Goal: Task Accomplishment & Management: Use online tool/utility

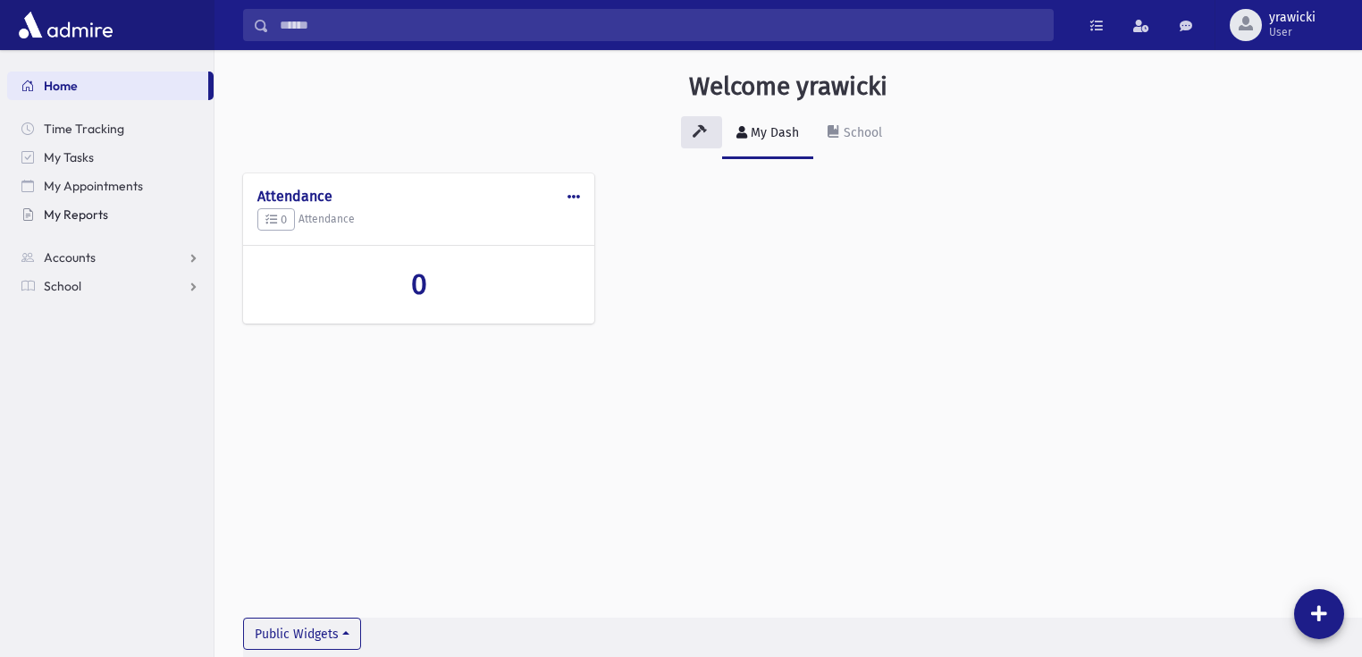
click at [79, 211] on span "My Reports" at bounding box center [76, 214] width 64 height 16
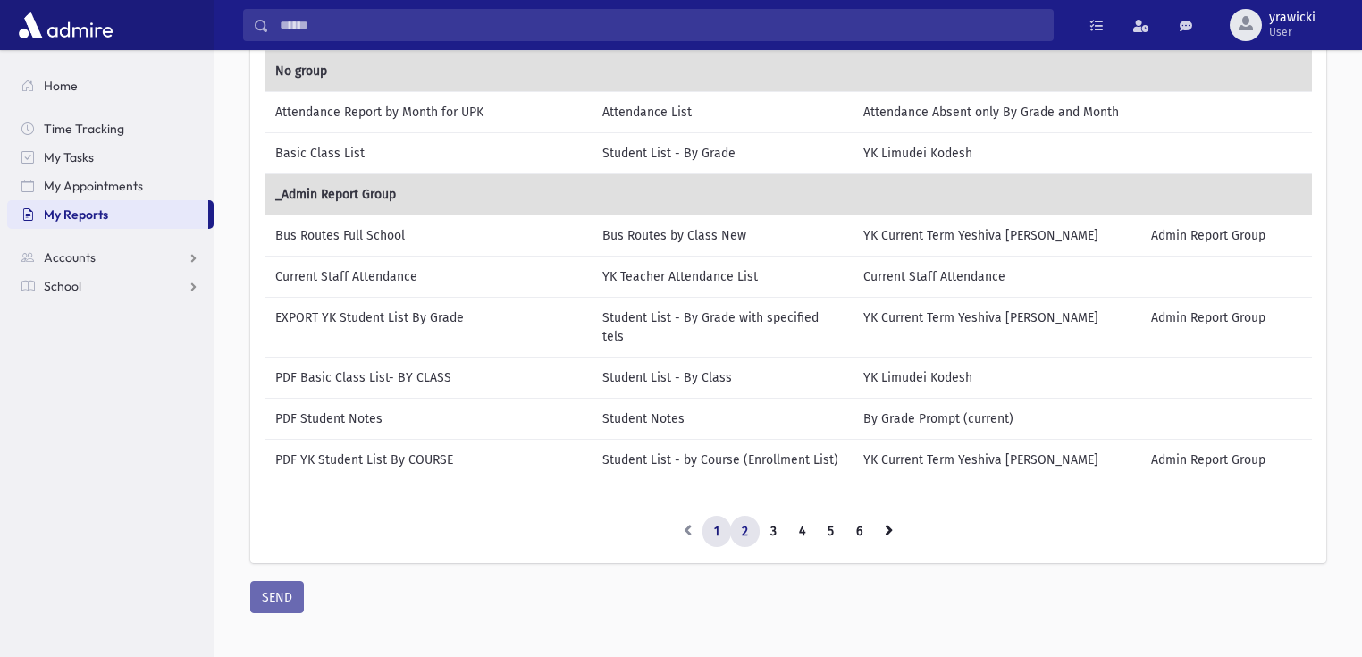
scroll to position [211, 0]
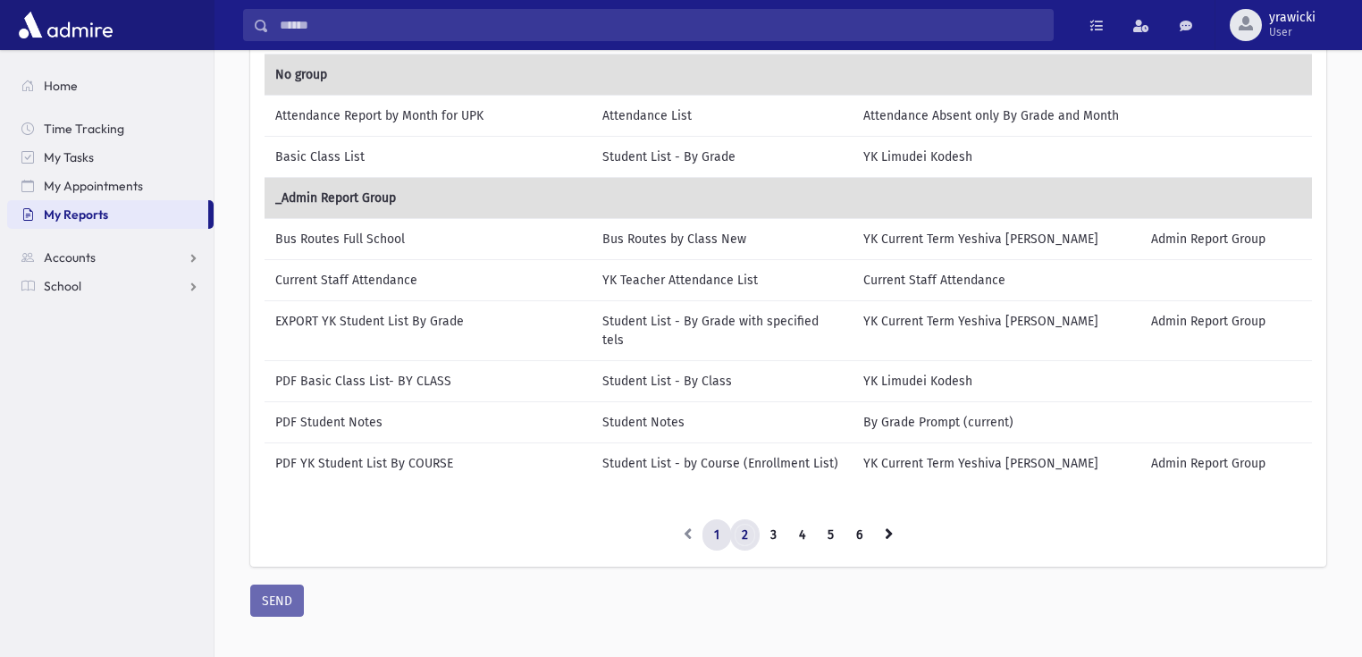
click at [741, 519] on link "2" at bounding box center [744, 535] width 29 height 32
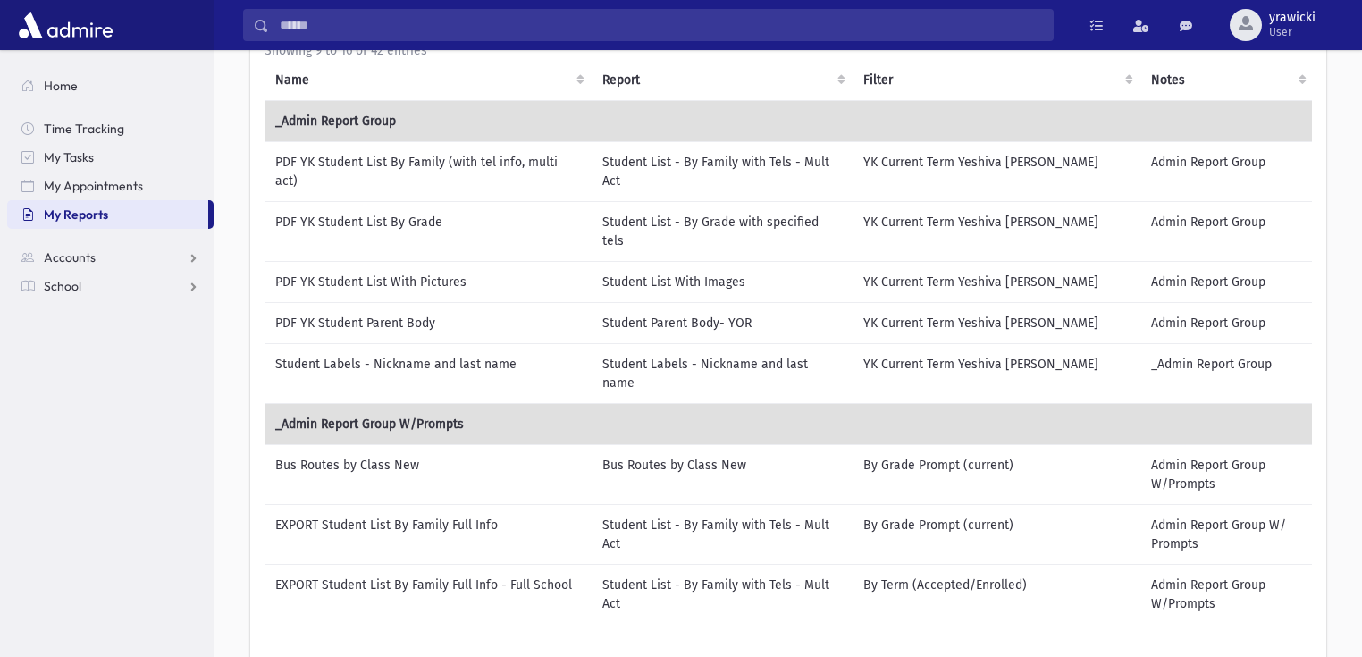
scroll to position [139, 0]
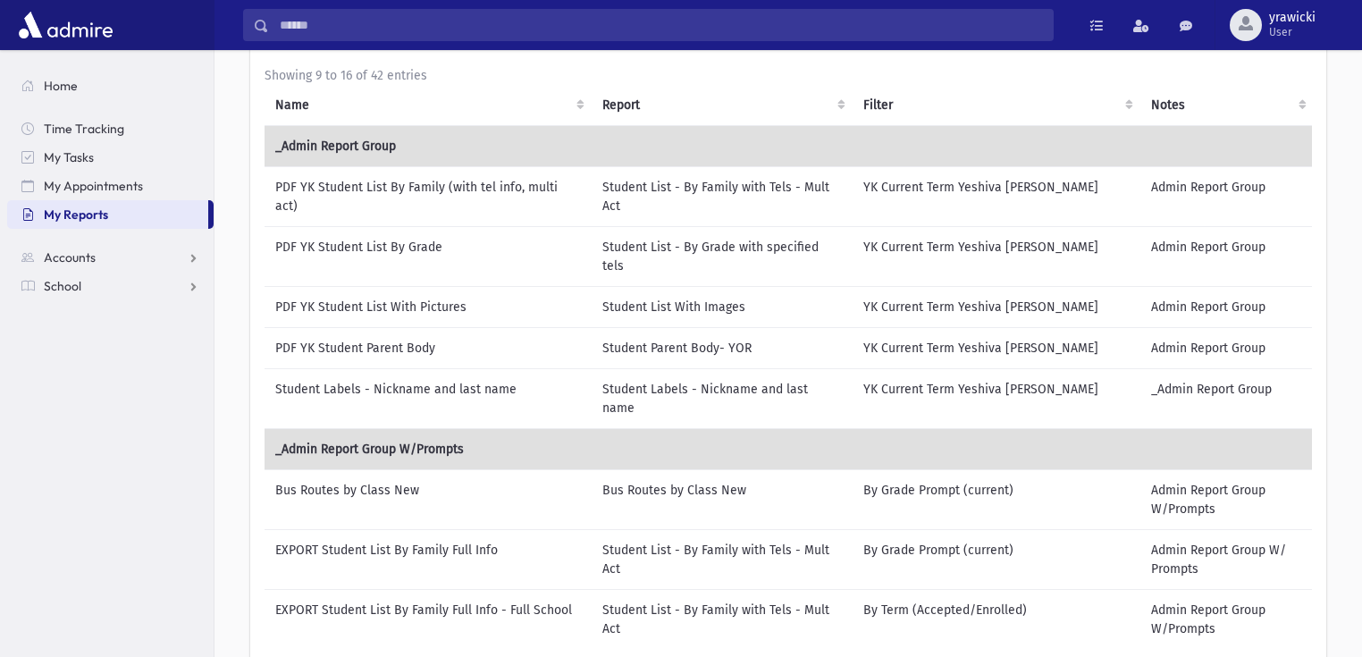
click at [401, 250] on td "PDF YK Student List By Grade" at bounding box center [428, 256] width 327 height 60
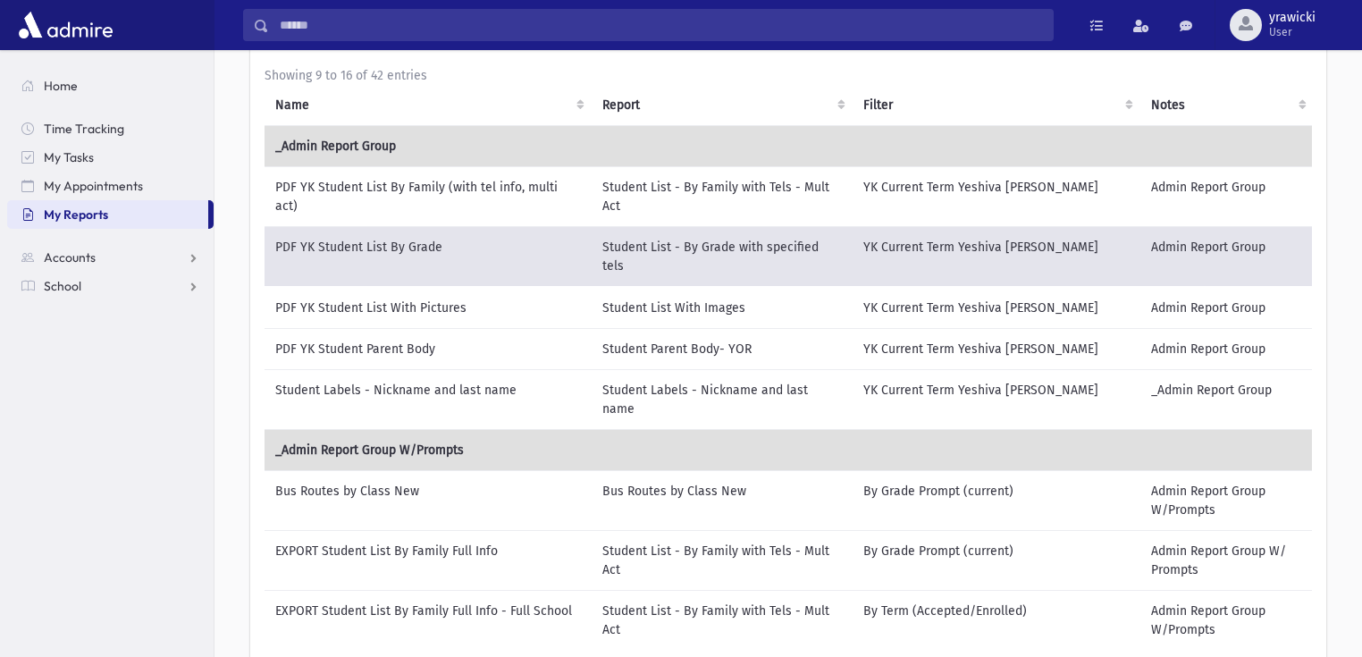
click at [439, 186] on td "PDF YK Student List By Family (with tel info, multi act)" at bounding box center [428, 196] width 327 height 60
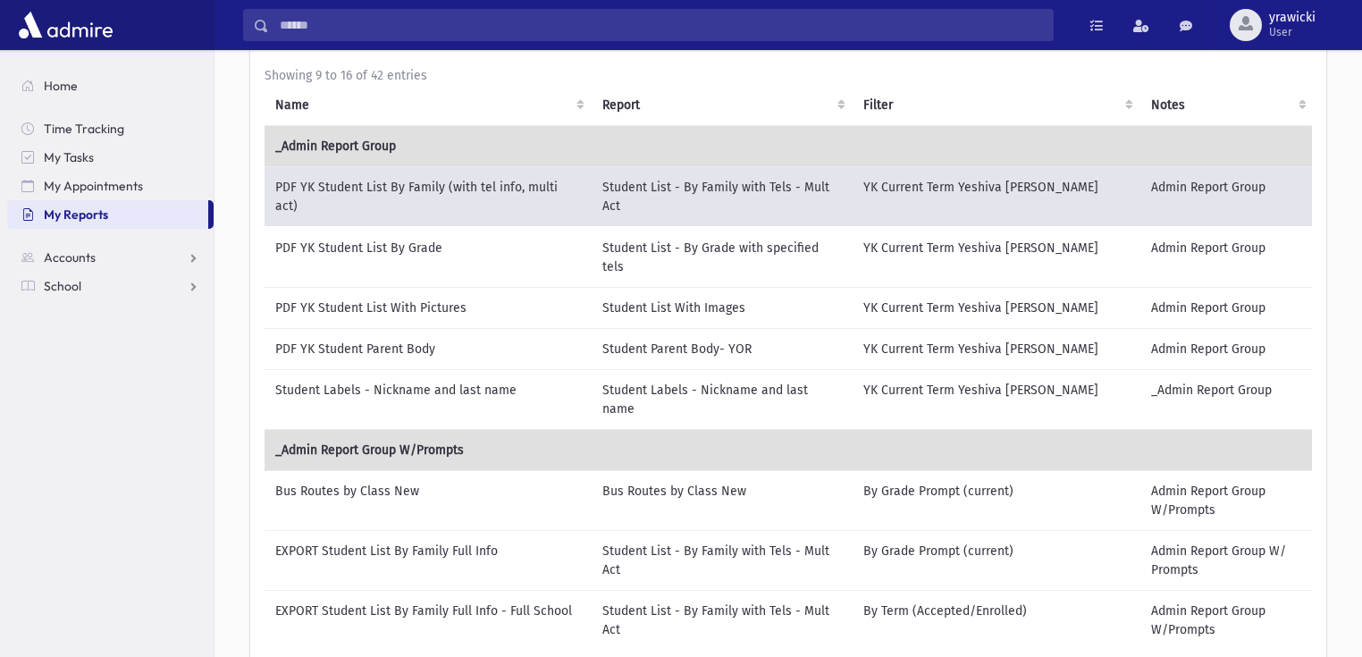
click at [429, 242] on td "PDF YK Student List By Grade" at bounding box center [428, 257] width 327 height 61
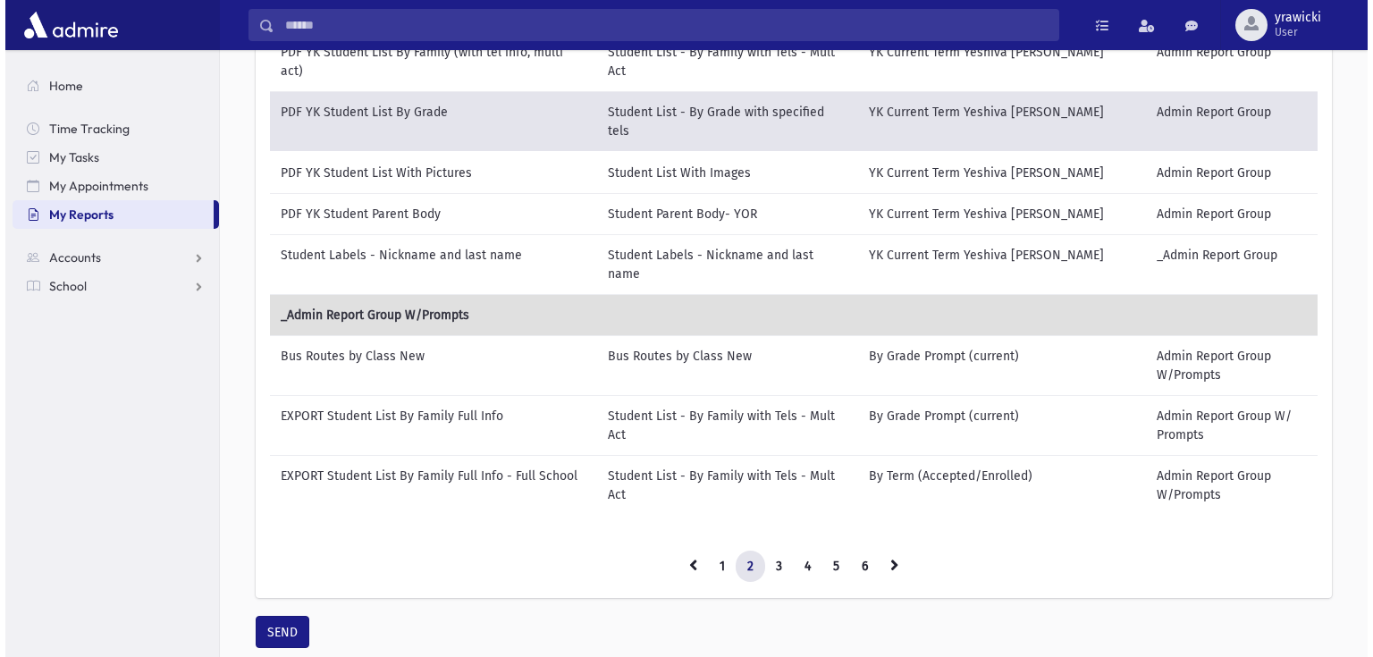
scroll to position [298, 0]
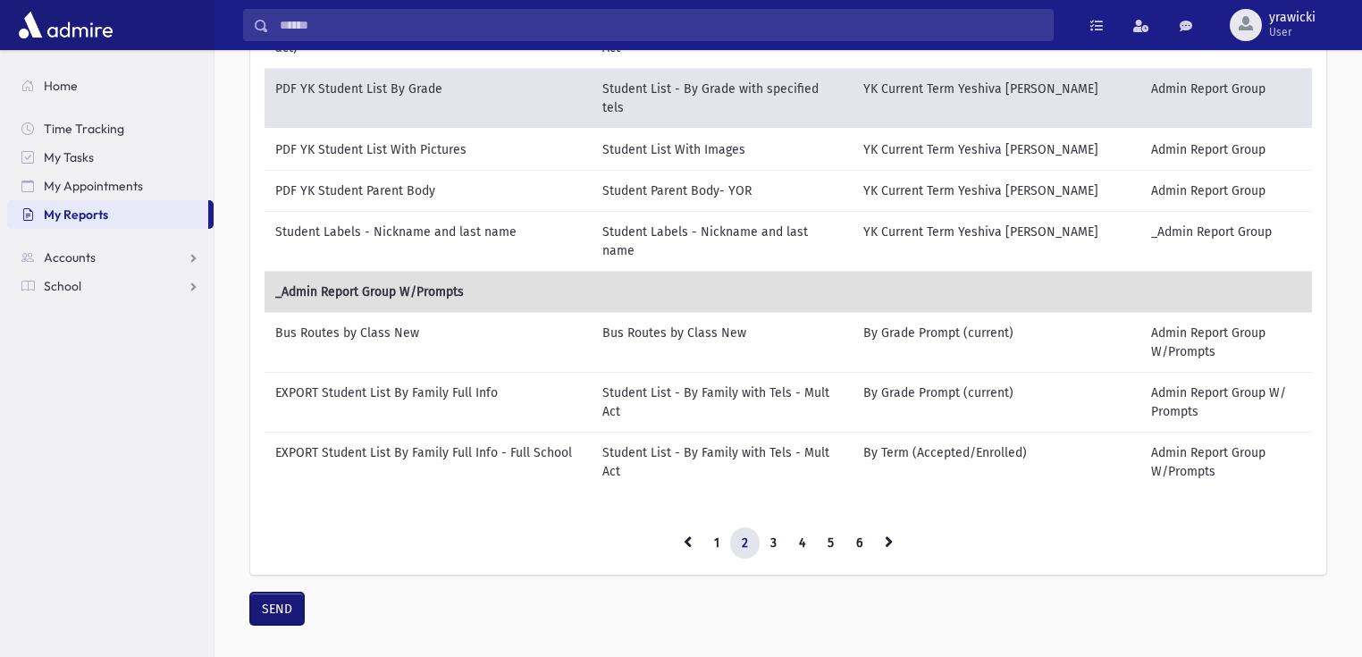
click at [269, 593] on button "SEND" at bounding box center [277, 609] width 54 height 32
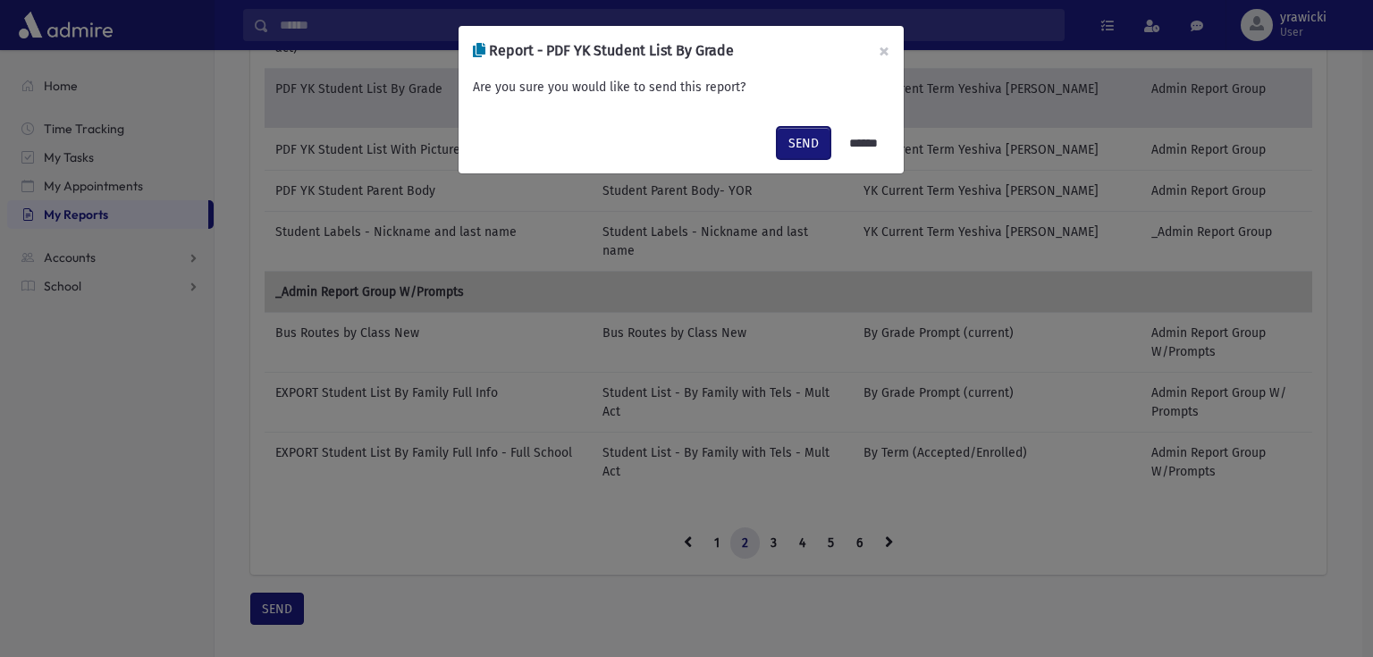
click at [786, 140] on button "SEND" at bounding box center [804, 143] width 54 height 32
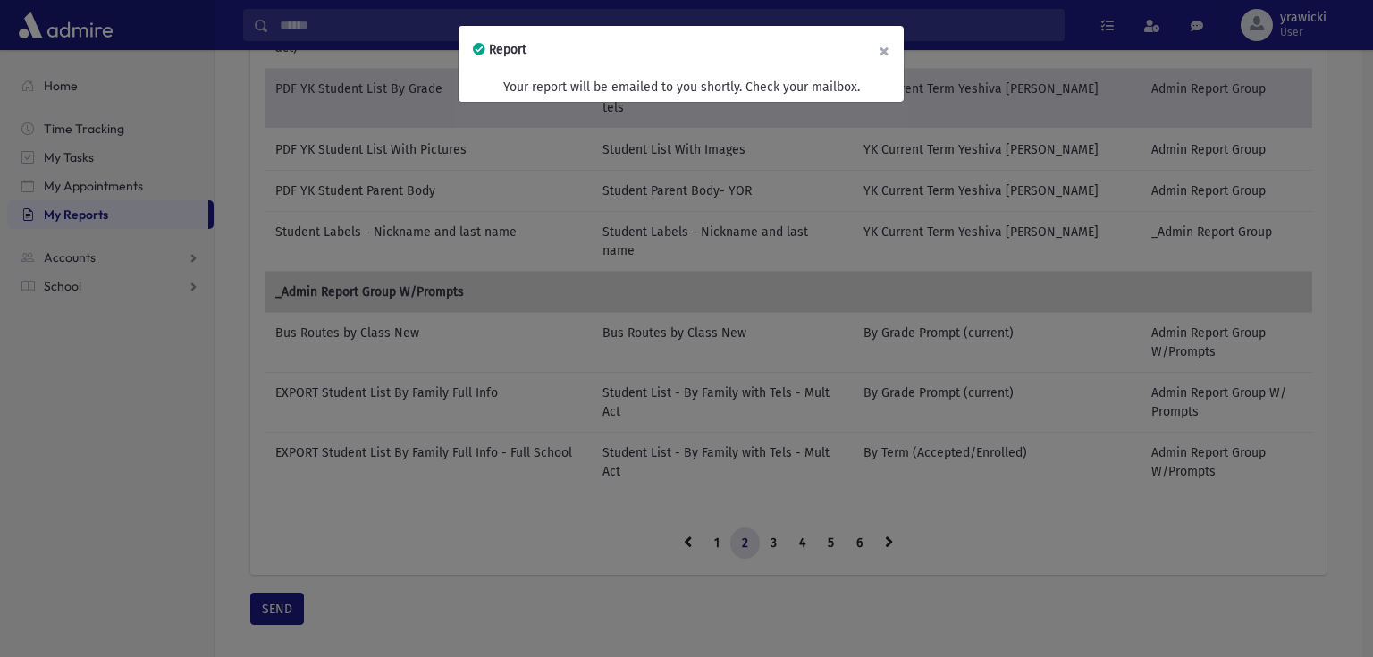
click at [882, 39] on button "×" at bounding box center [883, 51] width 39 height 50
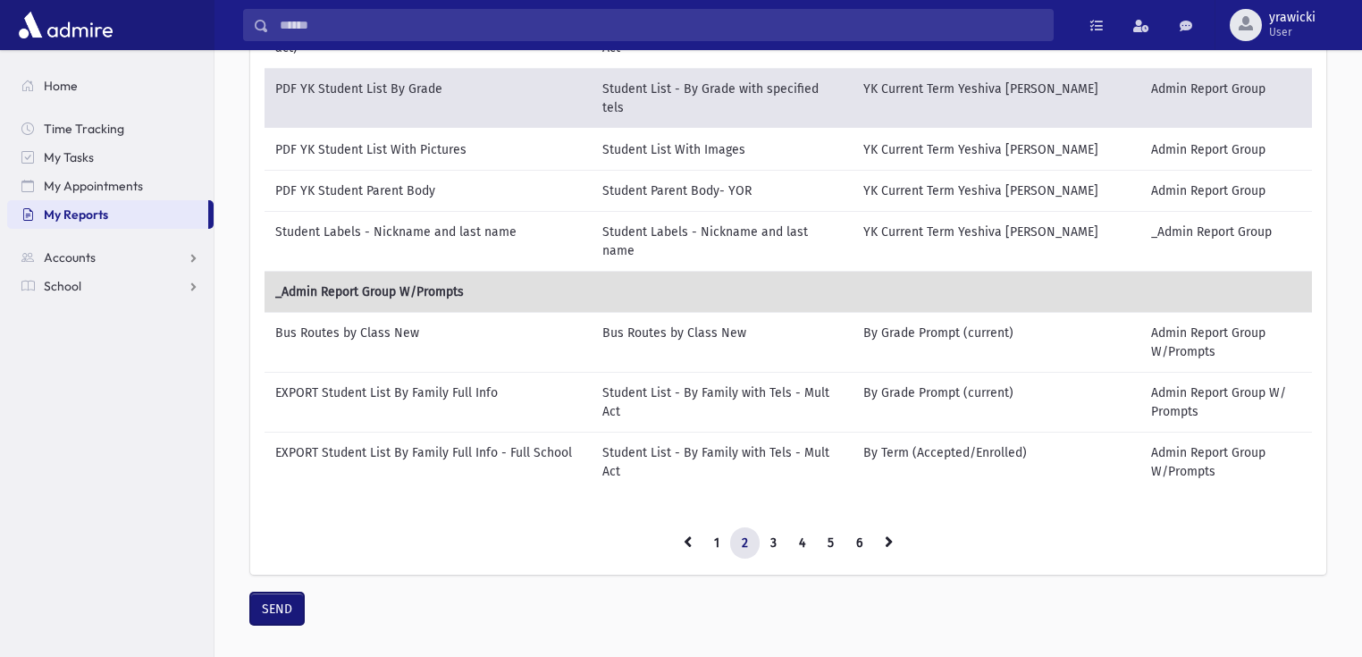
scroll to position [287, 0]
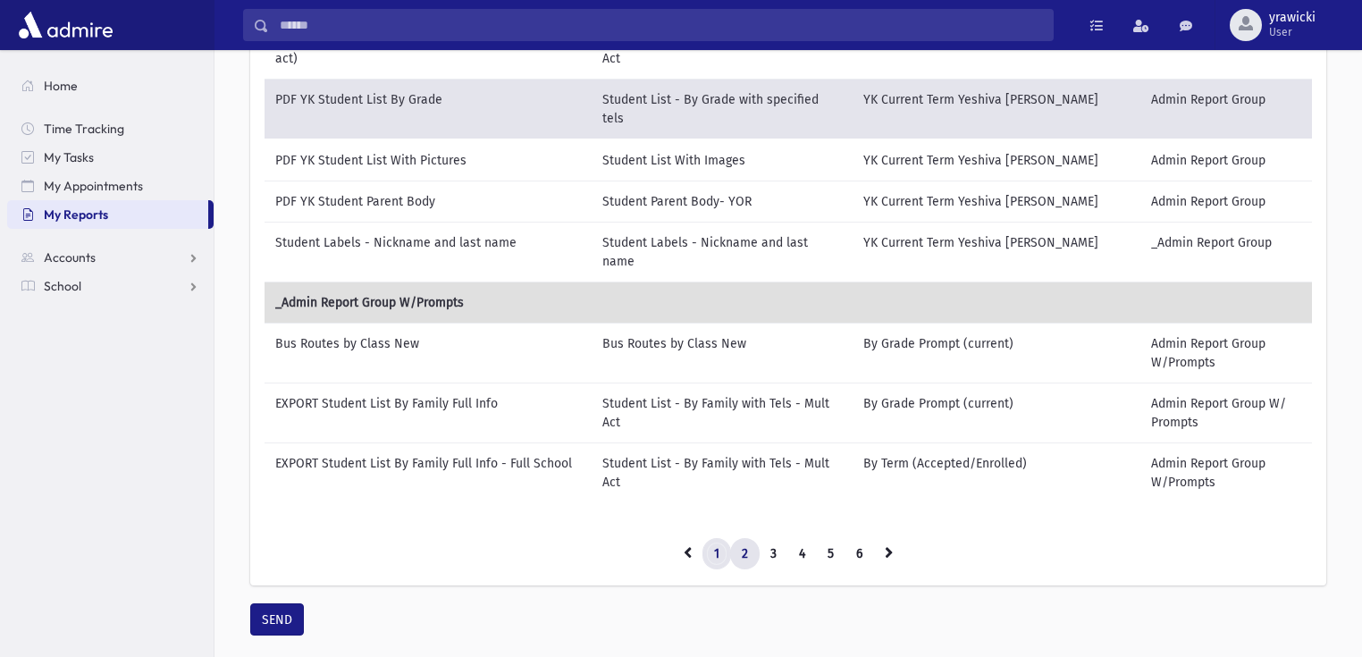
click at [713, 538] on link "1" at bounding box center [717, 554] width 29 height 32
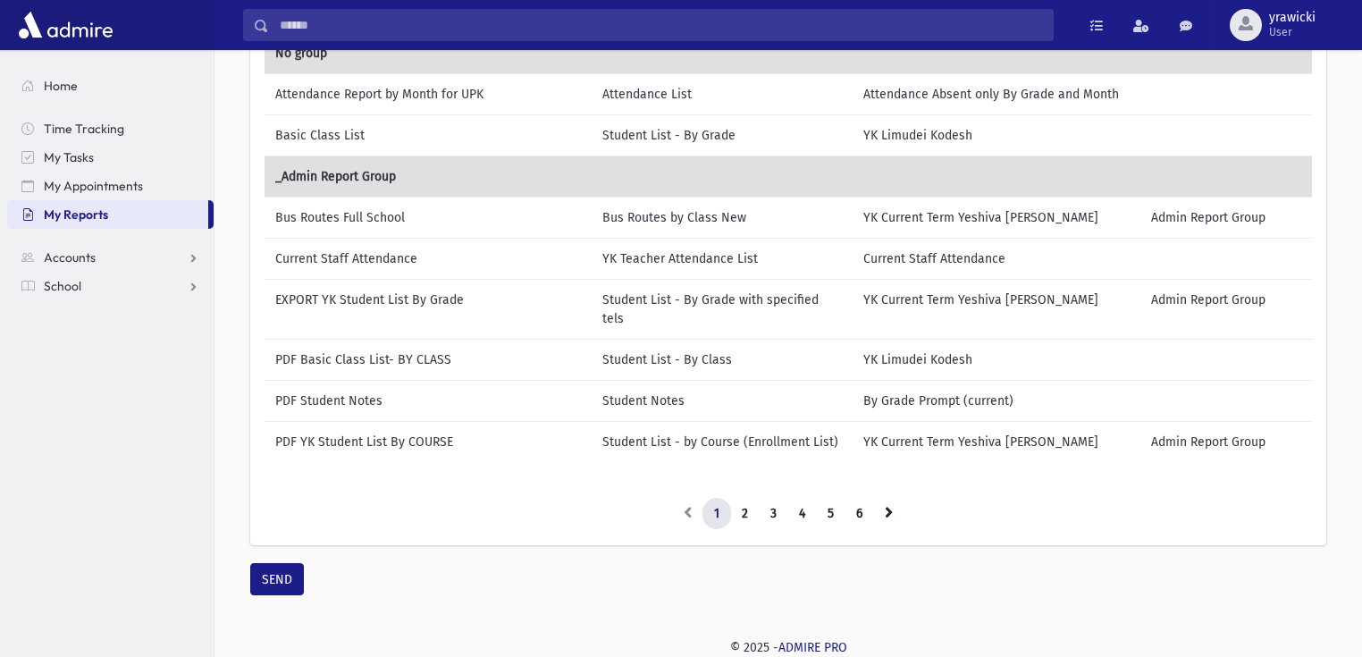
scroll to position [139, 0]
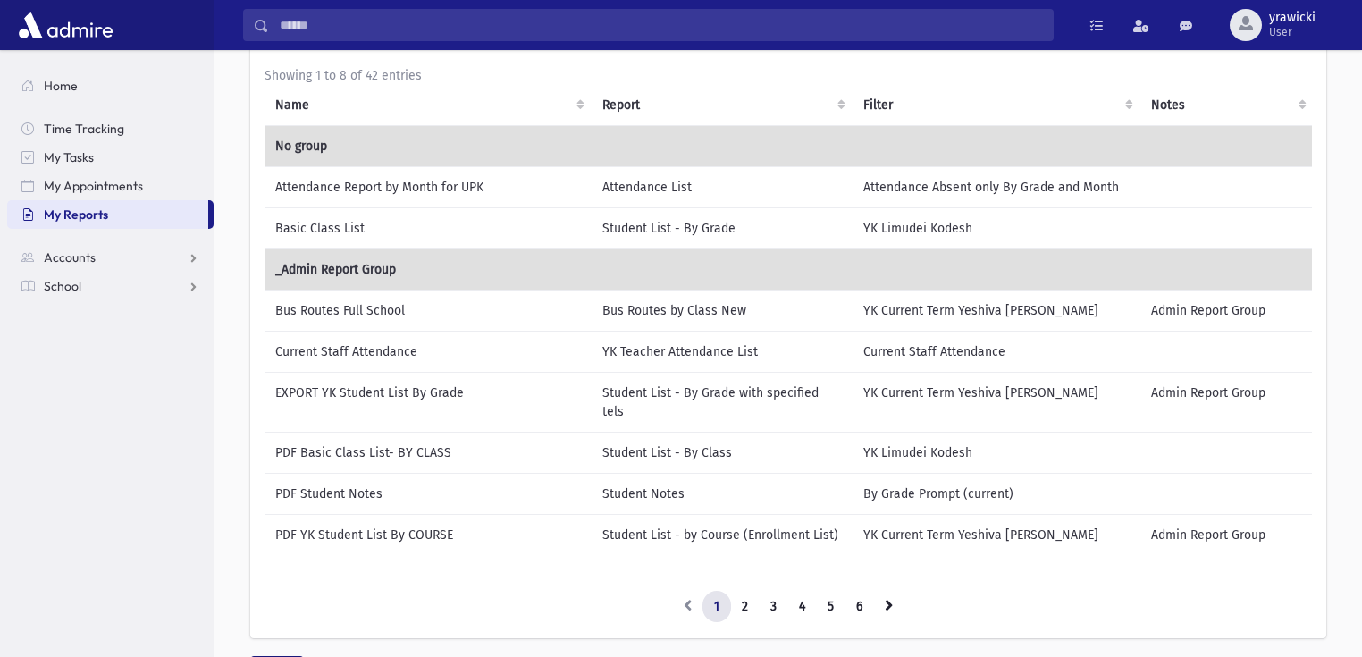
click at [691, 432] on td "Student List - By Class" at bounding box center [722, 452] width 261 height 41
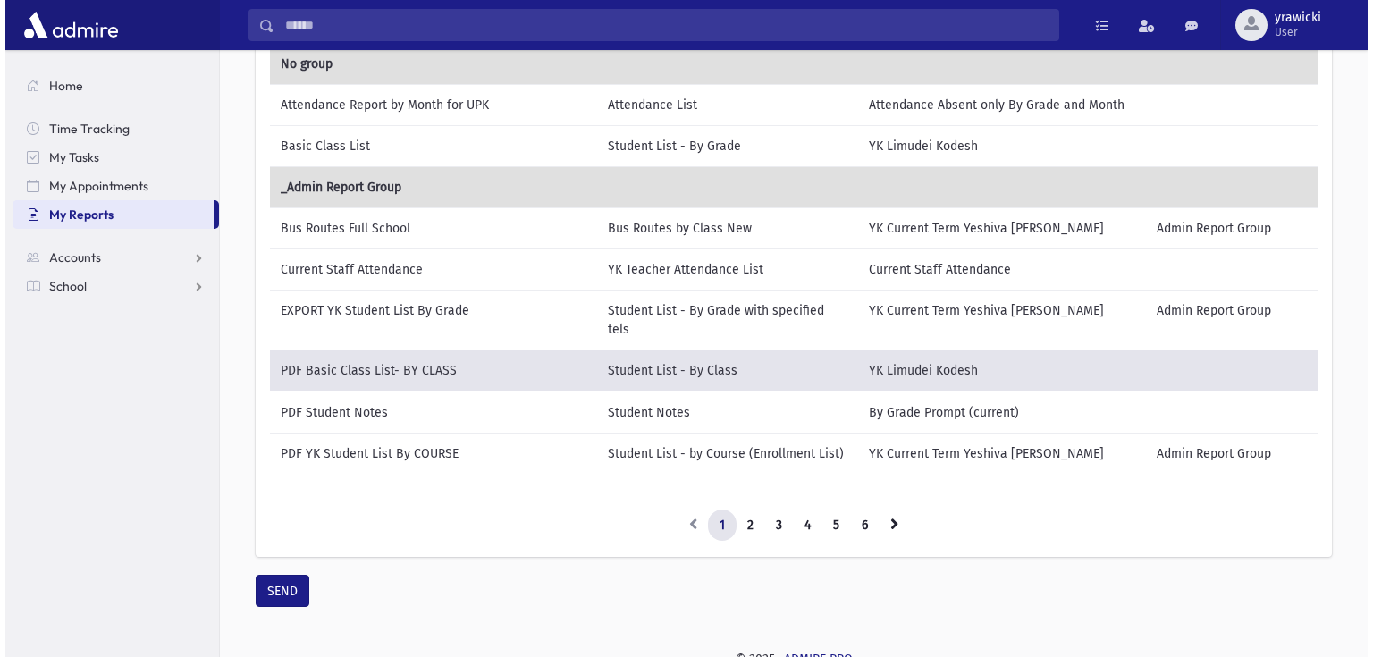
scroll to position [223, 0]
click at [275, 574] on button "SEND" at bounding box center [277, 590] width 54 height 32
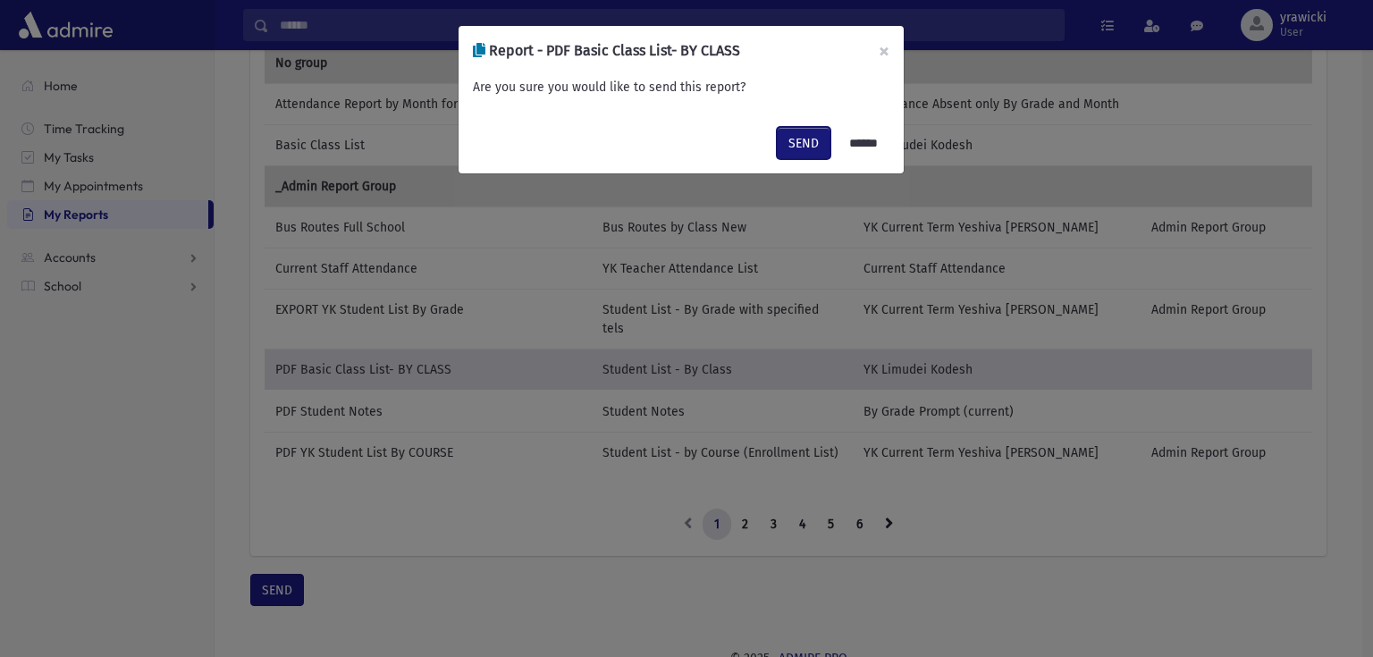
click at [790, 139] on button "SEND" at bounding box center [804, 143] width 54 height 32
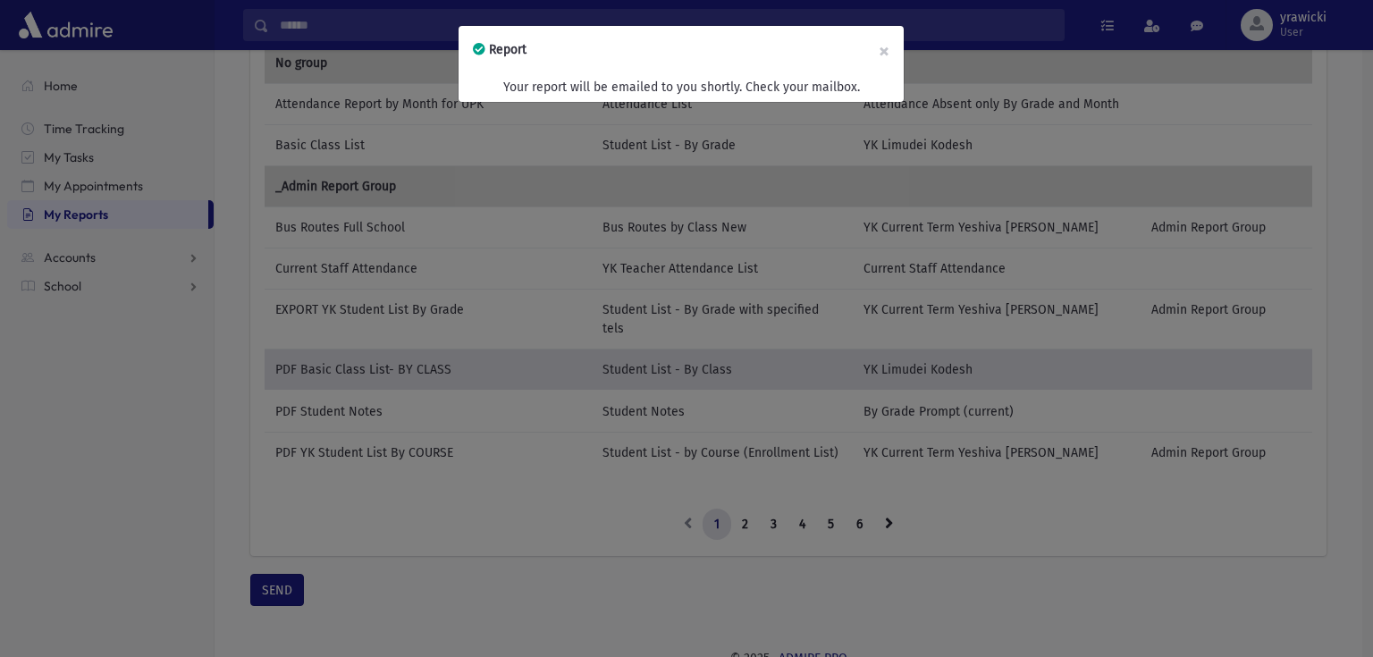
click at [675, 391] on div "Report × Your report will be emailed to you shortly. Check your mailbox." at bounding box center [686, 328] width 1373 height 657
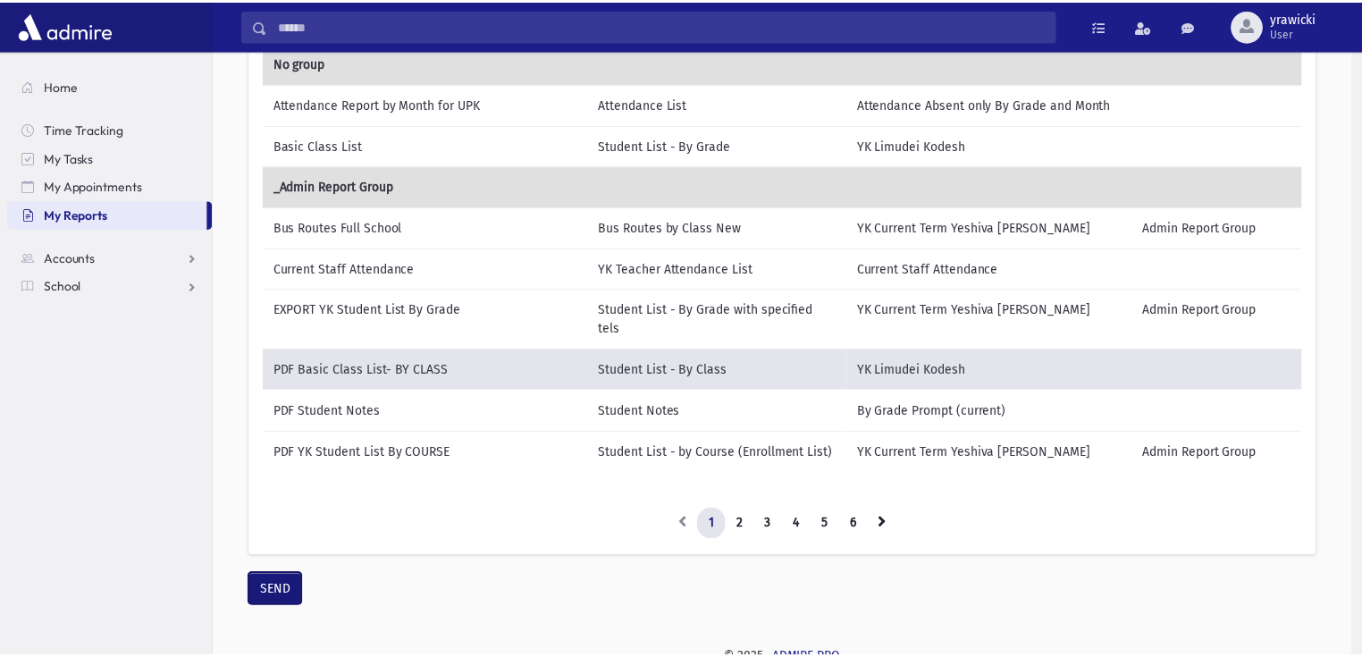
scroll to position [212, 0]
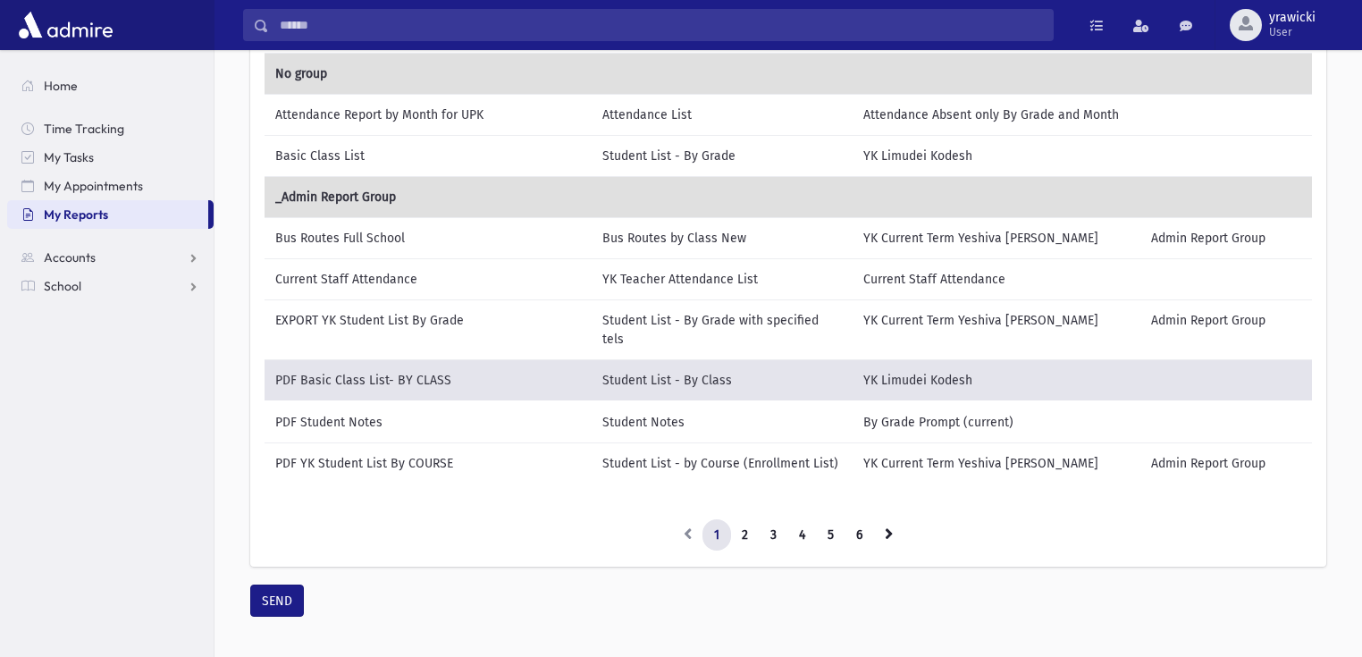
click at [587, 401] on td "PDF Student Notes" at bounding box center [428, 422] width 327 height 42
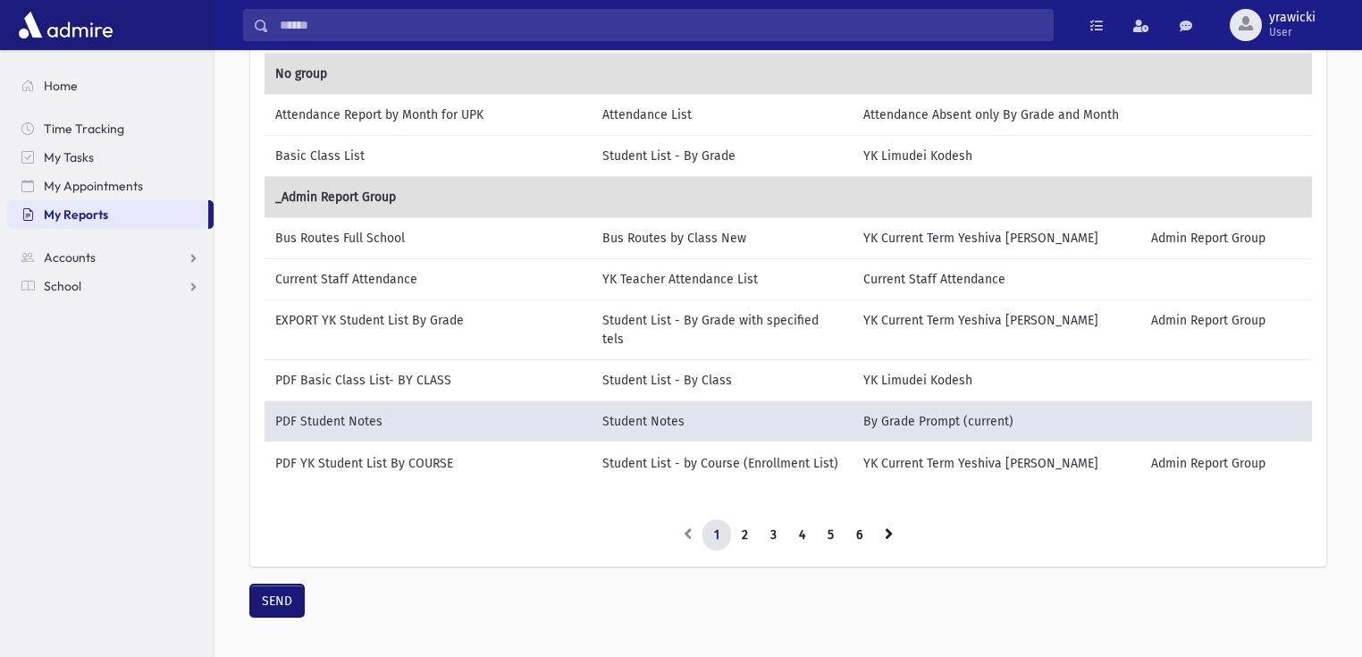
click at [278, 586] on button "SEND" at bounding box center [277, 601] width 54 height 32
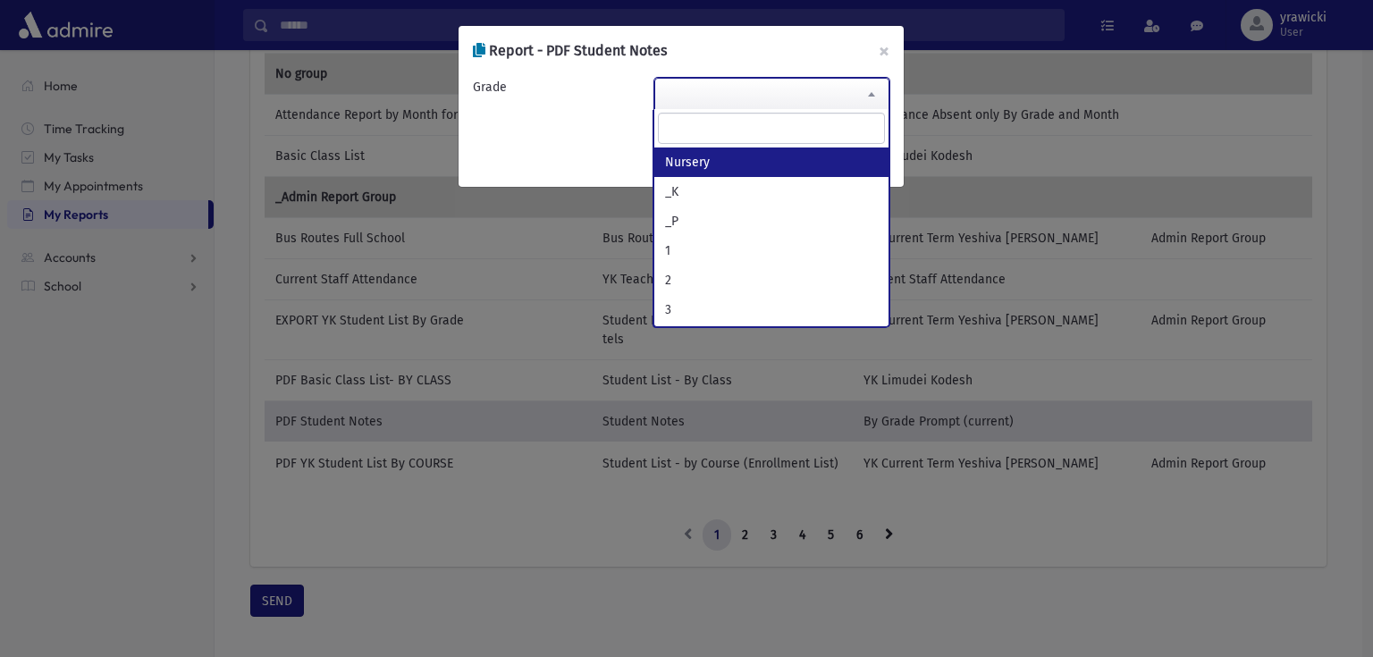
click at [827, 80] on span at bounding box center [772, 94] width 236 height 32
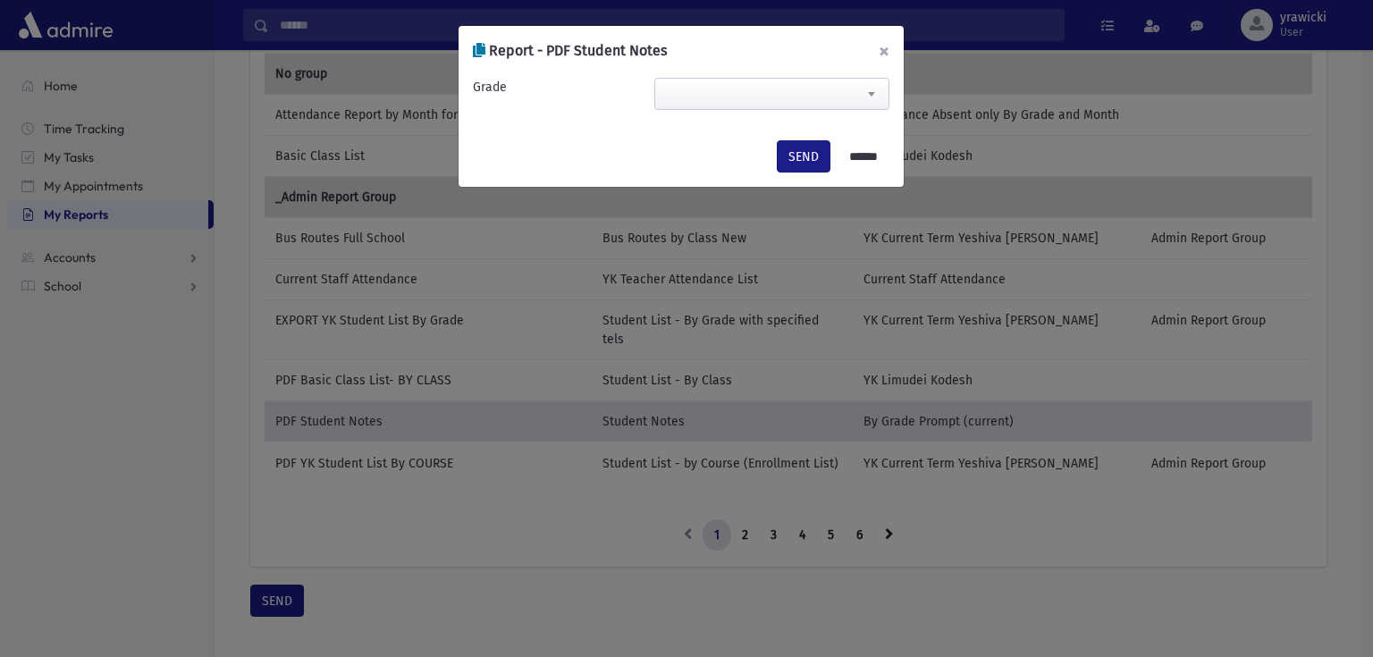
click at [887, 54] on button "×" at bounding box center [883, 51] width 39 height 50
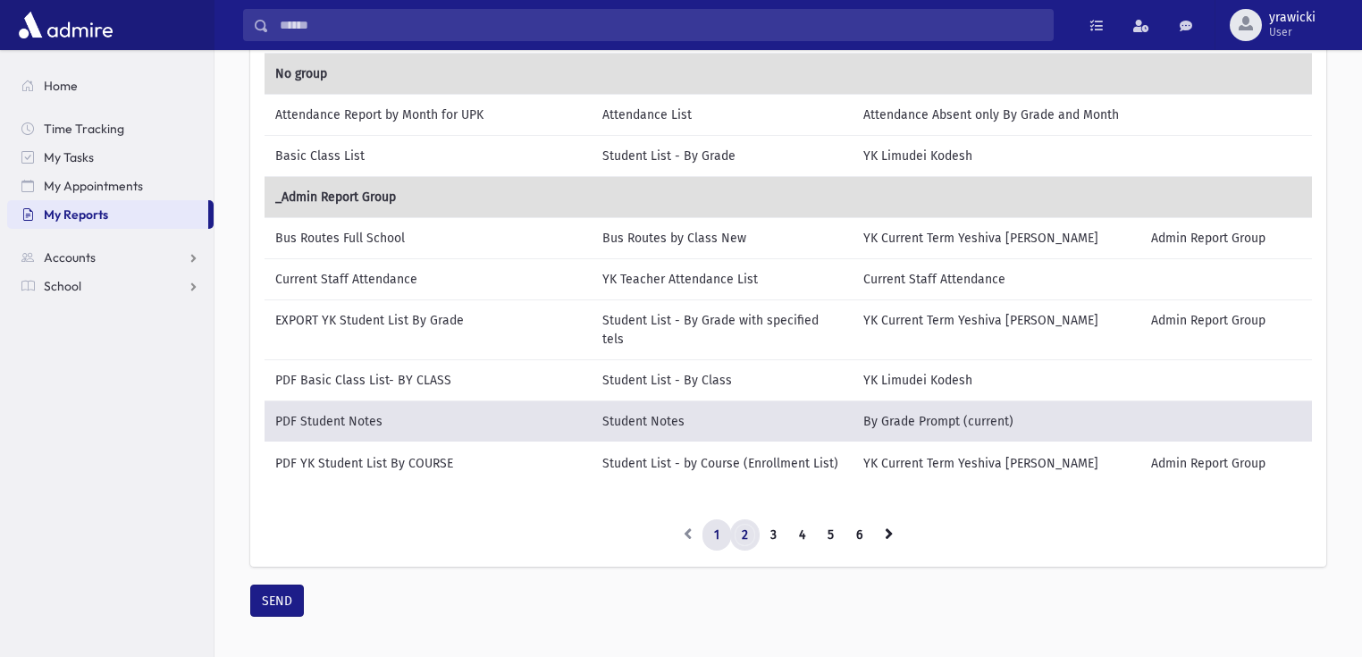
click at [744, 519] on link "2" at bounding box center [744, 535] width 29 height 32
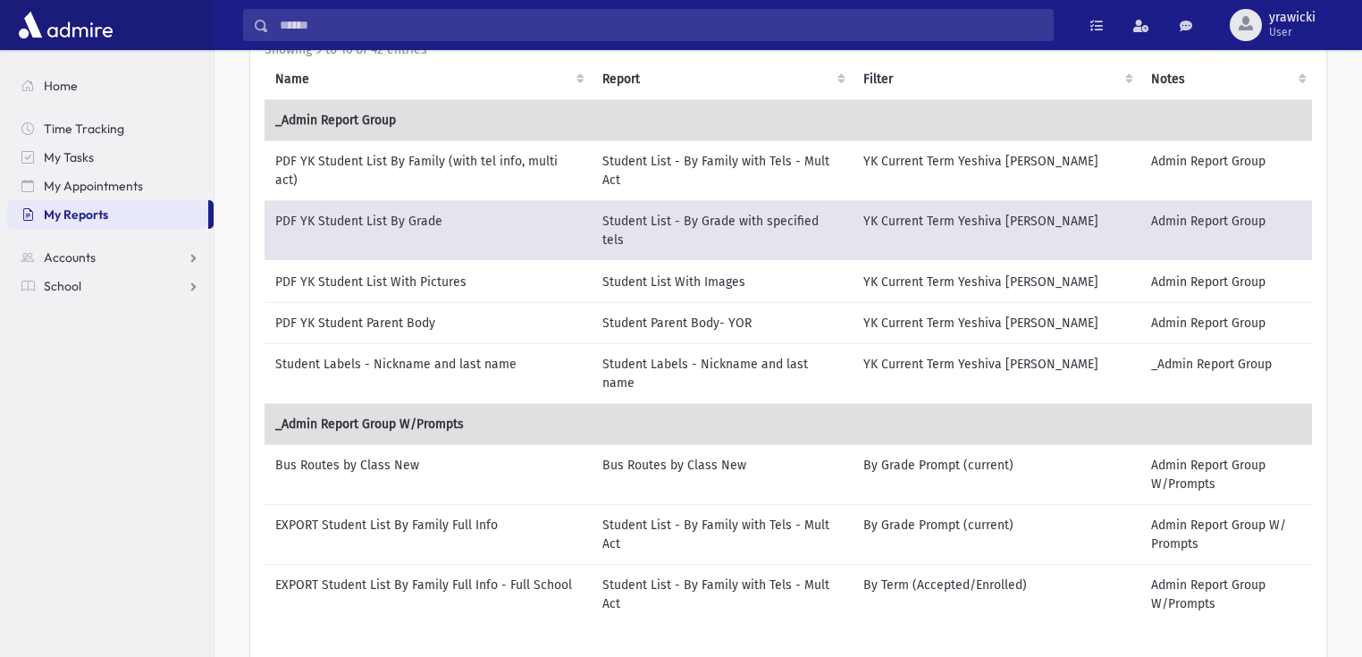
scroll to position [140, 0]
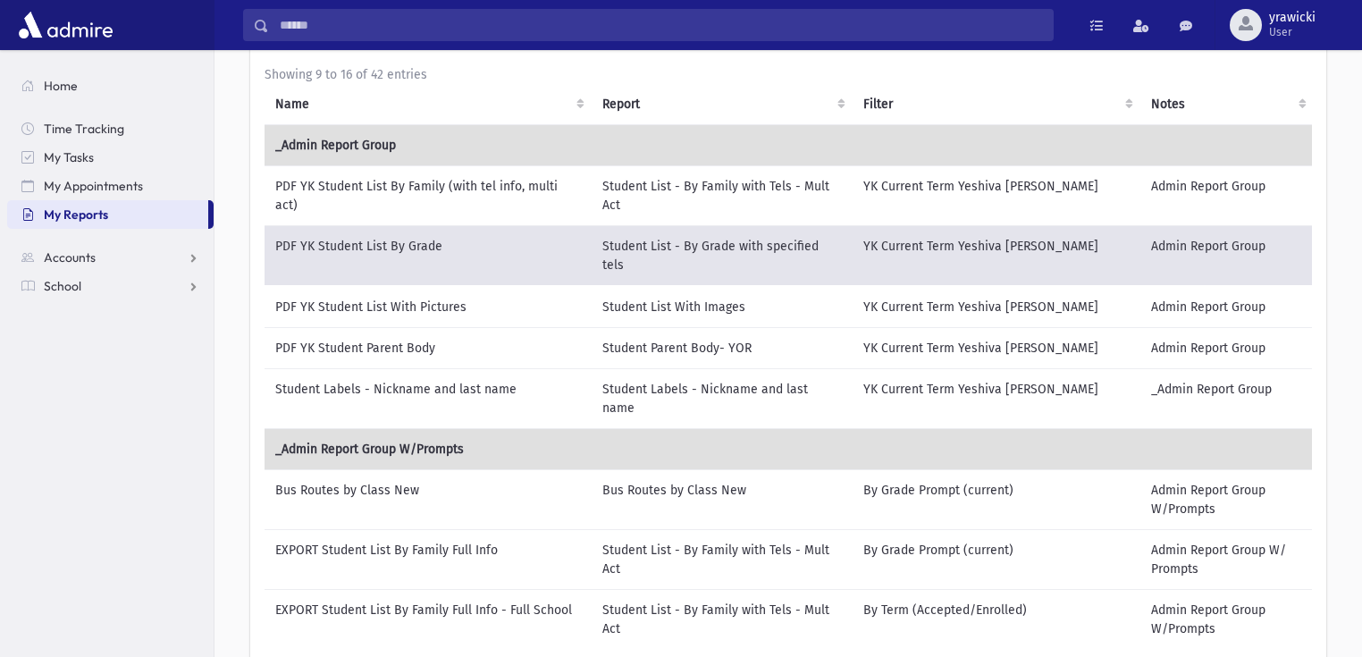
click at [679, 286] on td "Student List With Images" at bounding box center [722, 307] width 261 height 42
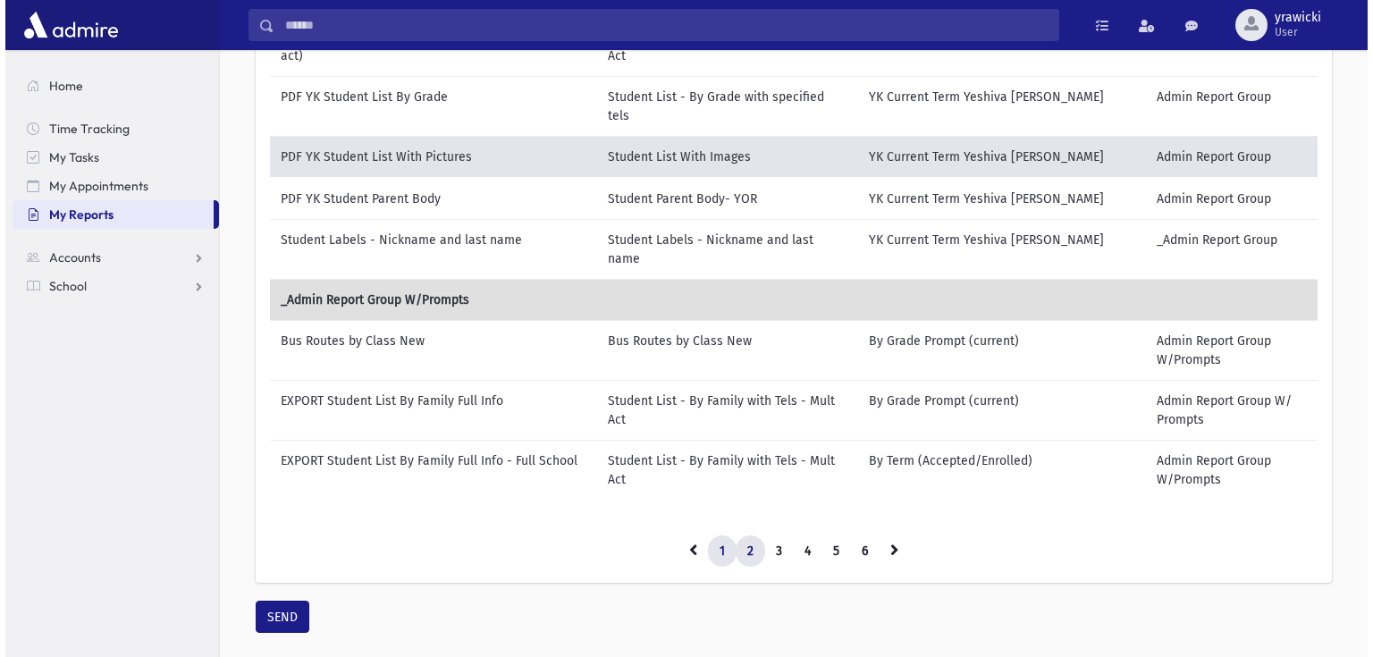
scroll to position [298, 0]
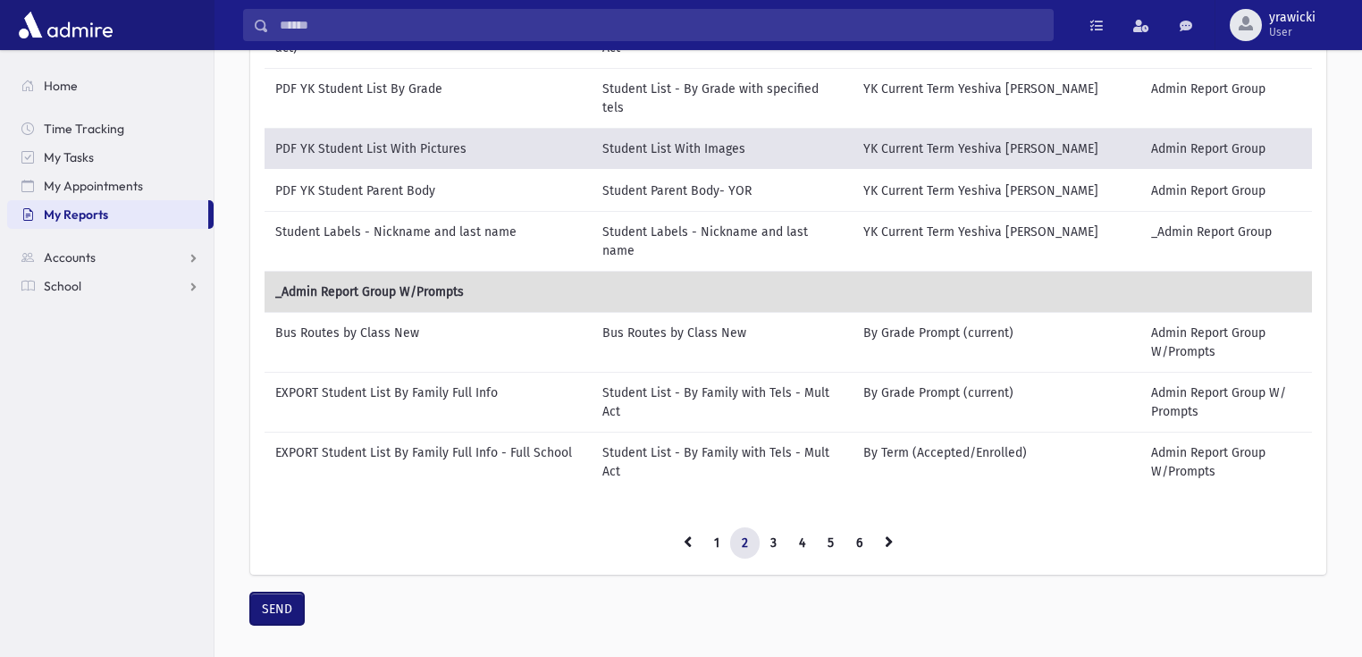
click at [276, 593] on button "SEND" at bounding box center [277, 609] width 54 height 32
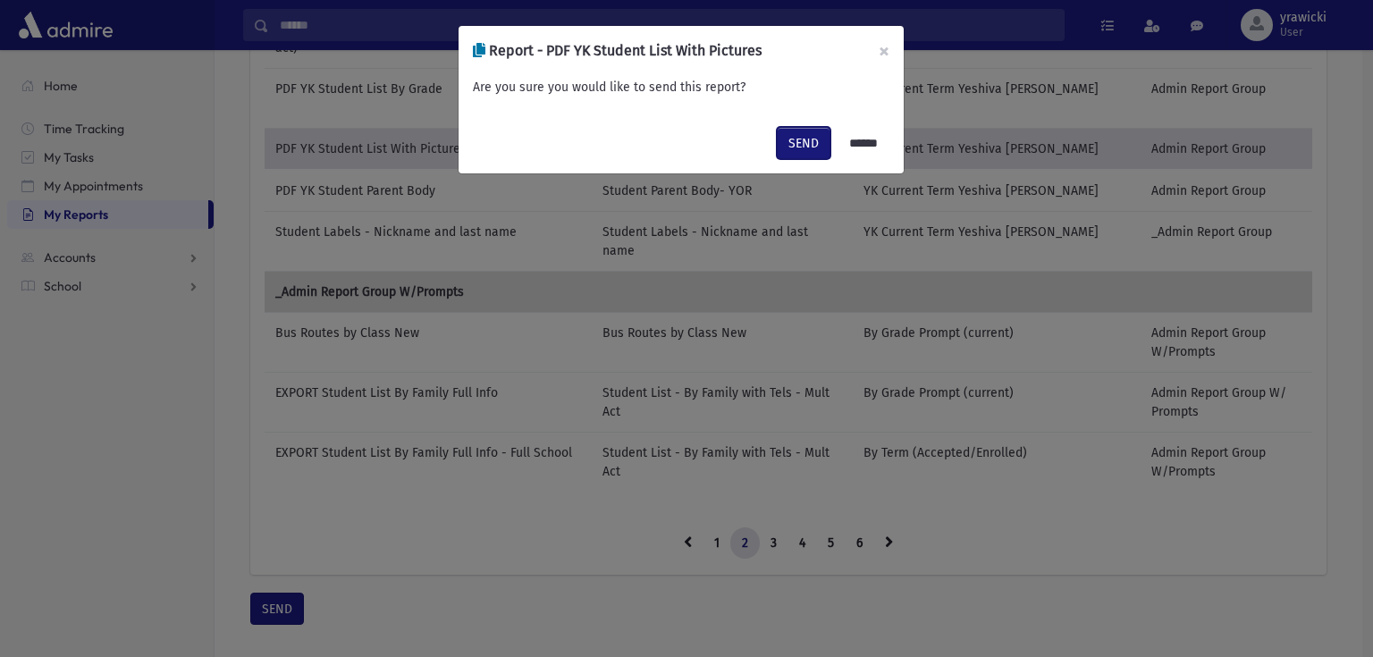
click at [794, 146] on button "SEND" at bounding box center [804, 143] width 54 height 32
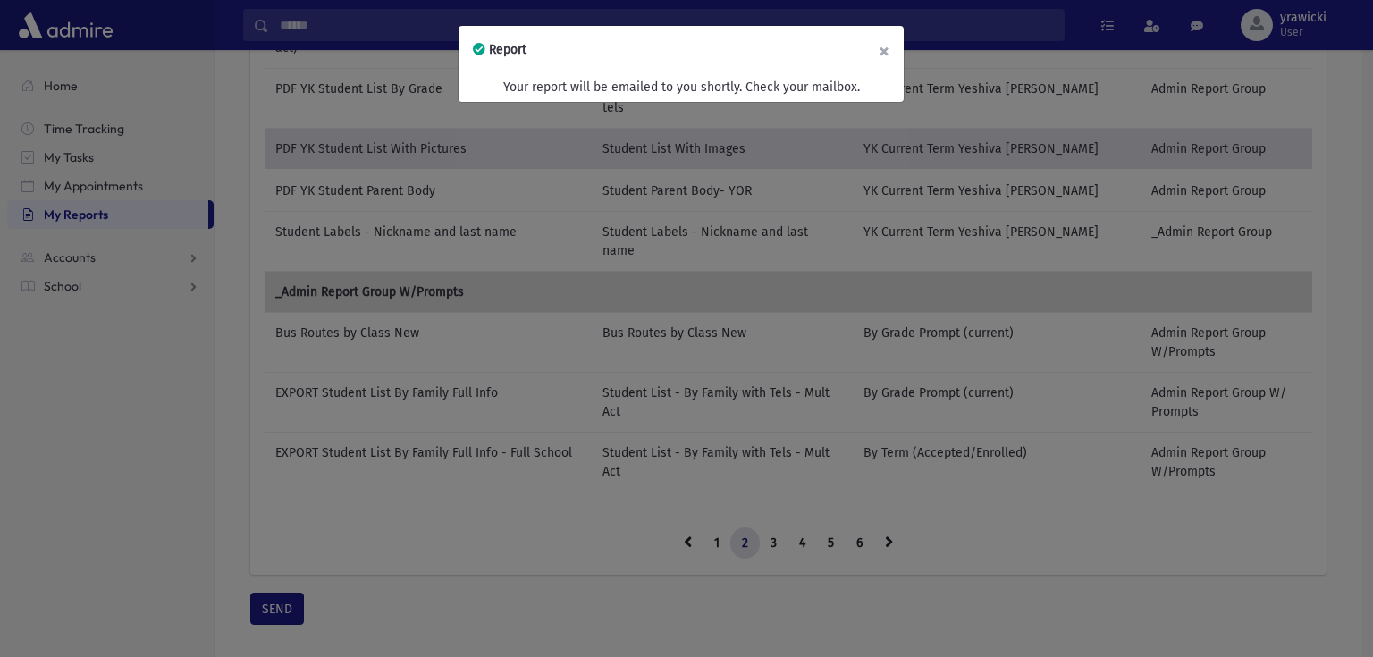
click at [887, 51] on button "×" at bounding box center [883, 51] width 39 height 50
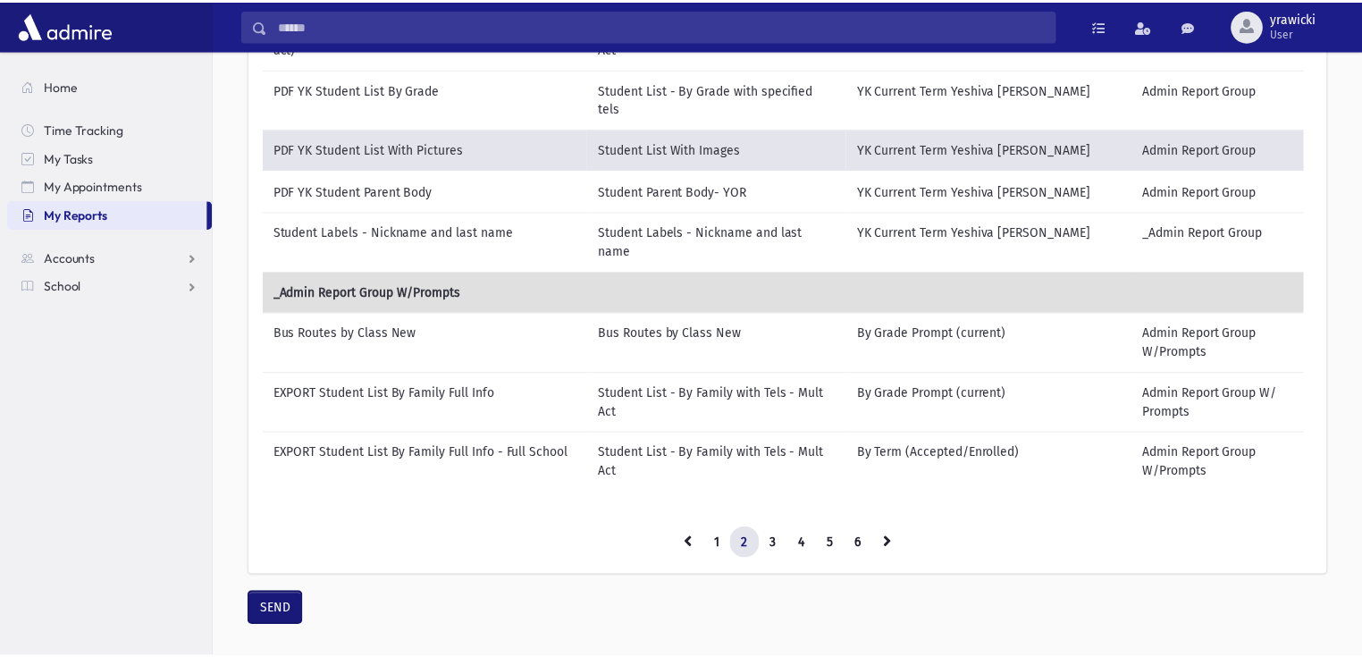
scroll to position [287, 0]
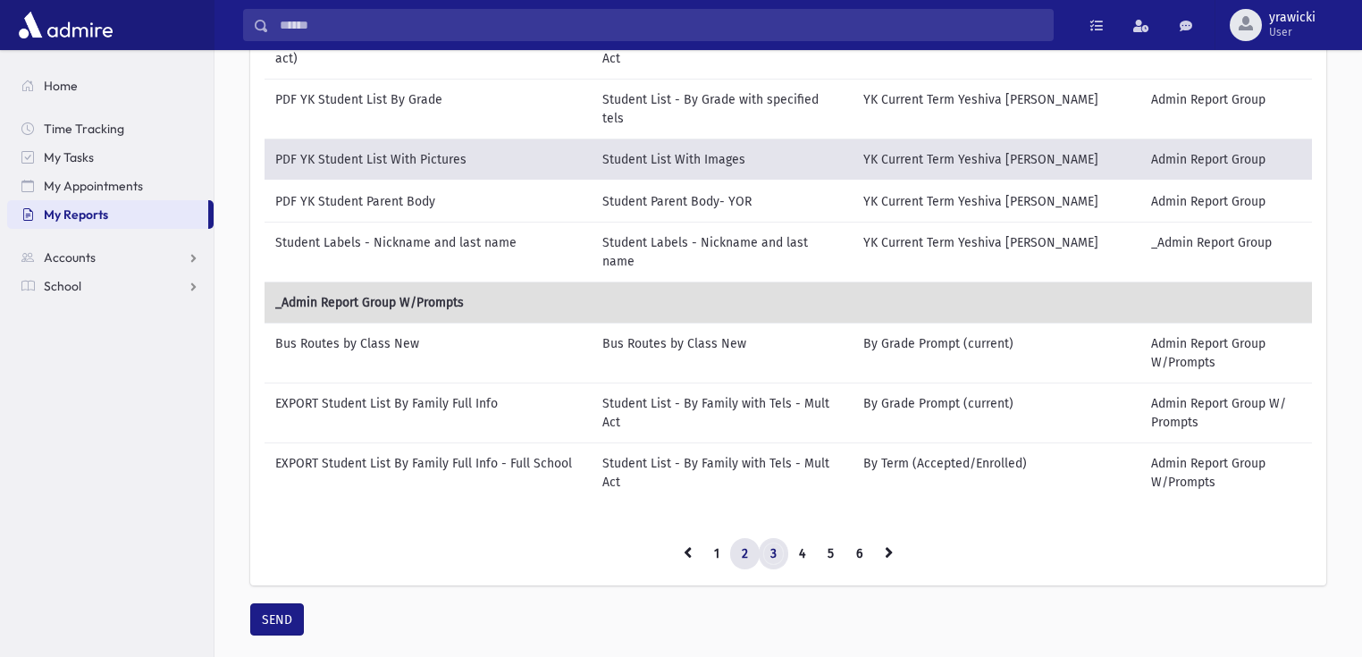
click at [767, 538] on link "3" at bounding box center [773, 554] width 29 height 32
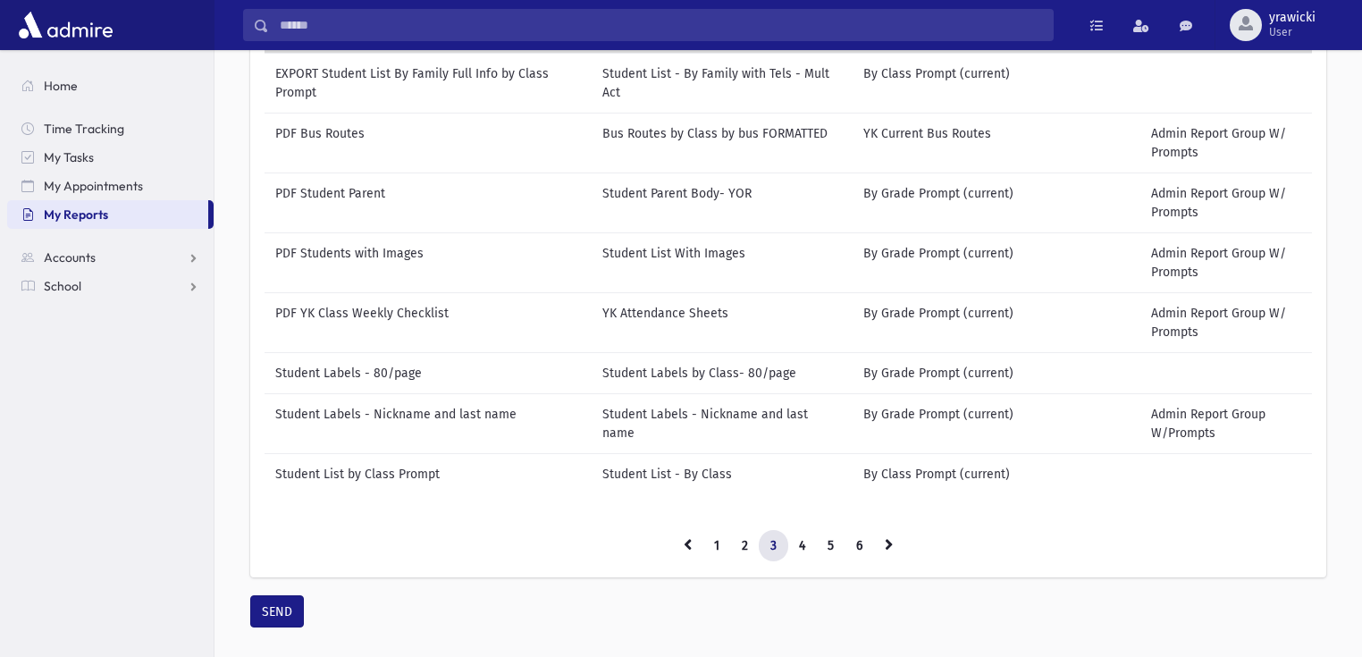
click at [411, 266] on td "PDF Students with Images" at bounding box center [428, 262] width 327 height 60
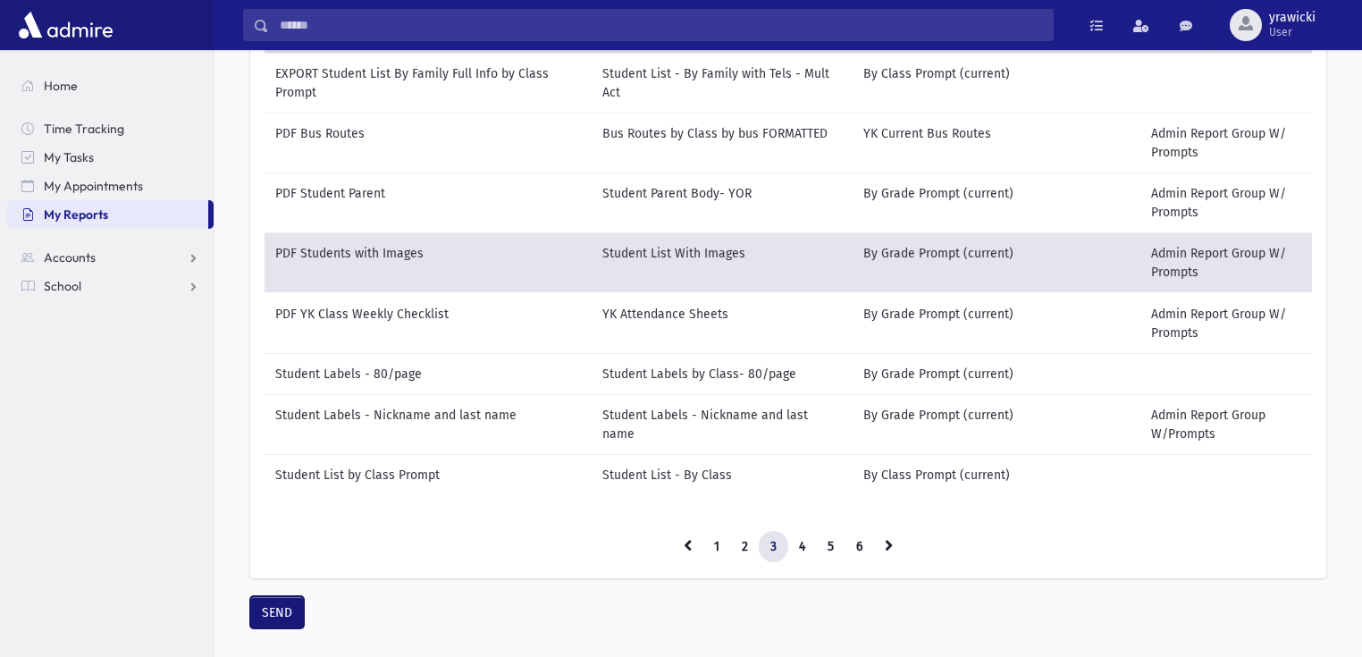
click at [265, 619] on button "SEND" at bounding box center [277, 612] width 54 height 32
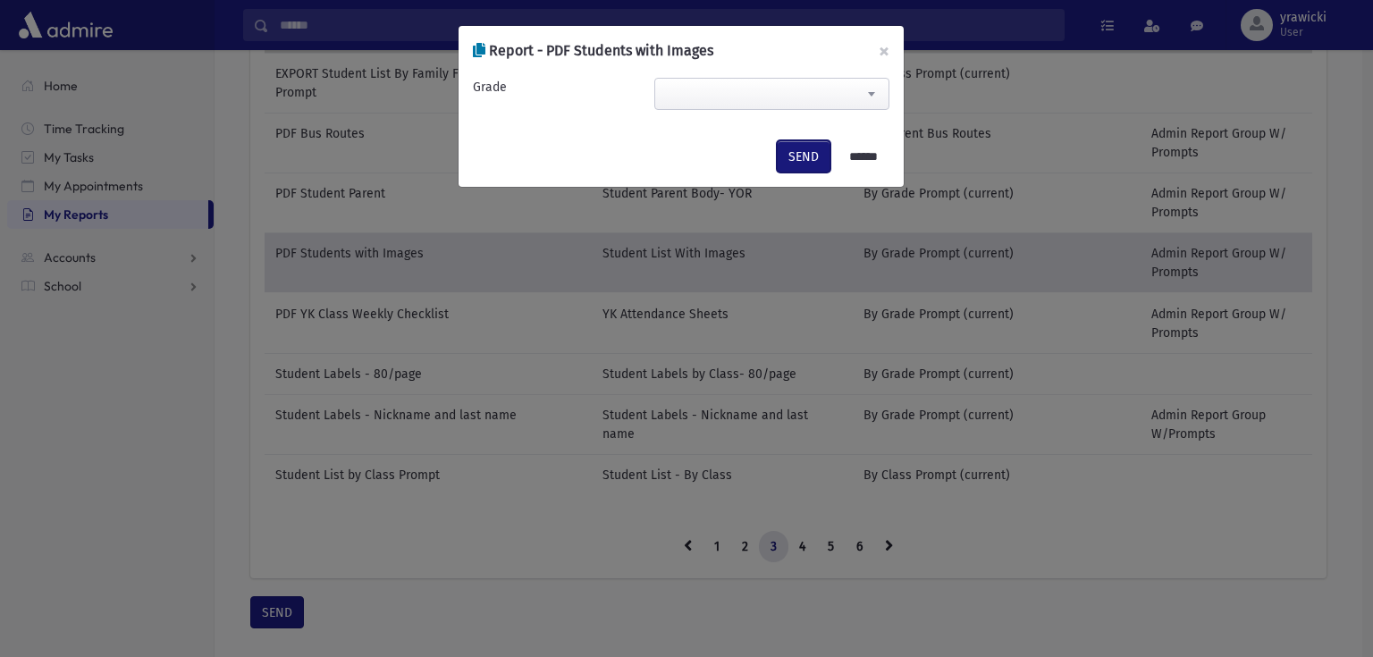
drag, startPoint x: 790, startPoint y: 156, endPoint x: 778, endPoint y: 143, distance: 17.7
click at [779, 145] on button "SEND" at bounding box center [804, 156] width 54 height 32
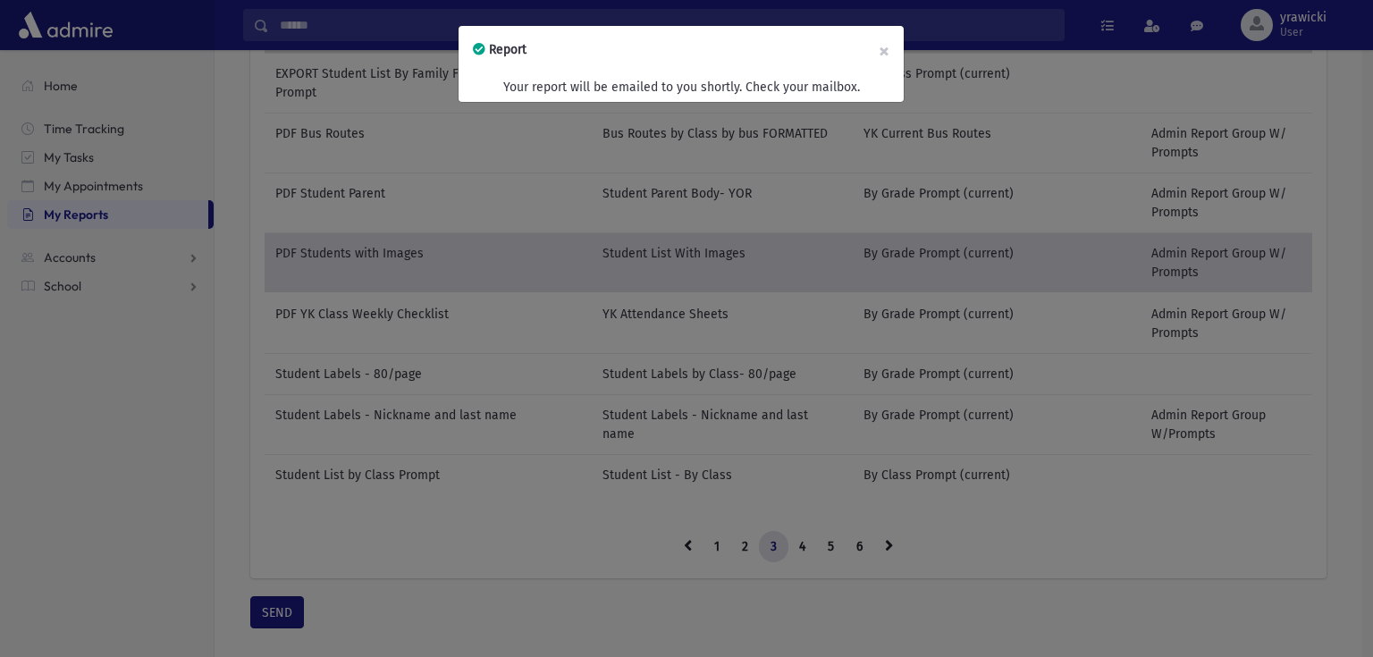
click at [768, 105] on div "Report × Your report will be emailed to you shortly. Check your mailbox." at bounding box center [686, 328] width 1373 height 657
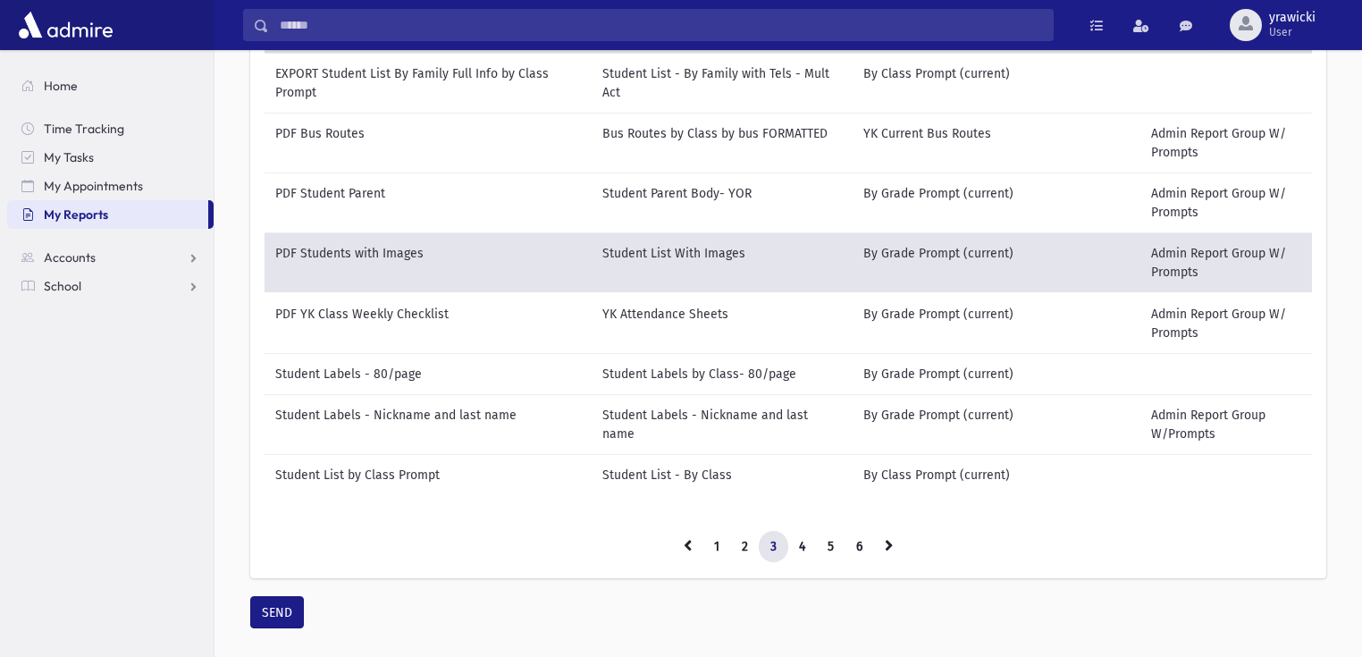
click at [762, 265] on td "Student List With Images" at bounding box center [722, 262] width 261 height 61
click at [267, 622] on button "SEND" at bounding box center [277, 612] width 54 height 32
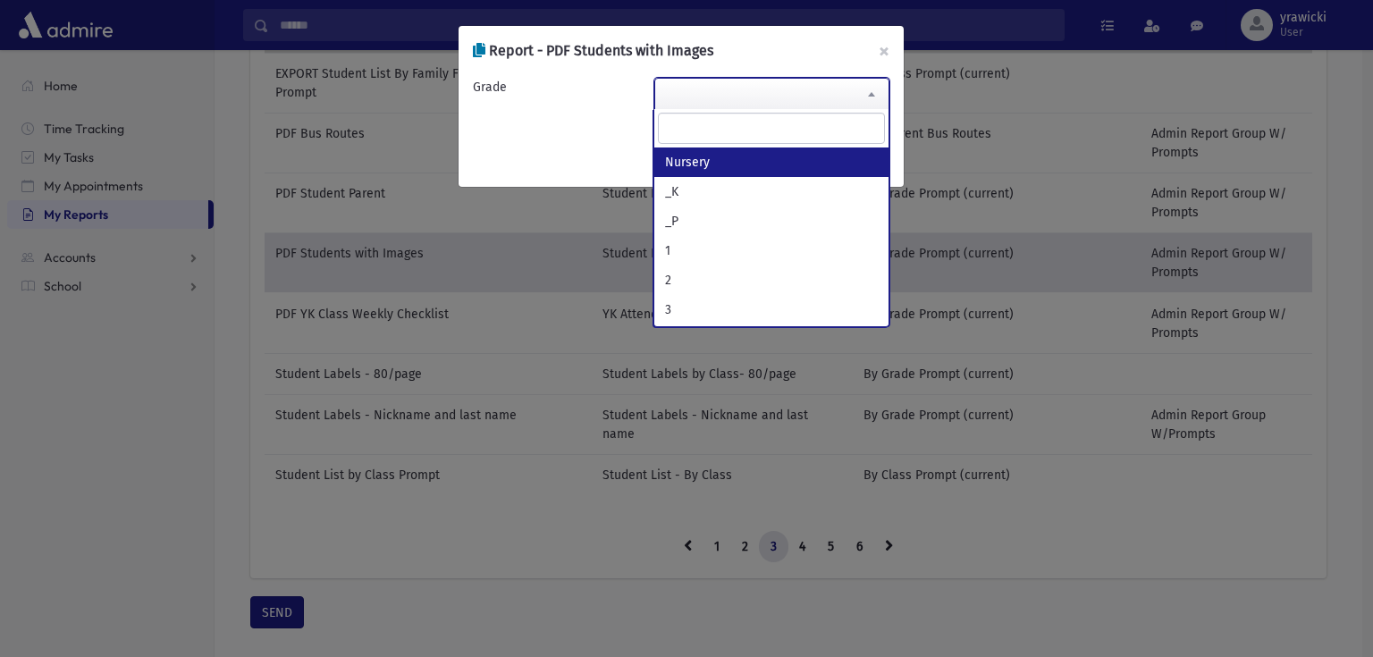
click at [824, 89] on span at bounding box center [772, 94] width 236 height 32
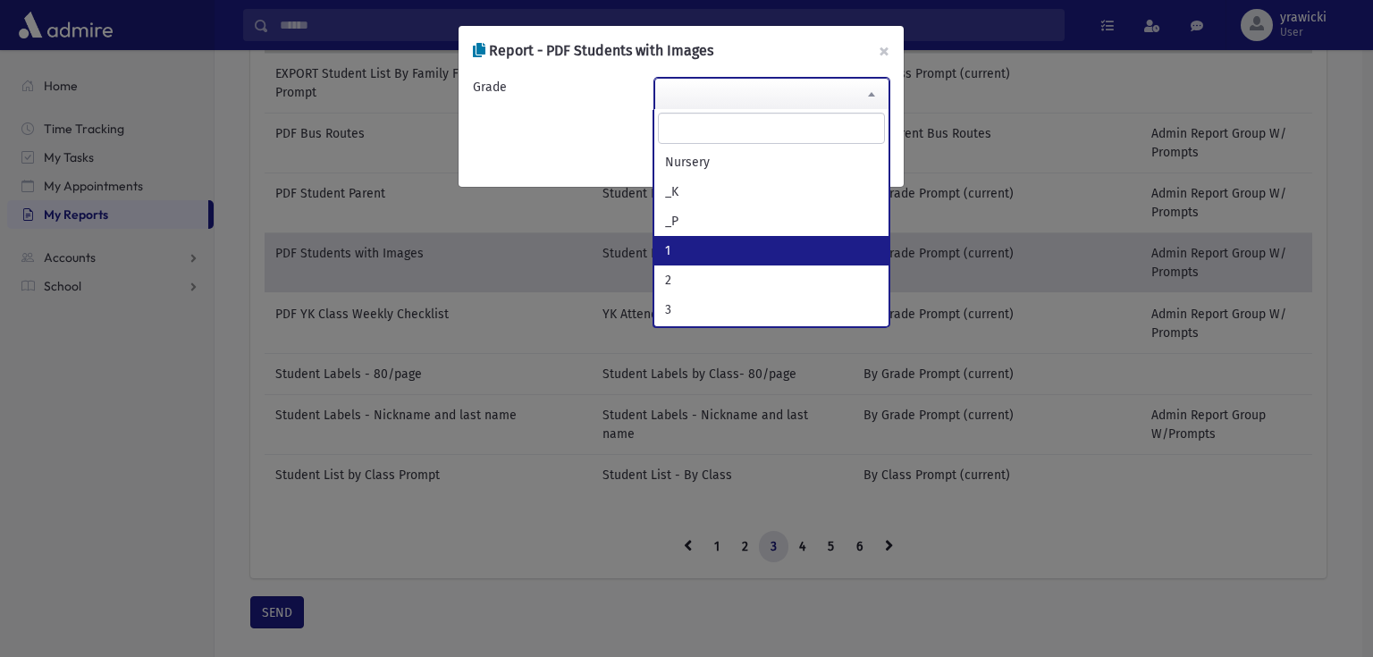
select select "*"
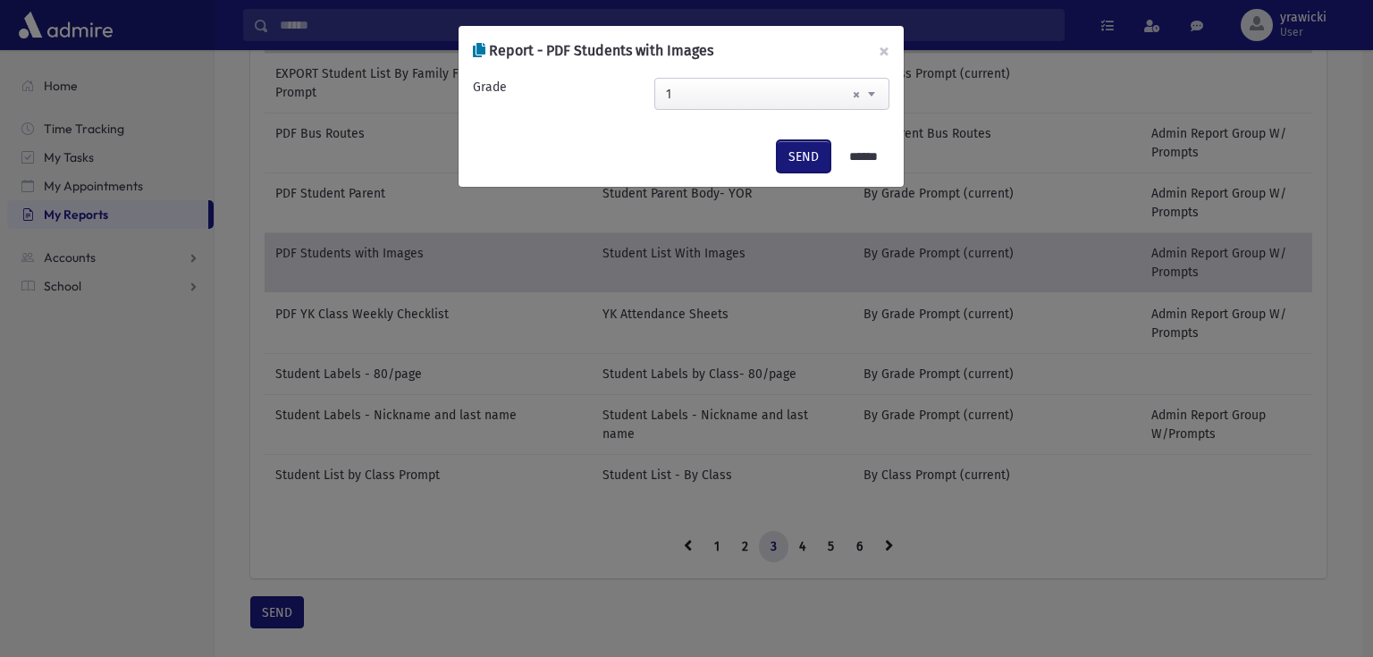
click at [797, 151] on button "SEND" at bounding box center [804, 156] width 54 height 32
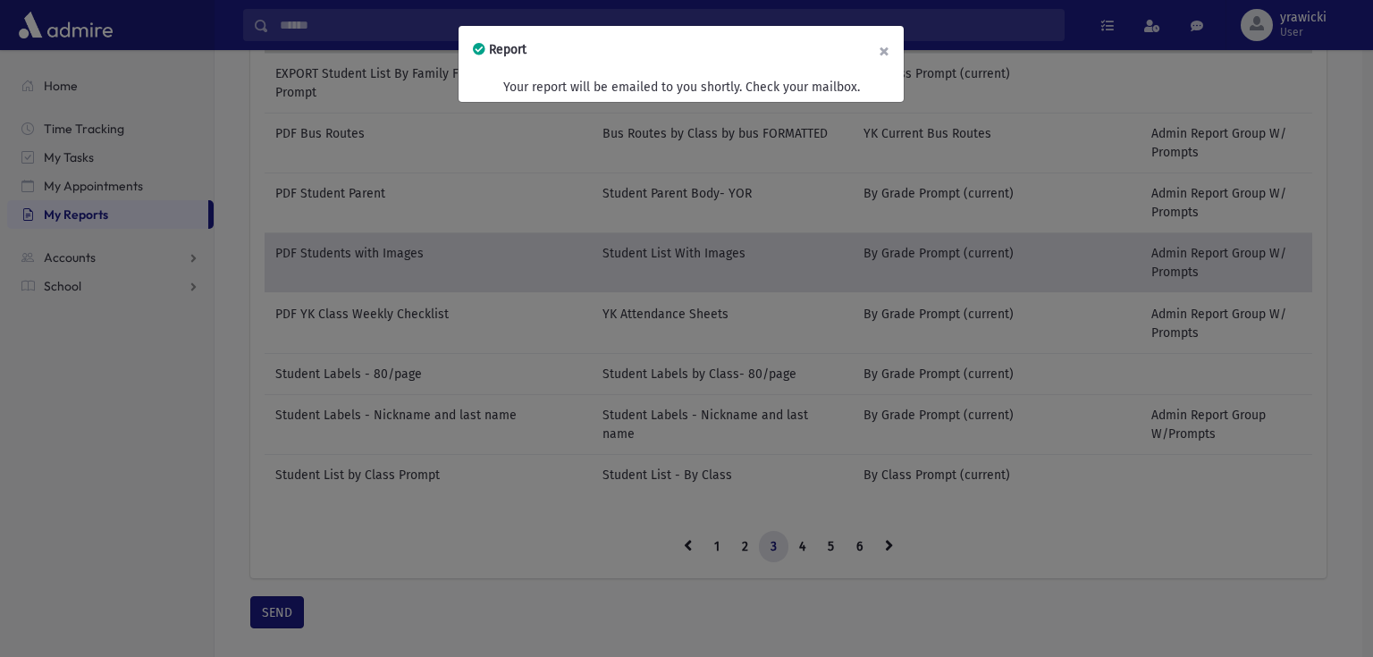
click at [883, 46] on button "×" at bounding box center [883, 51] width 39 height 50
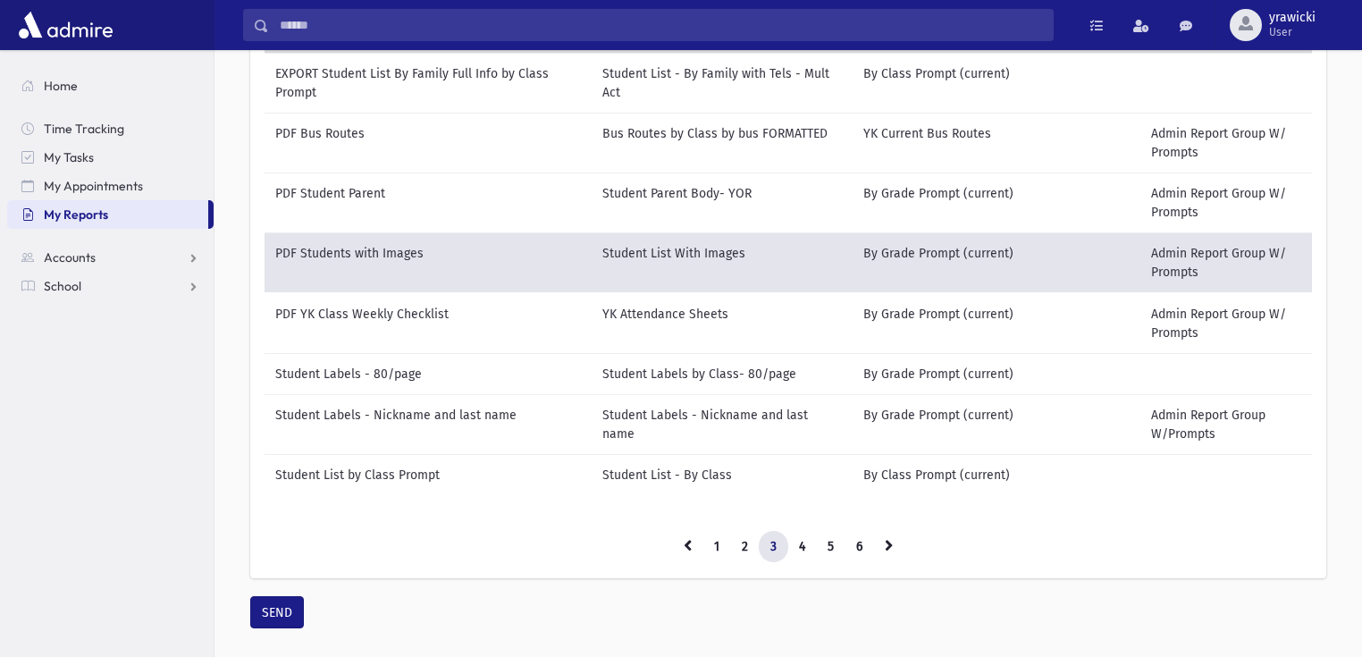
click at [734, 254] on td "Student List With Images" at bounding box center [722, 262] width 261 height 61
click at [290, 619] on button "SEND" at bounding box center [277, 612] width 54 height 32
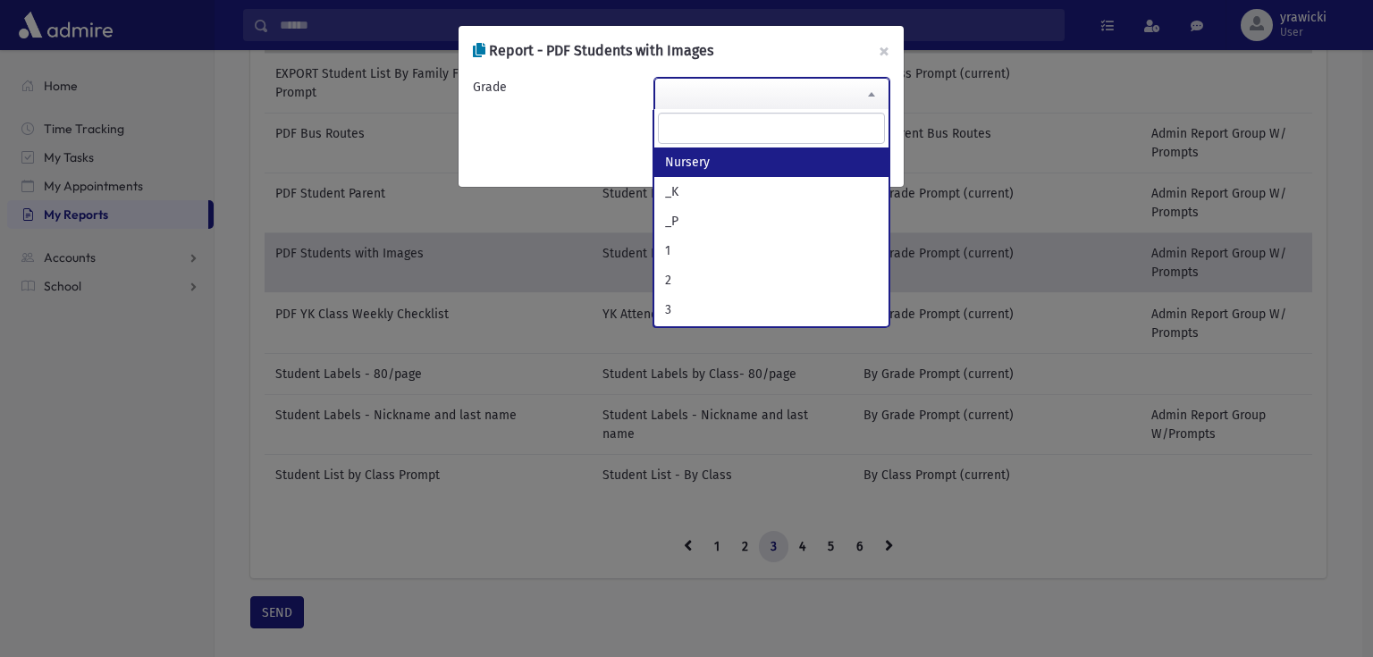
click at [818, 97] on span at bounding box center [772, 94] width 236 height 32
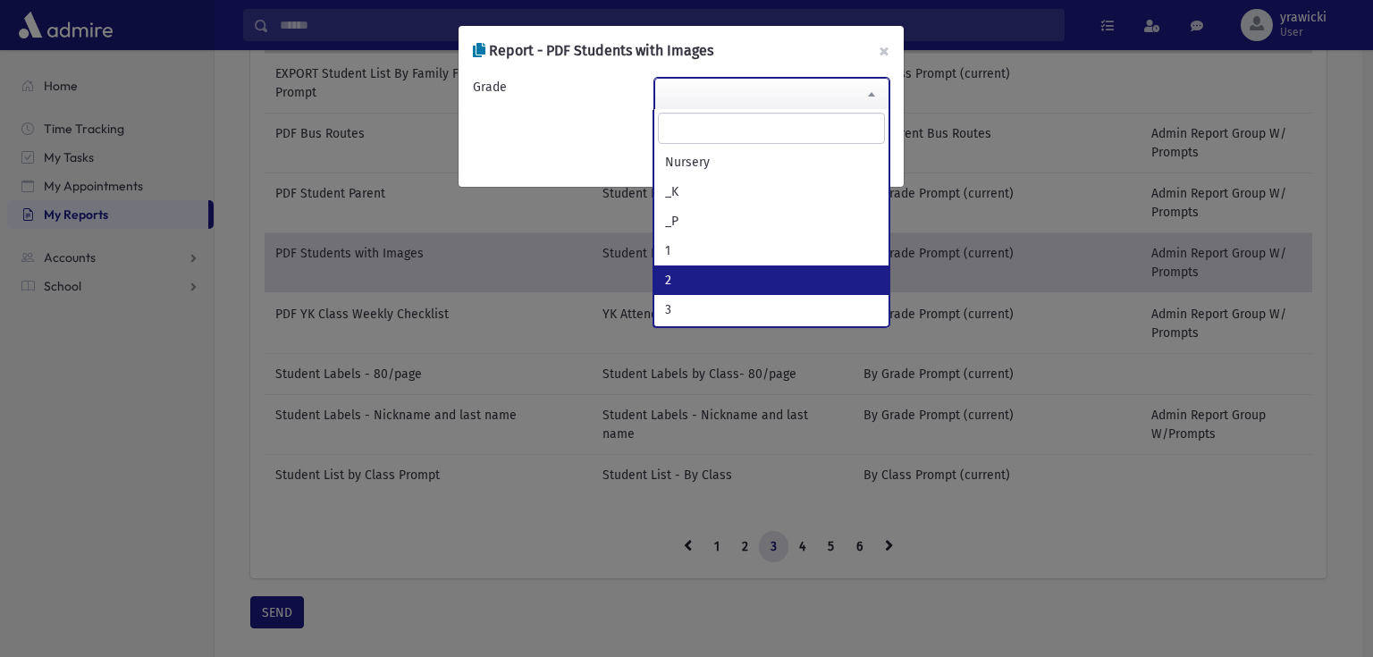
select select "*"
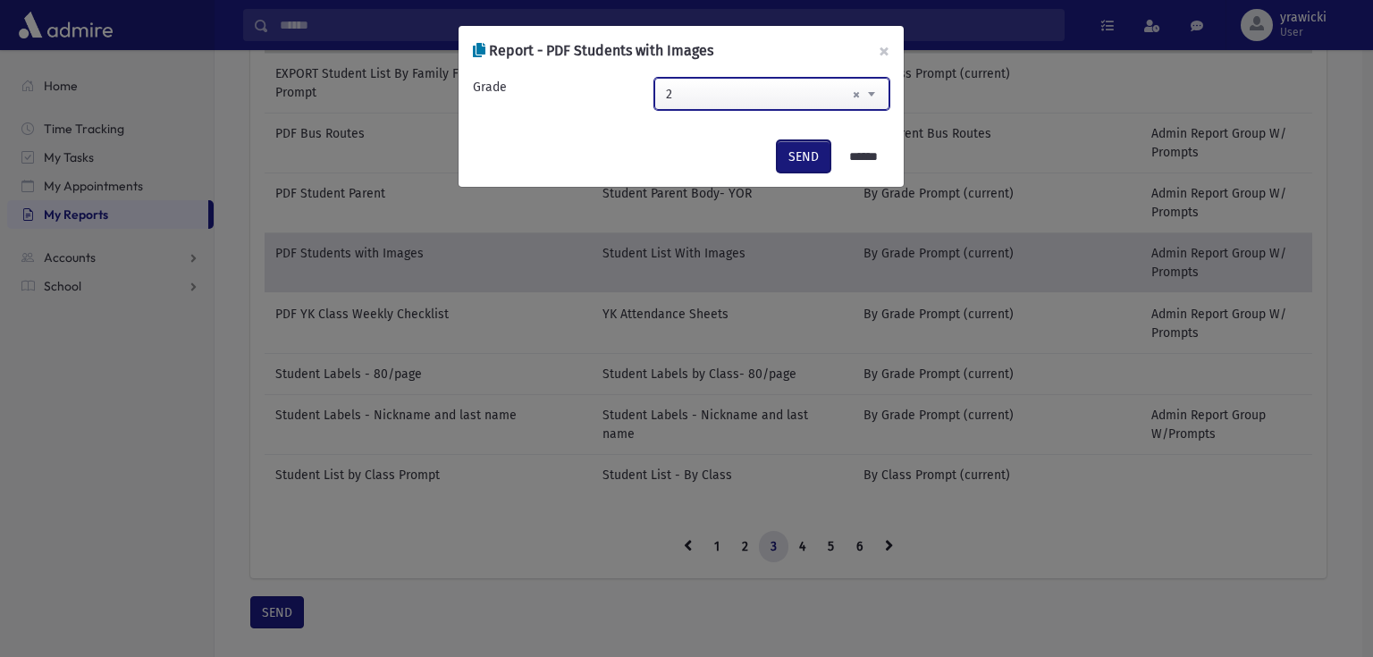
click at [806, 146] on button "SEND" at bounding box center [804, 156] width 54 height 32
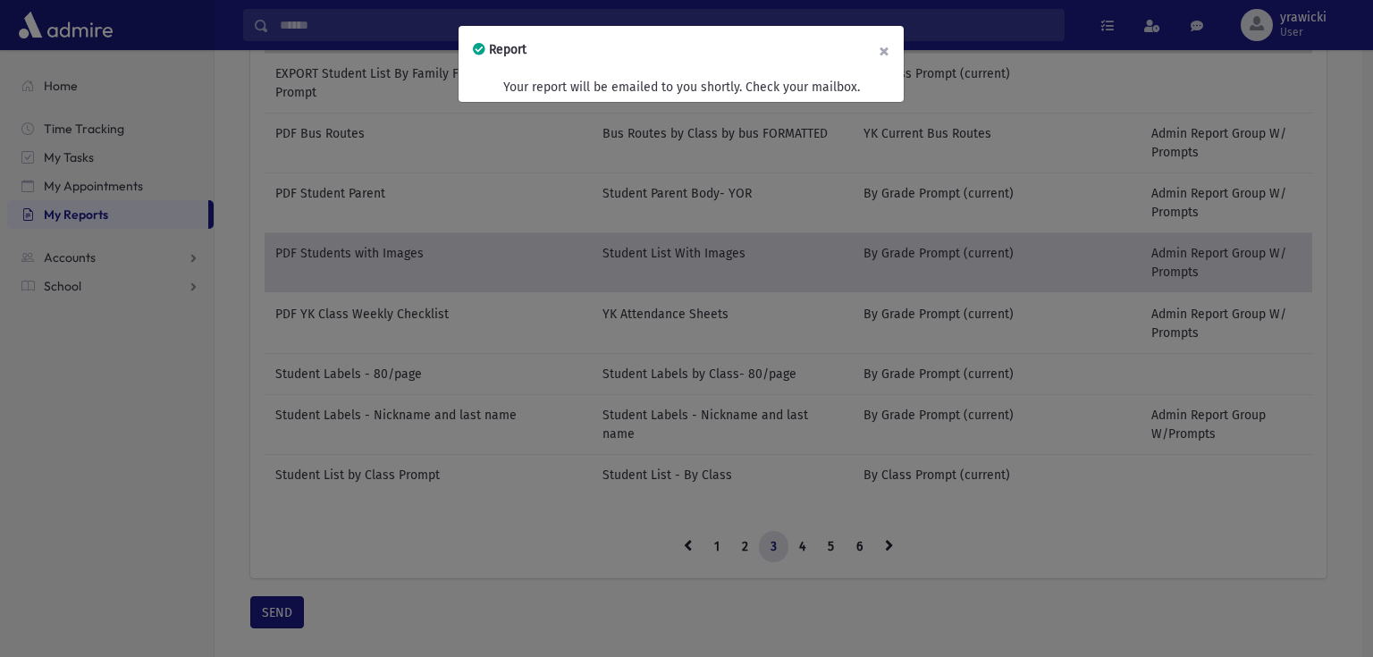
click at [885, 51] on button "×" at bounding box center [883, 51] width 39 height 50
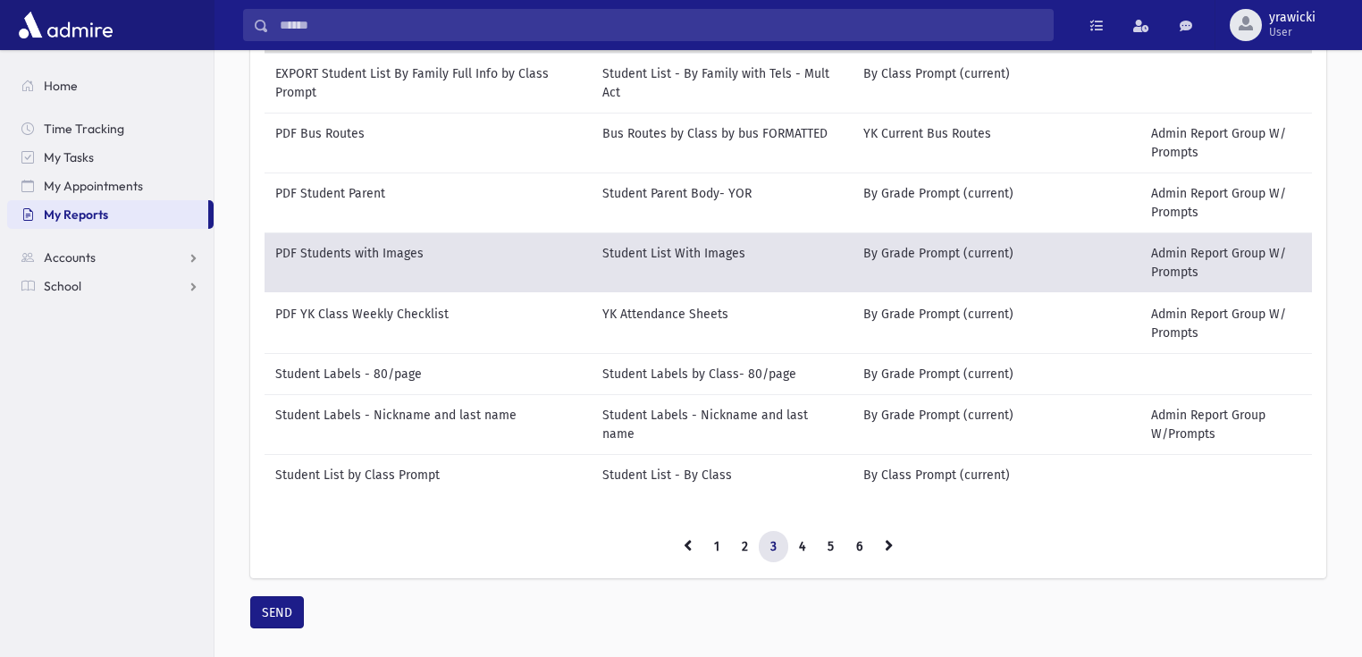
click at [799, 252] on td "Student List With Images" at bounding box center [722, 262] width 261 height 61
click at [296, 603] on button "SEND" at bounding box center [277, 612] width 54 height 32
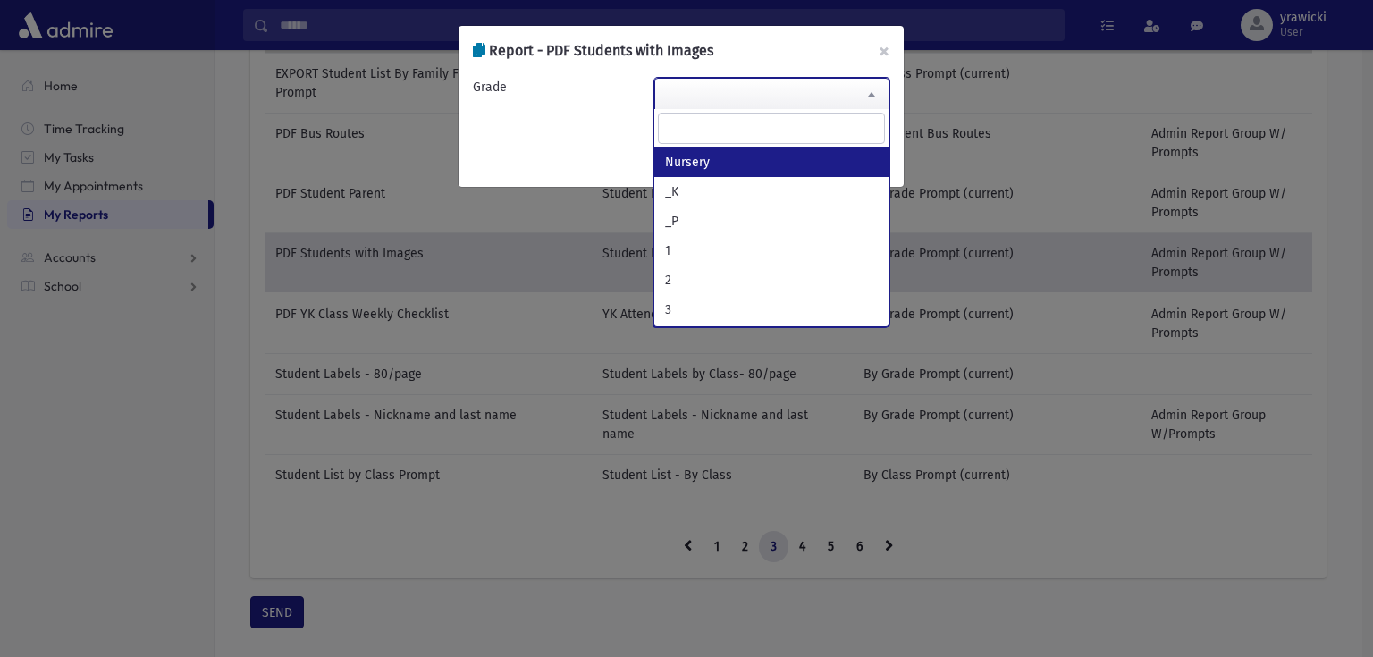
click at [787, 91] on span at bounding box center [772, 94] width 236 height 32
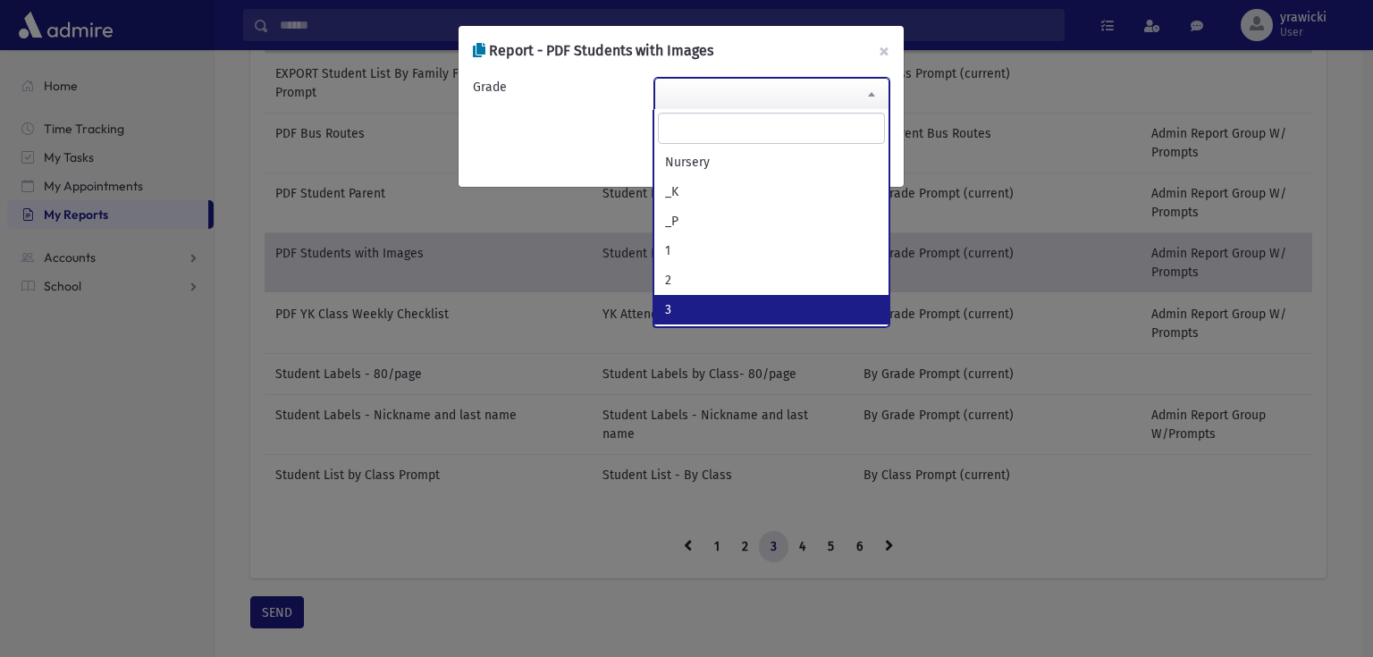
select select "*"
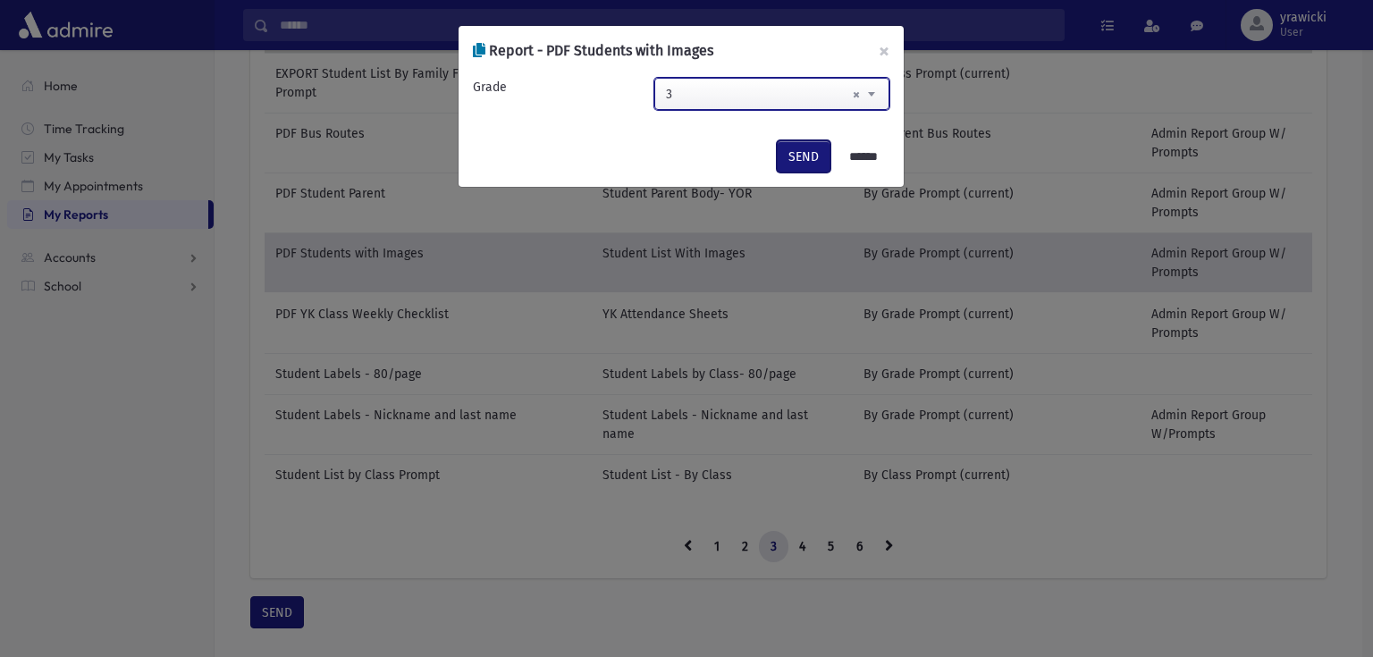
click at [793, 160] on button "SEND" at bounding box center [804, 156] width 54 height 32
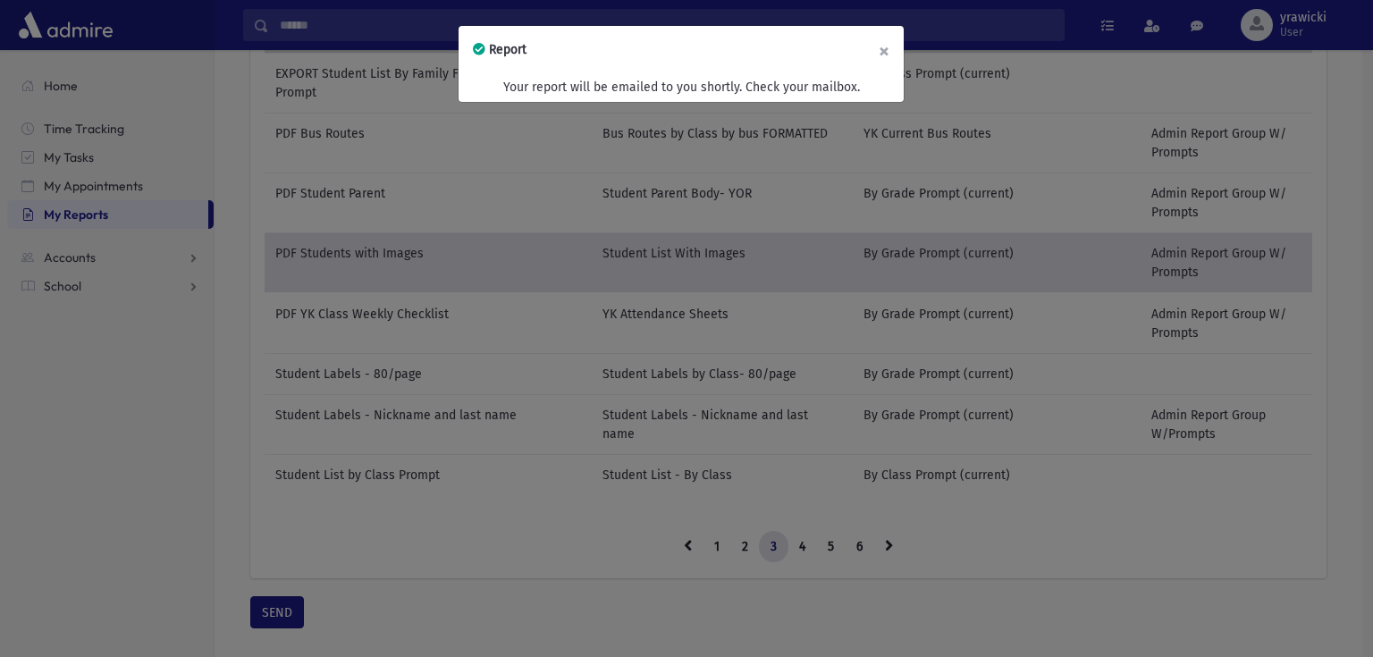
click at [883, 49] on button "×" at bounding box center [883, 51] width 39 height 50
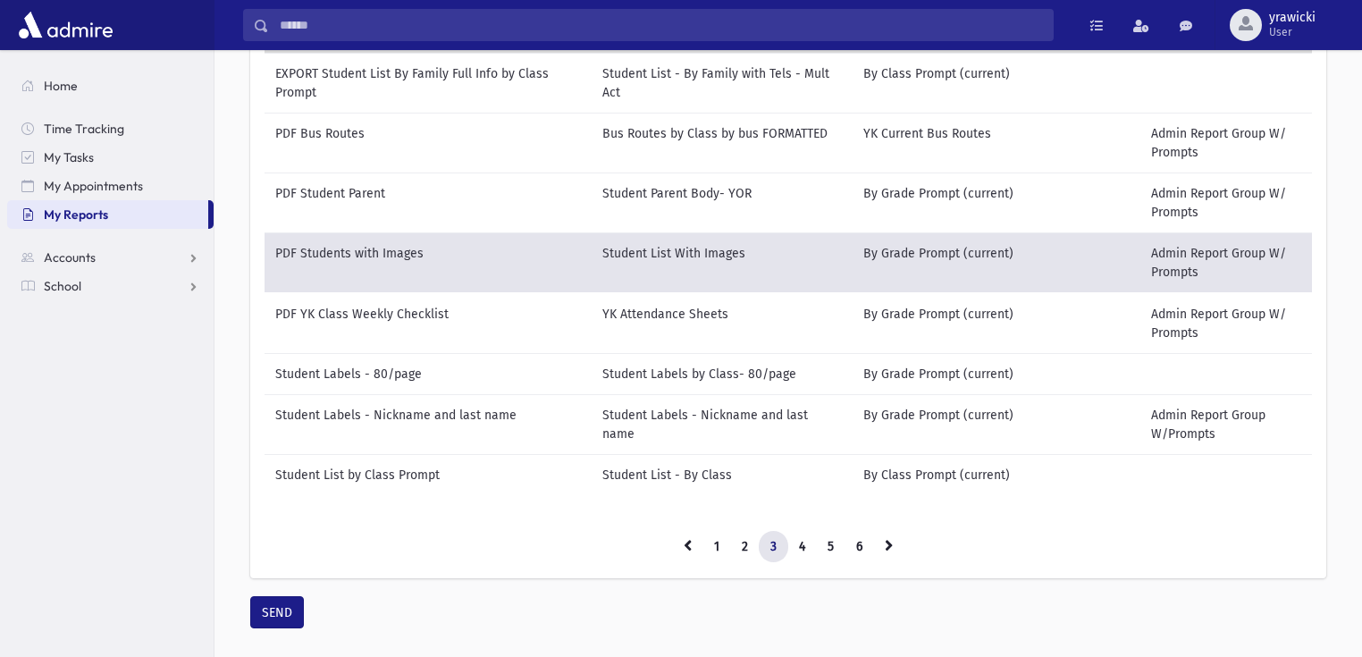
click at [442, 251] on td "PDF Students with Images" at bounding box center [428, 262] width 327 height 61
click at [272, 615] on button "SEND" at bounding box center [277, 612] width 54 height 32
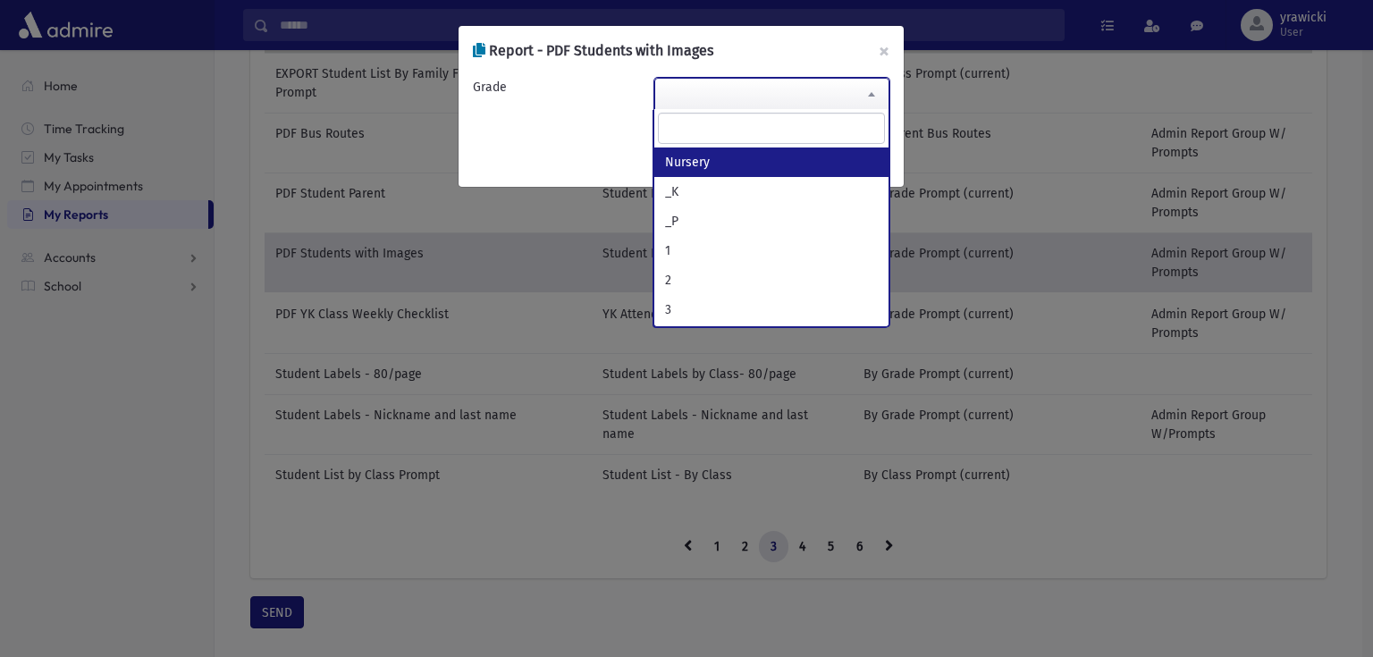
click at [804, 87] on span at bounding box center [772, 94] width 236 height 32
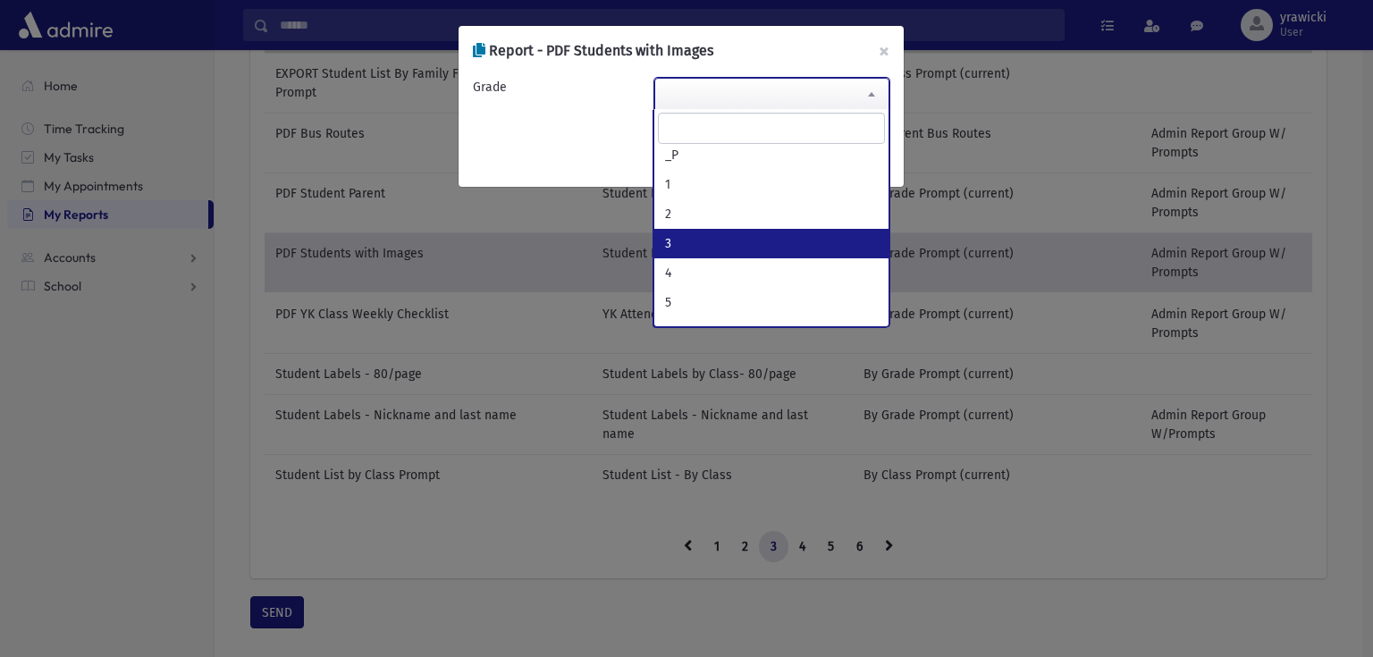
scroll to position [143, 0]
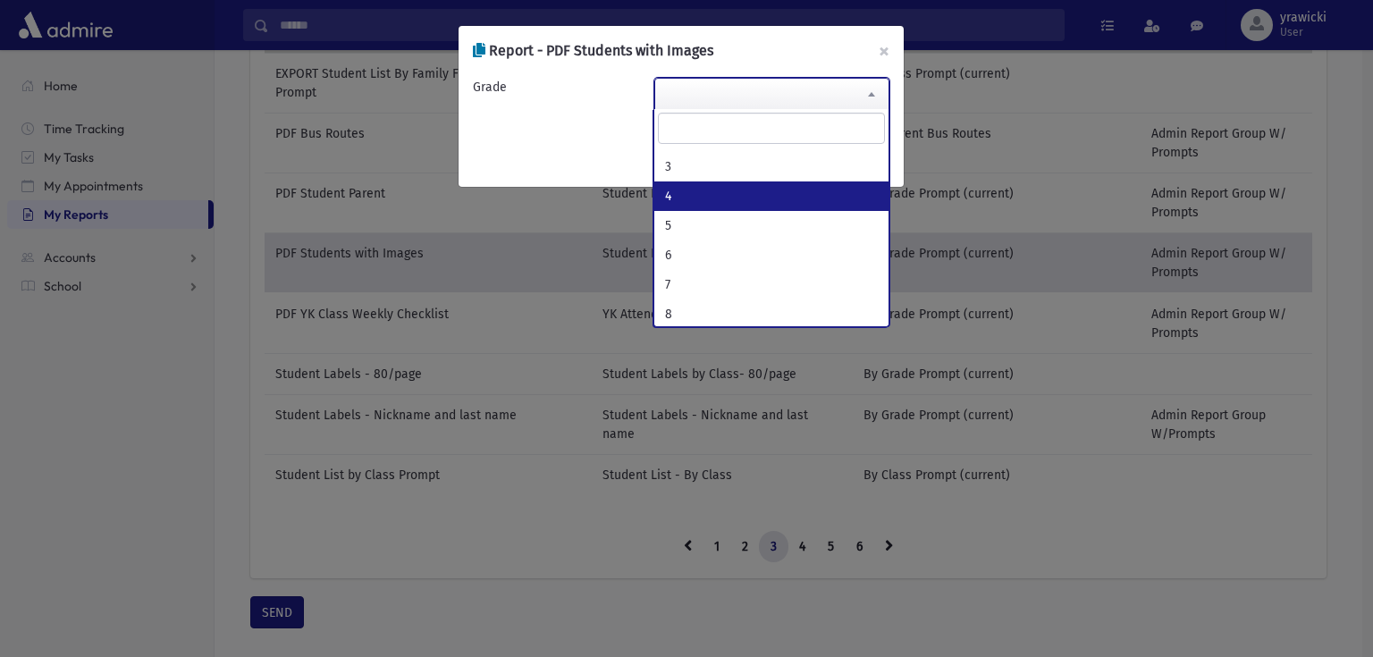
select select "*"
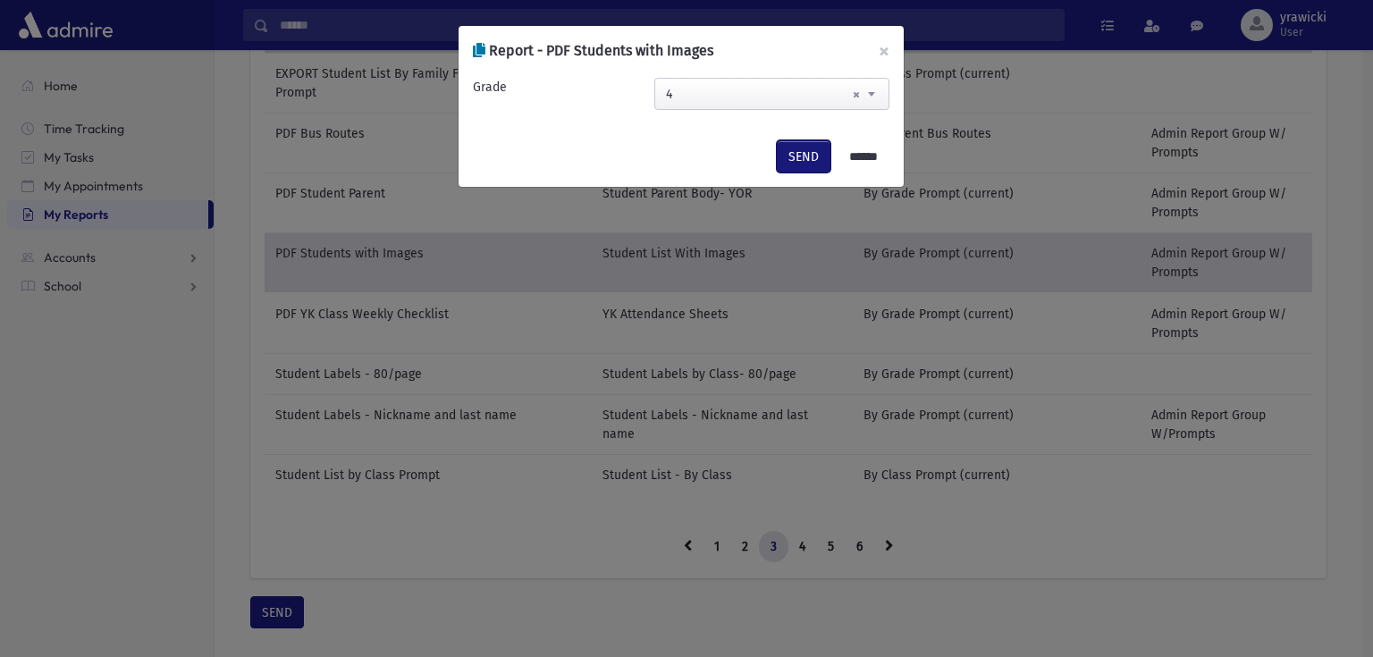
click at [804, 160] on button "SEND" at bounding box center [804, 156] width 54 height 32
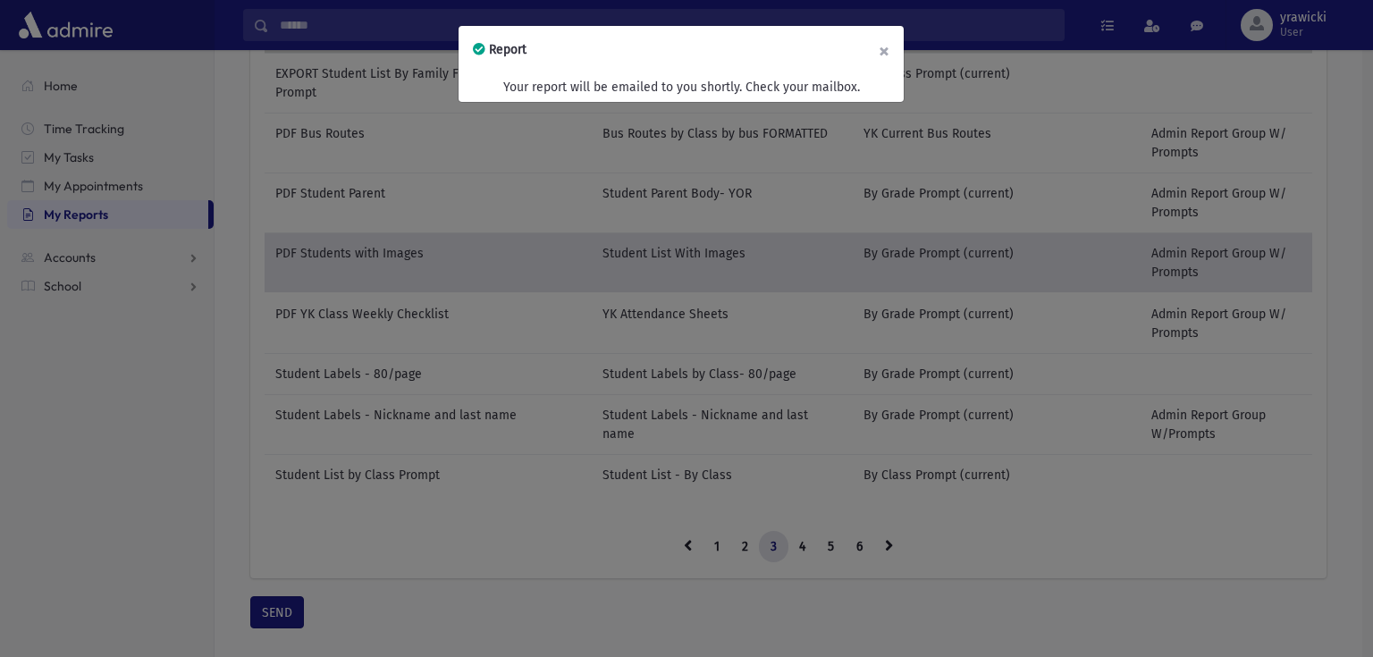
click at [891, 38] on button "×" at bounding box center [883, 51] width 39 height 50
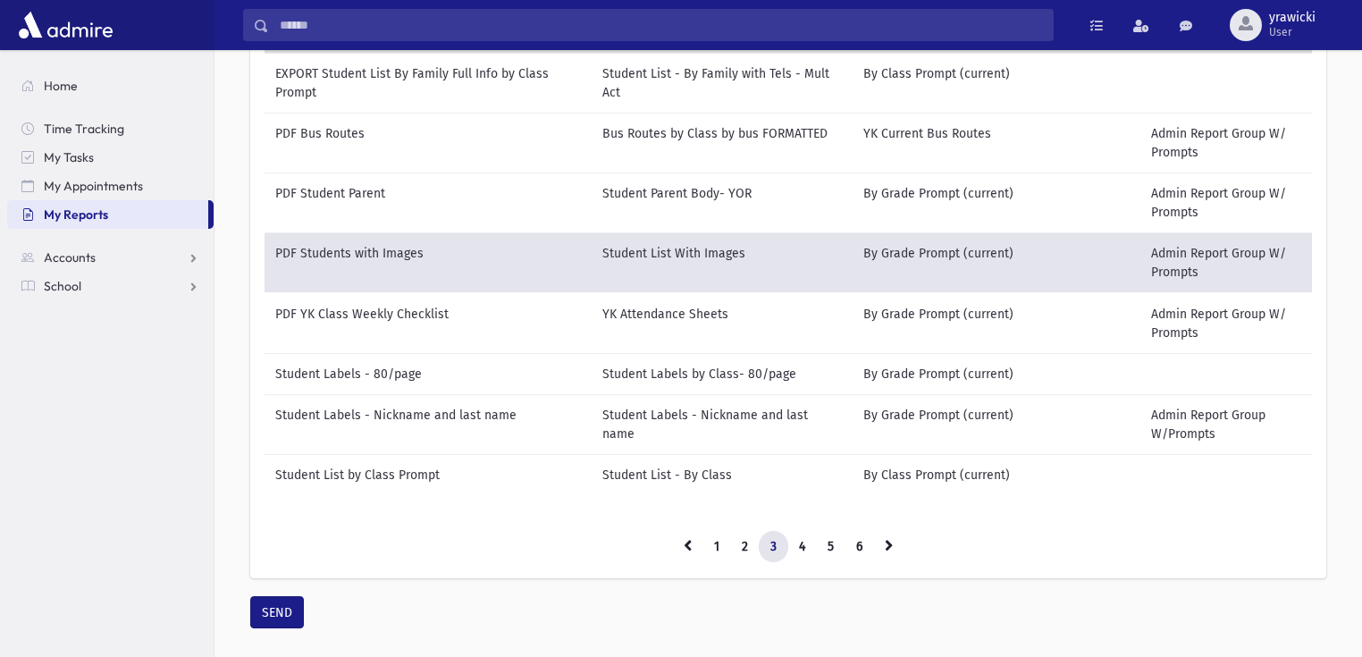
click at [719, 246] on td "Student List With Images" at bounding box center [722, 262] width 261 height 61
click at [270, 612] on button "SEND" at bounding box center [277, 612] width 54 height 32
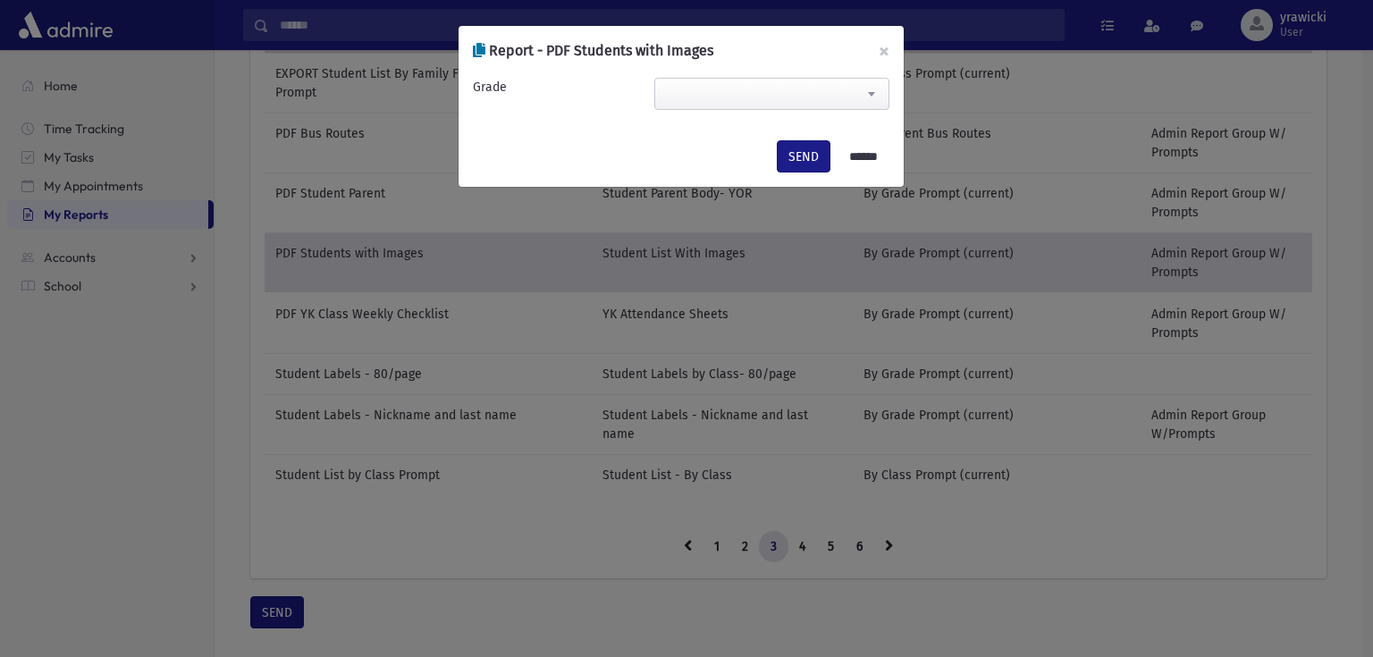
click at [787, 88] on span at bounding box center [772, 94] width 236 height 32
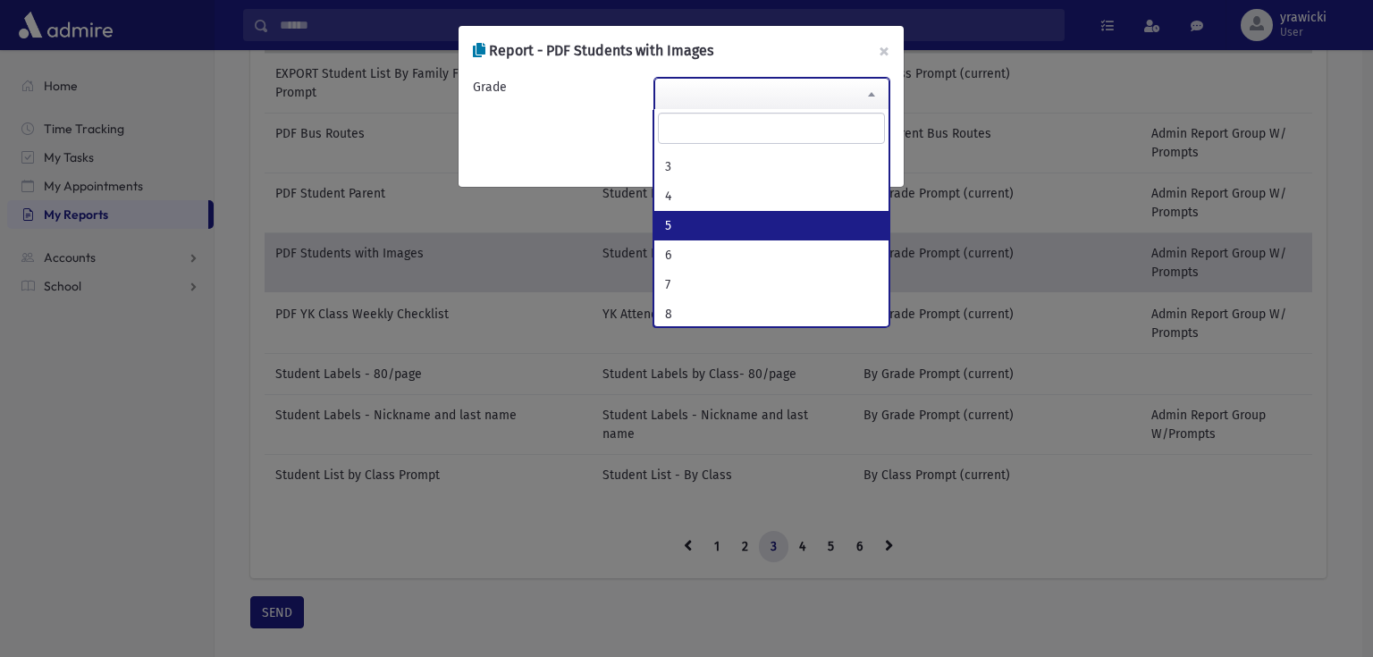
select select "*"
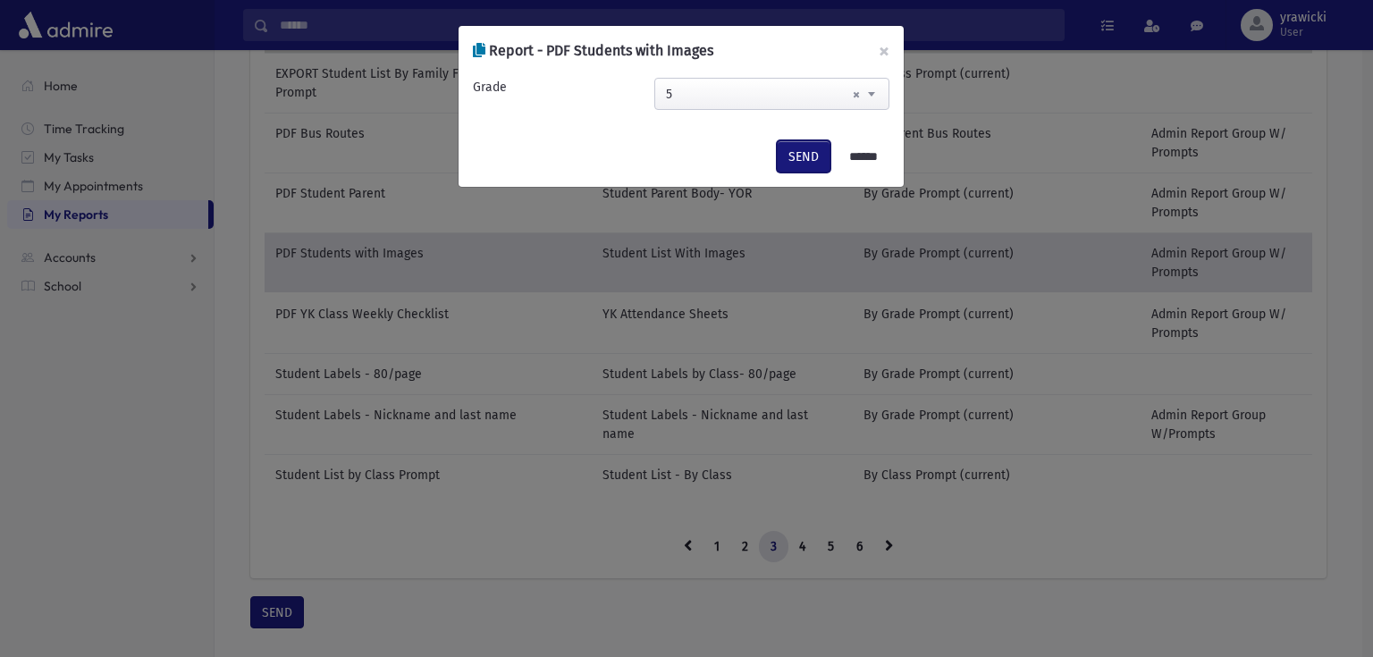
click at [777, 157] on button "SEND" at bounding box center [804, 156] width 54 height 32
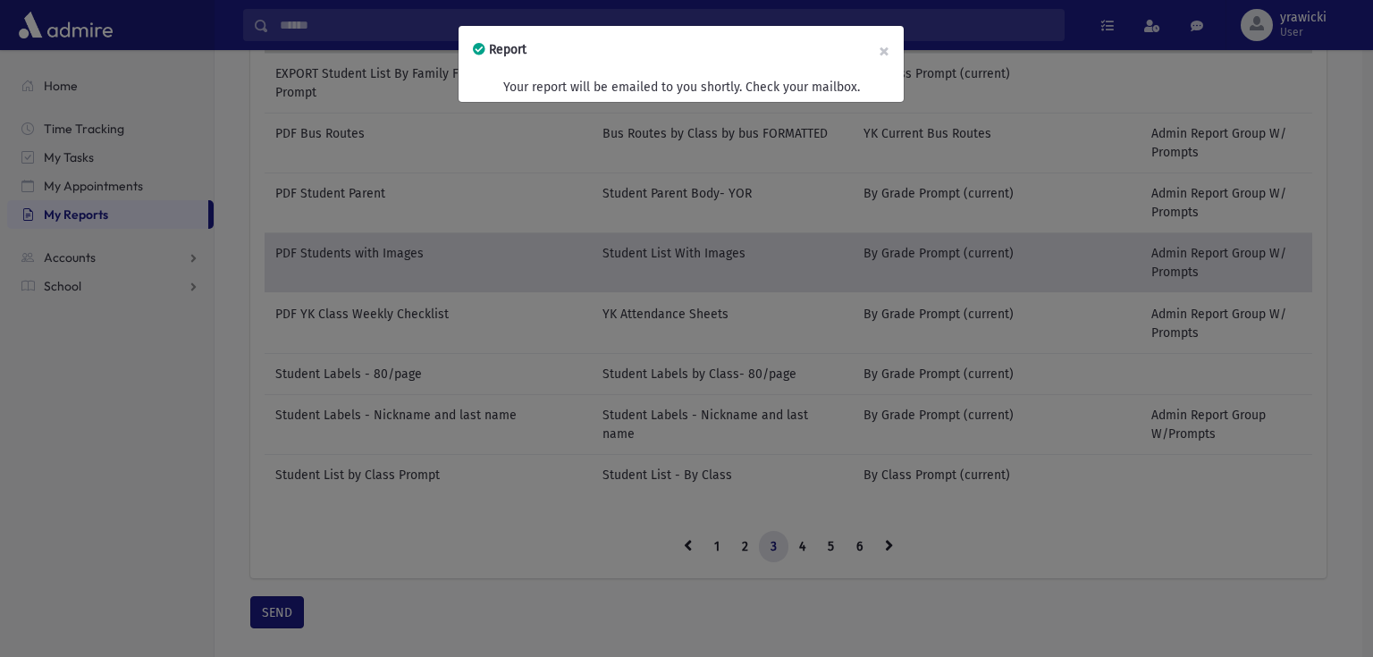
click at [282, 602] on div "Report × Your report will be emailed to you shortly. Check your mailbox." at bounding box center [686, 328] width 1373 height 657
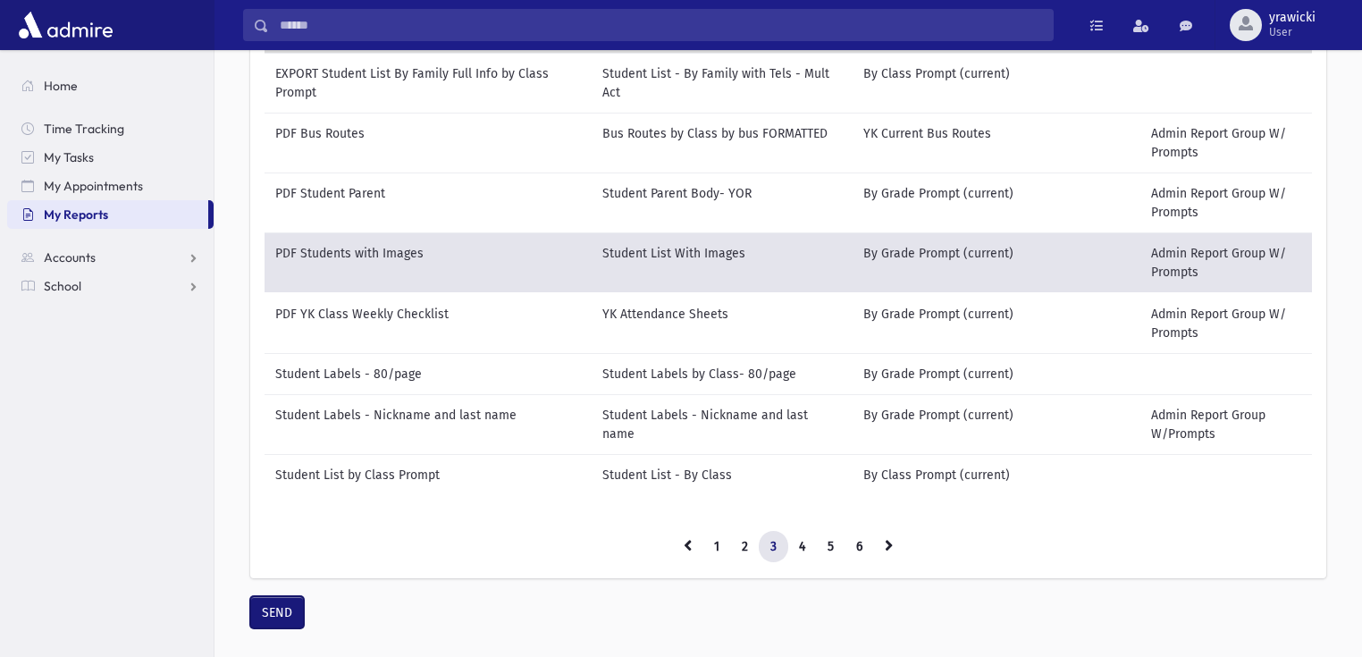
click at [282, 602] on button "SEND" at bounding box center [277, 612] width 54 height 32
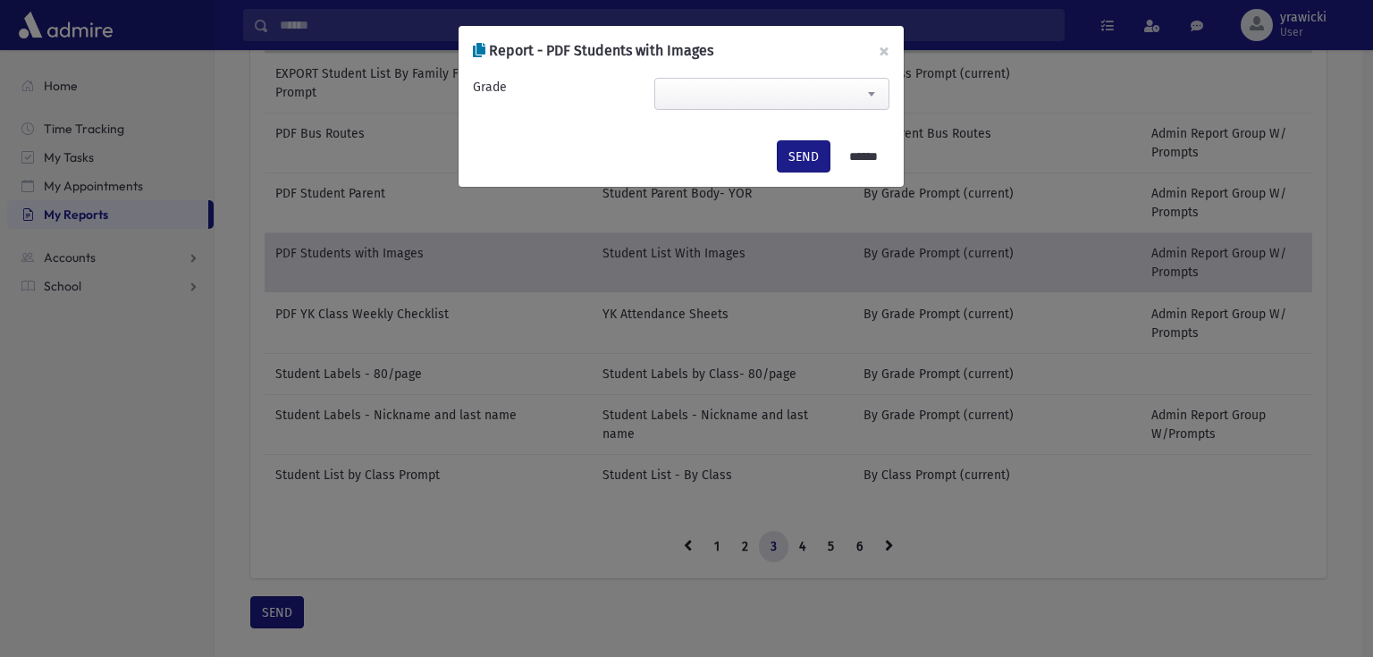
click at [702, 97] on span at bounding box center [772, 94] width 236 height 32
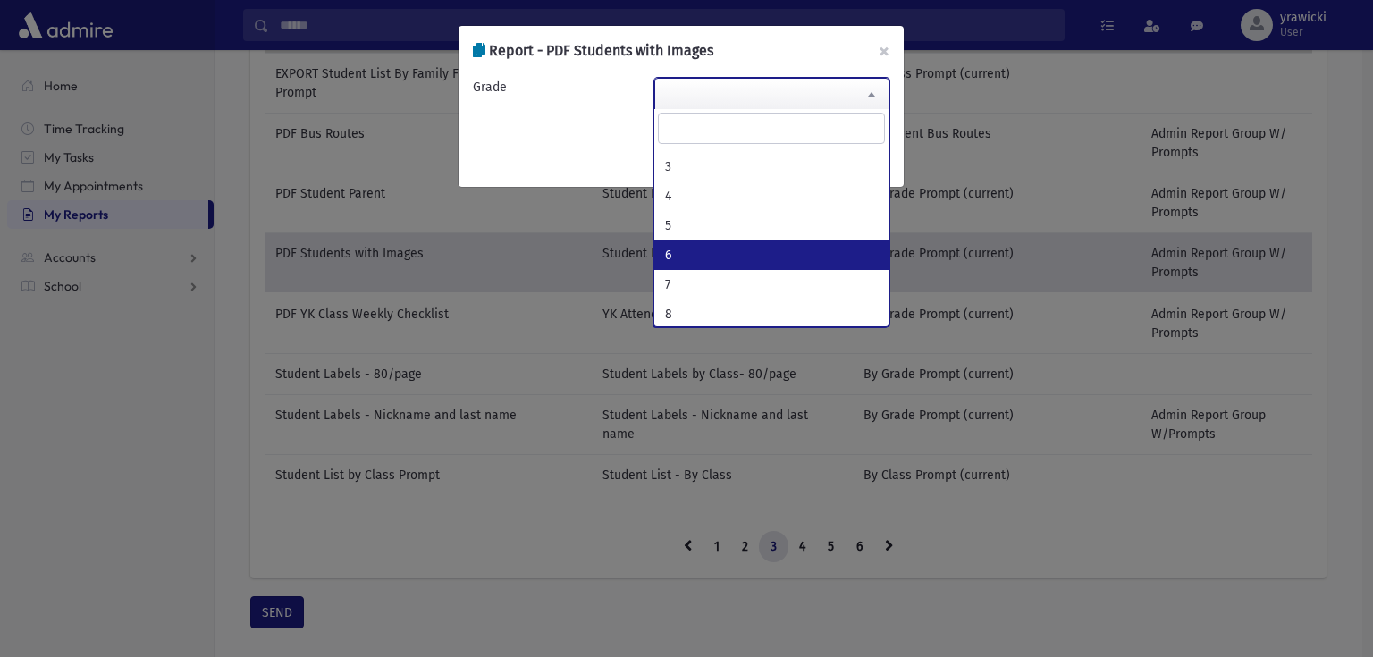
select select "*"
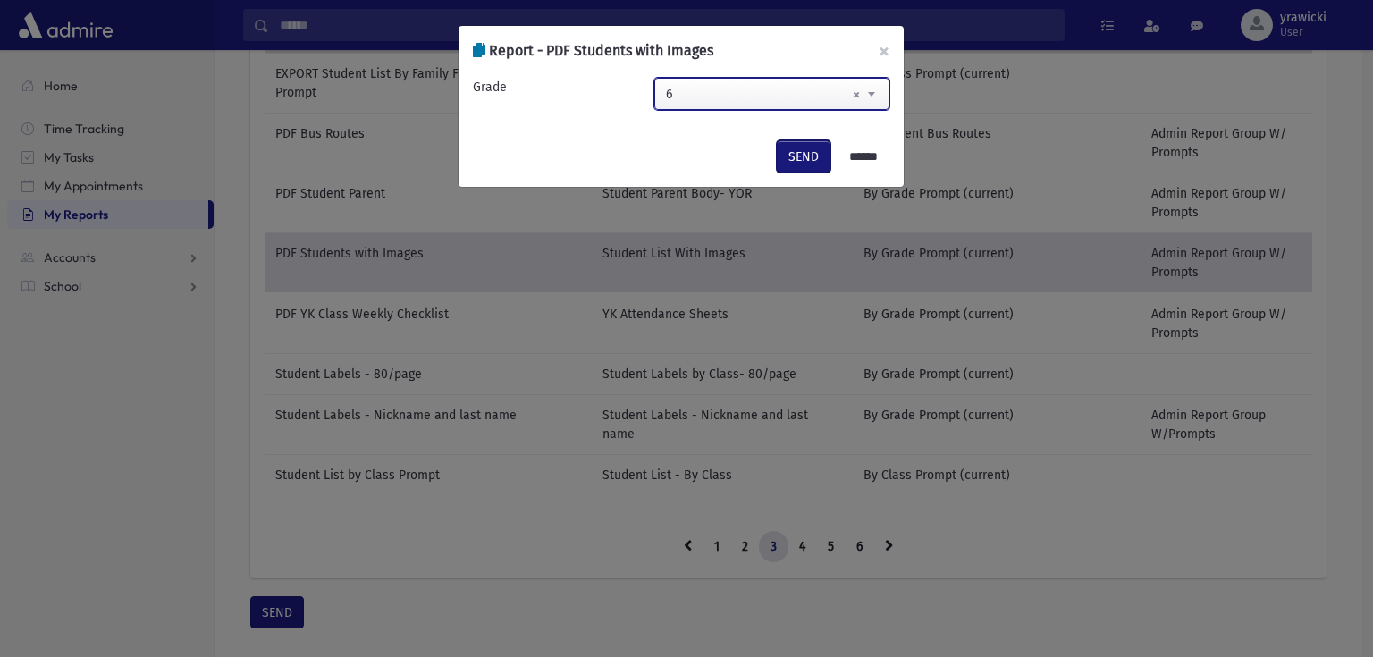
click at [798, 154] on button "SEND" at bounding box center [804, 156] width 54 height 32
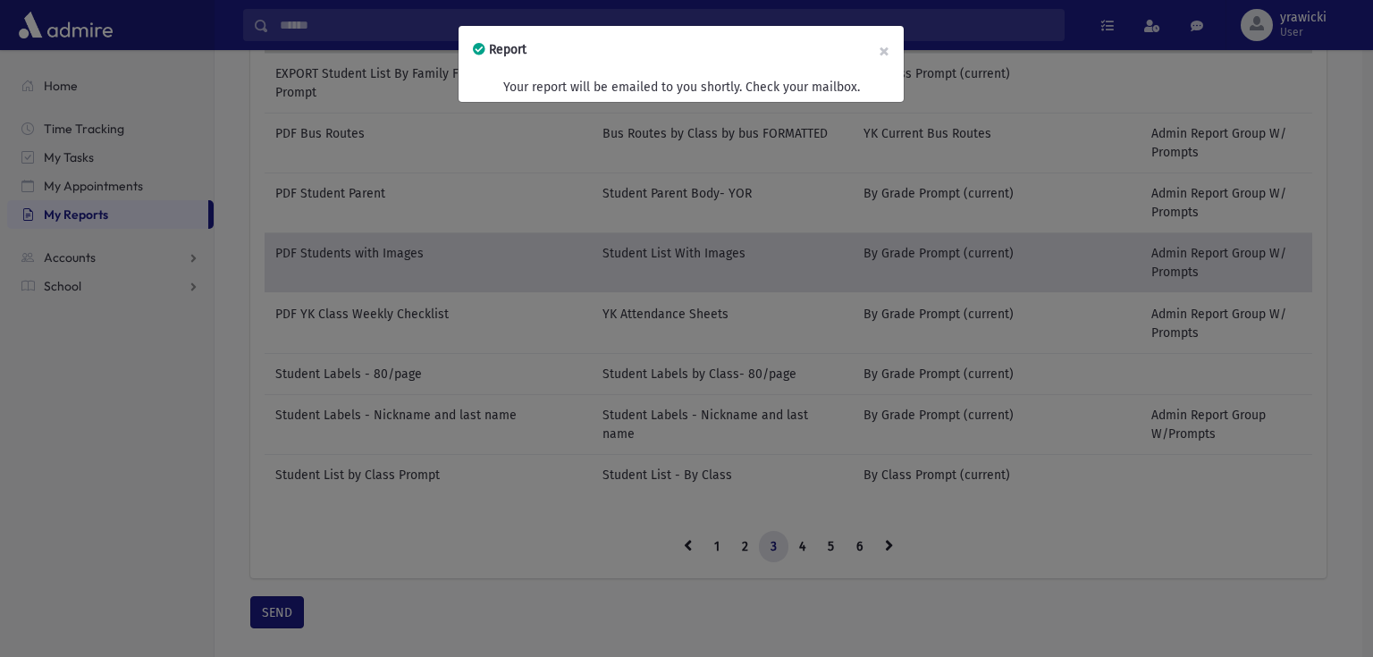
click at [281, 613] on div "Report × Your report will be emailed to you shortly. Check your mailbox." at bounding box center [686, 328] width 1373 height 657
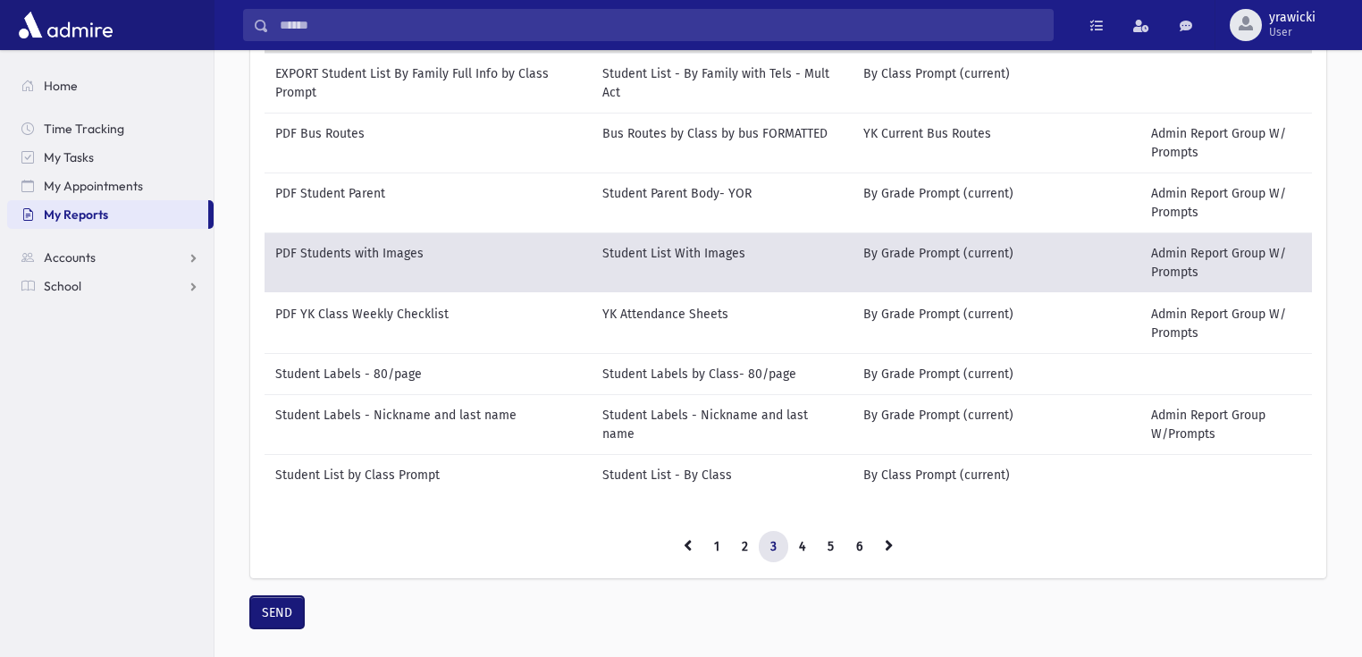
click at [281, 613] on button "SEND" at bounding box center [277, 612] width 54 height 32
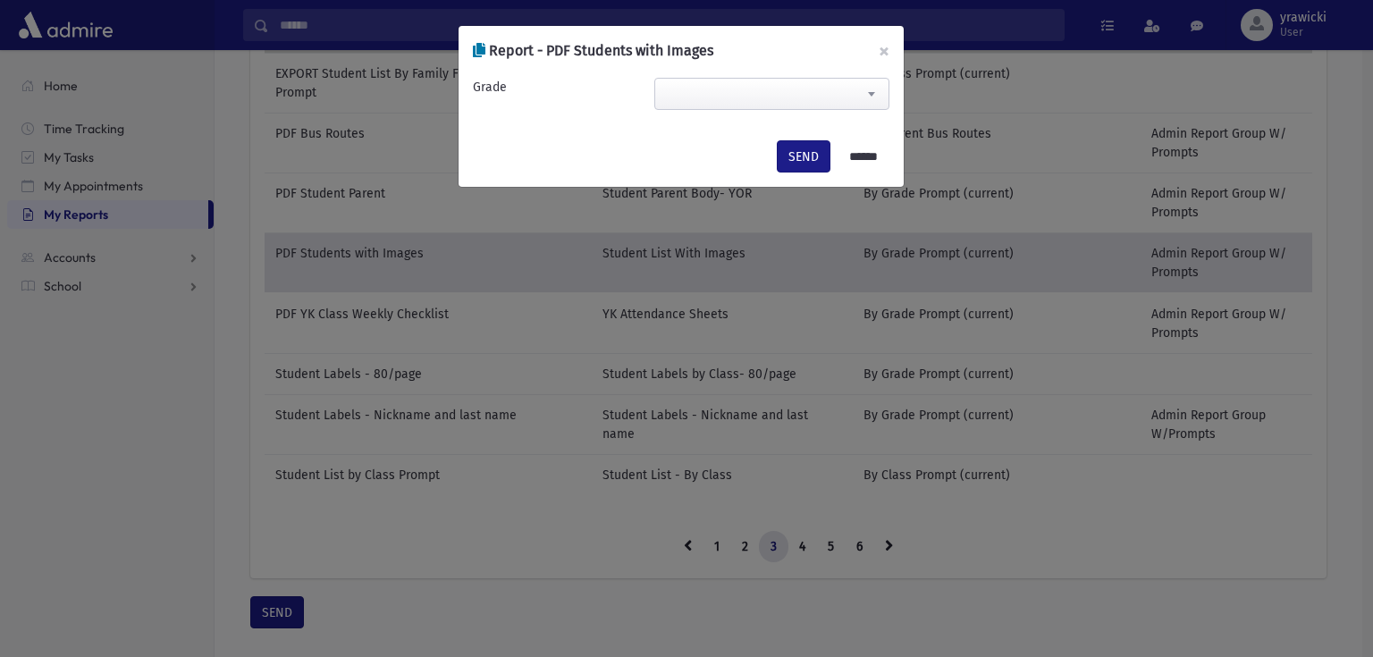
click at [689, 93] on span at bounding box center [772, 94] width 236 height 32
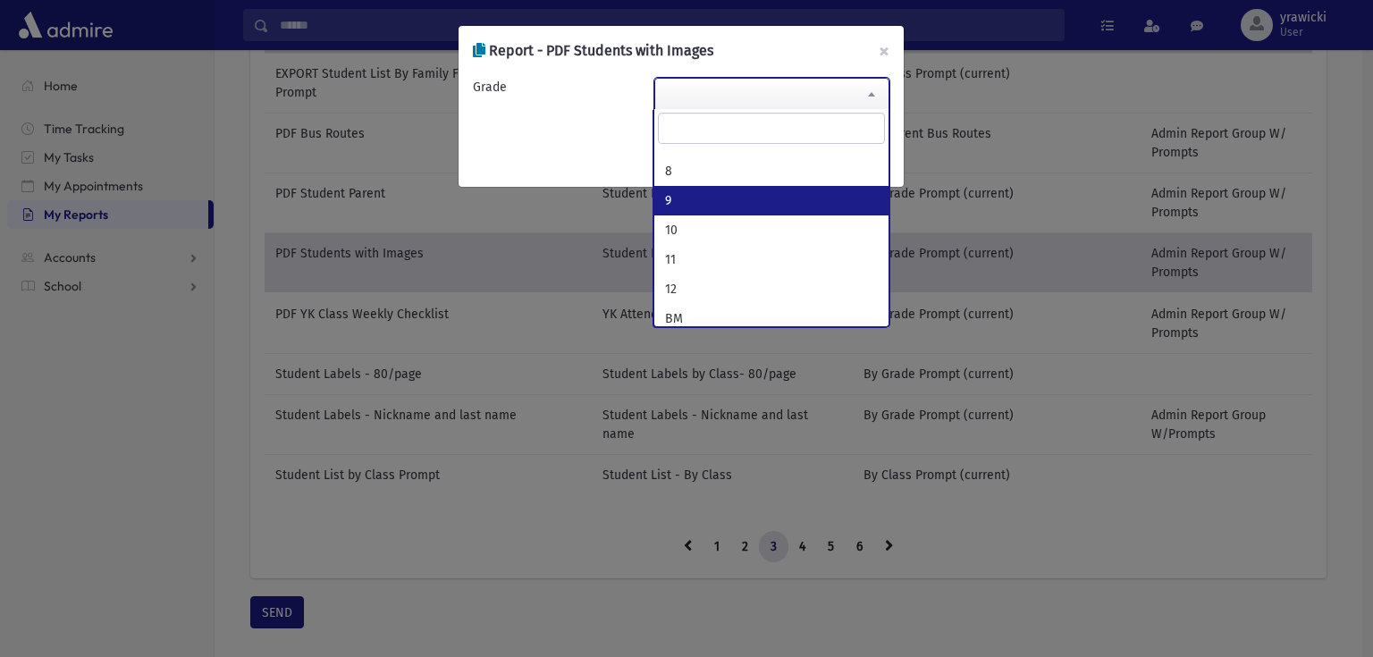
scroll to position [215, 0]
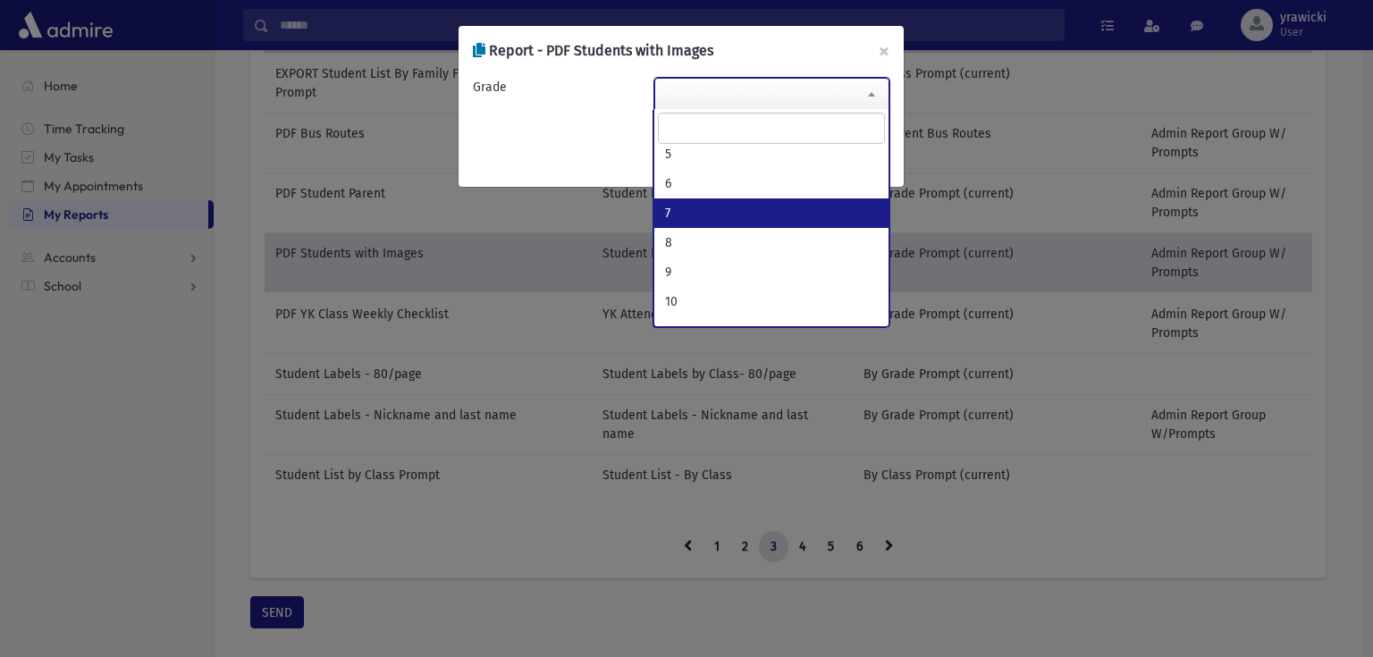
select select "*"
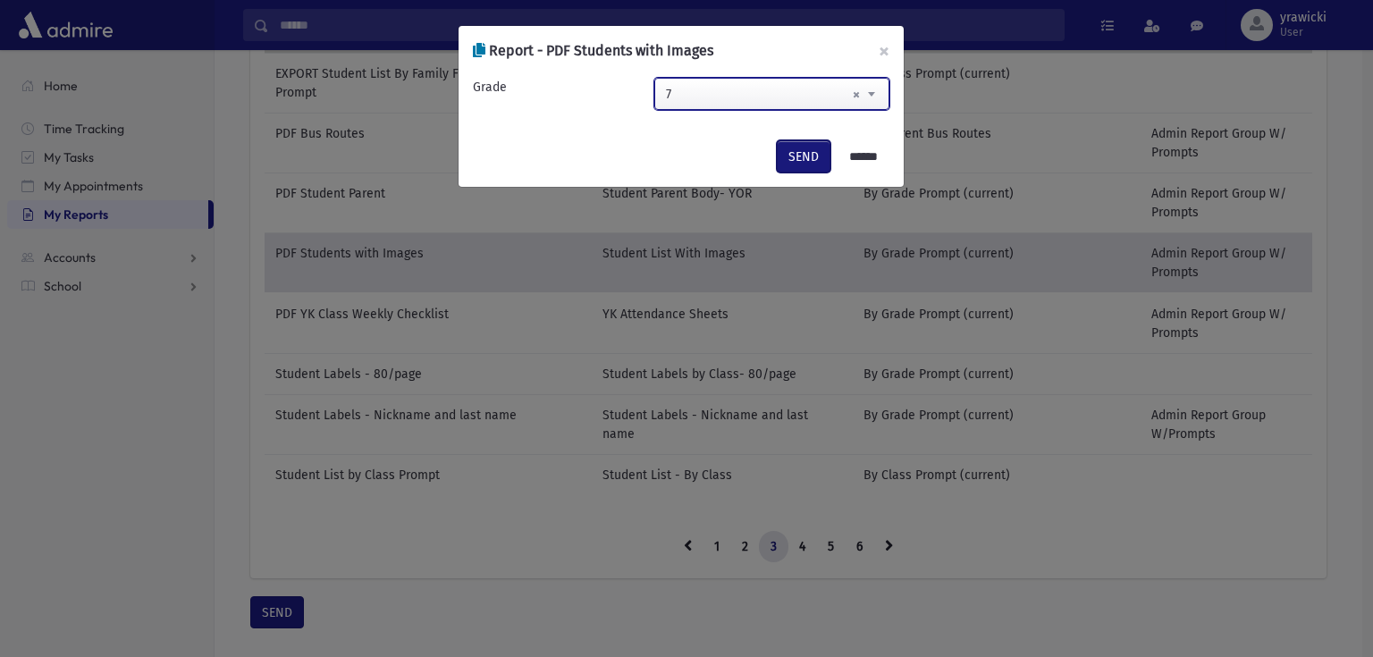
click at [791, 154] on button "SEND" at bounding box center [804, 156] width 54 height 32
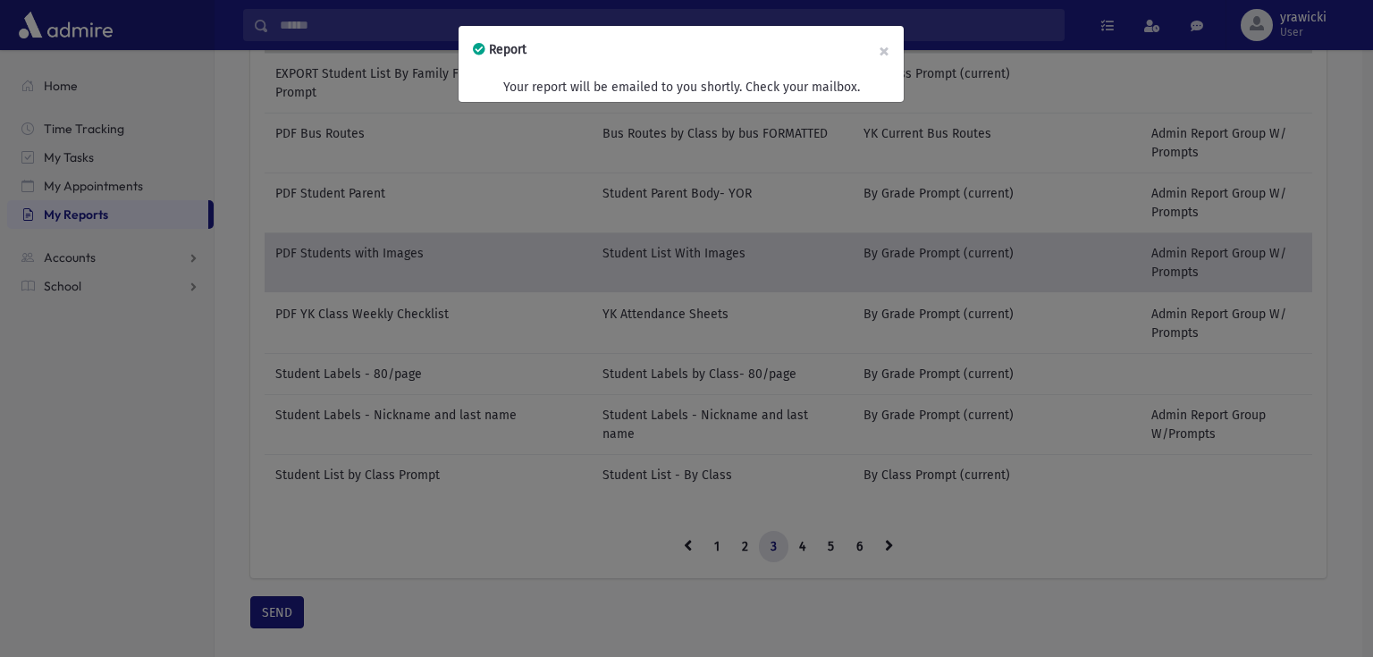
click at [286, 606] on div "Report × Your report will be emailed to you shortly. Check your mailbox." at bounding box center [686, 328] width 1373 height 657
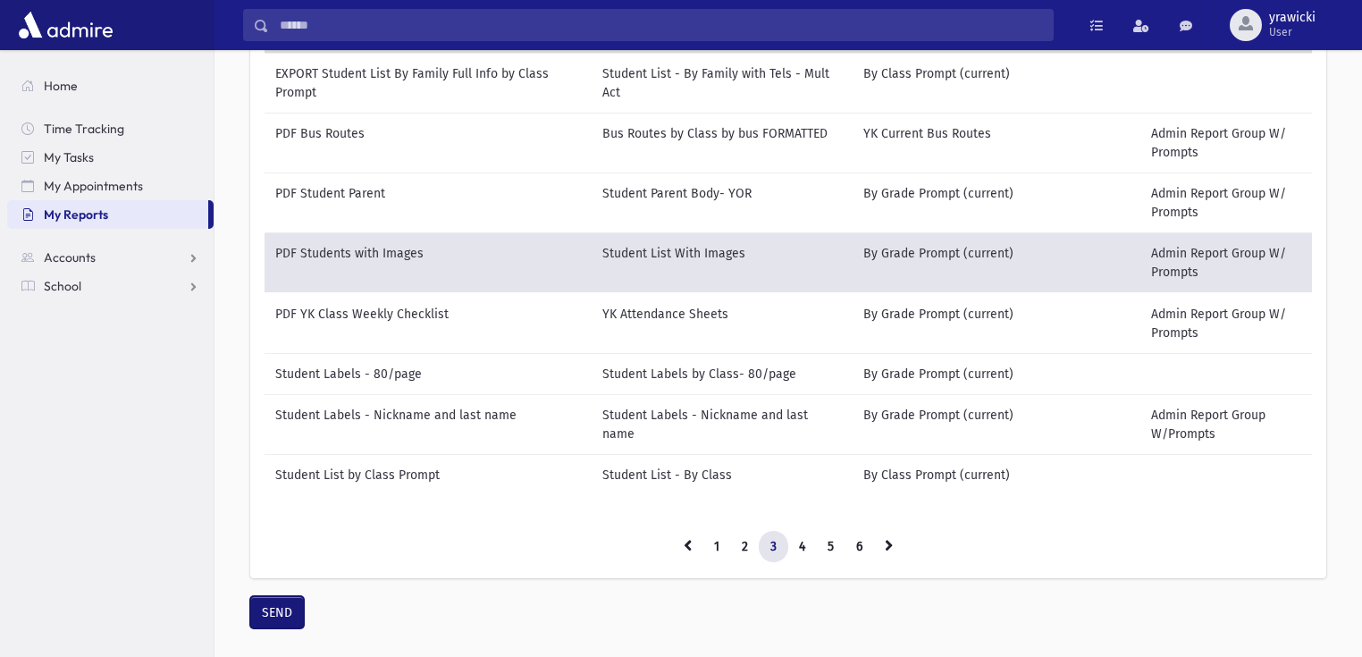
click at [286, 606] on button "SEND" at bounding box center [277, 612] width 54 height 32
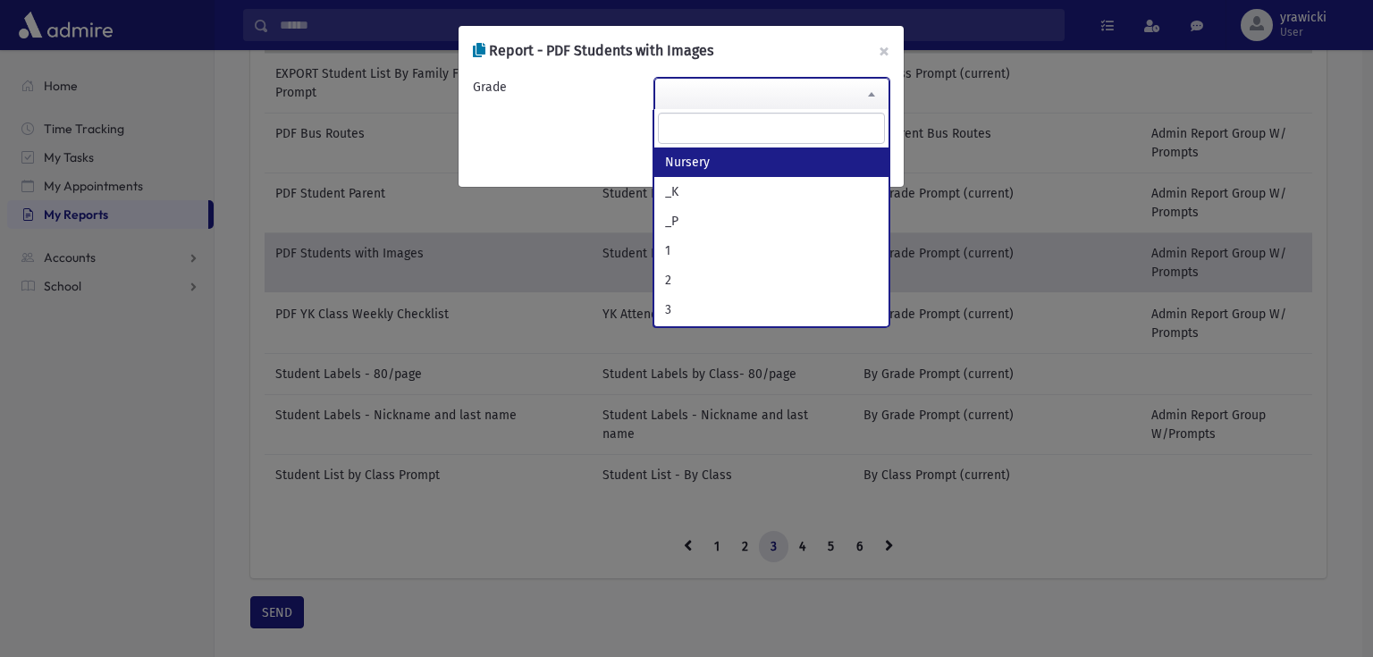
click at [783, 82] on span at bounding box center [772, 94] width 236 height 32
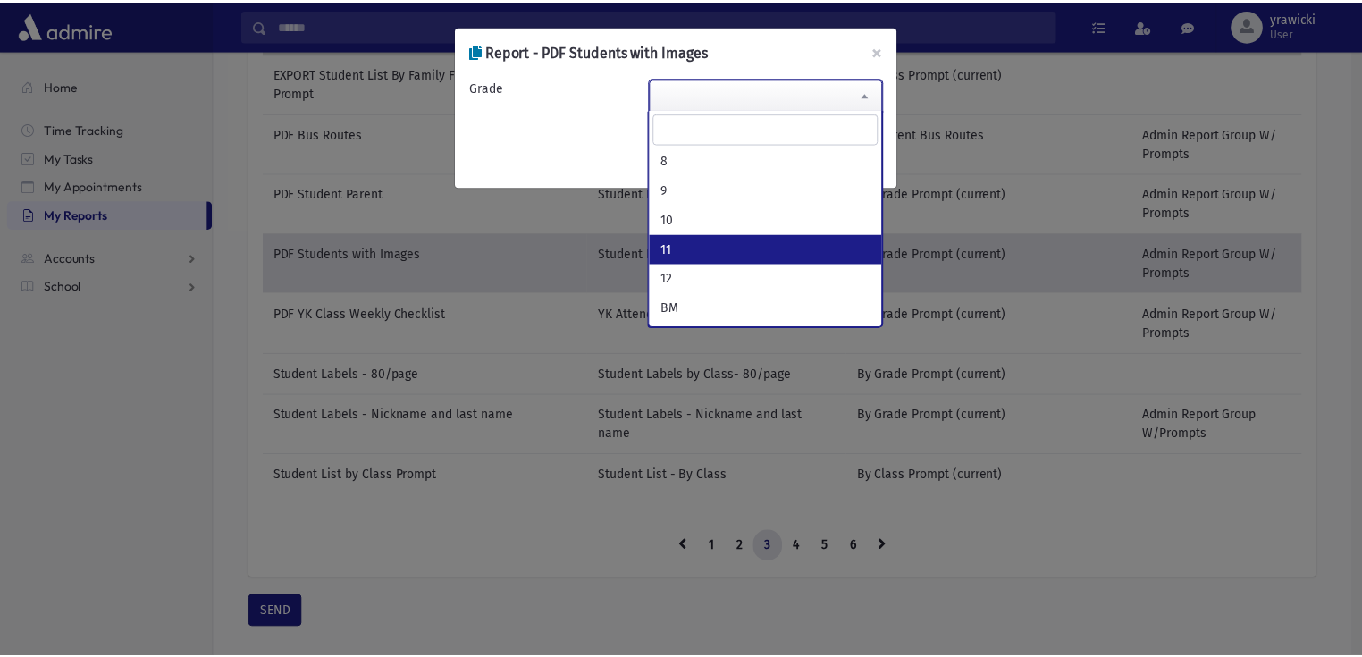
scroll to position [143, 0]
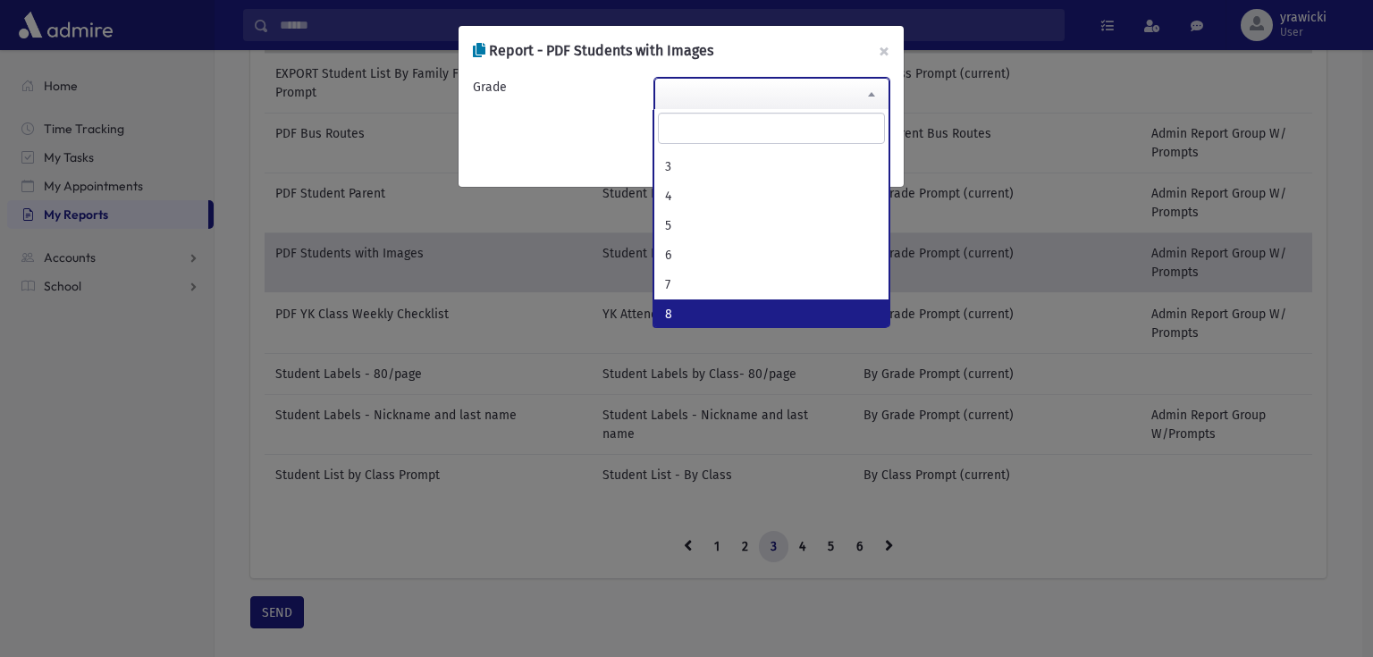
select select "*"
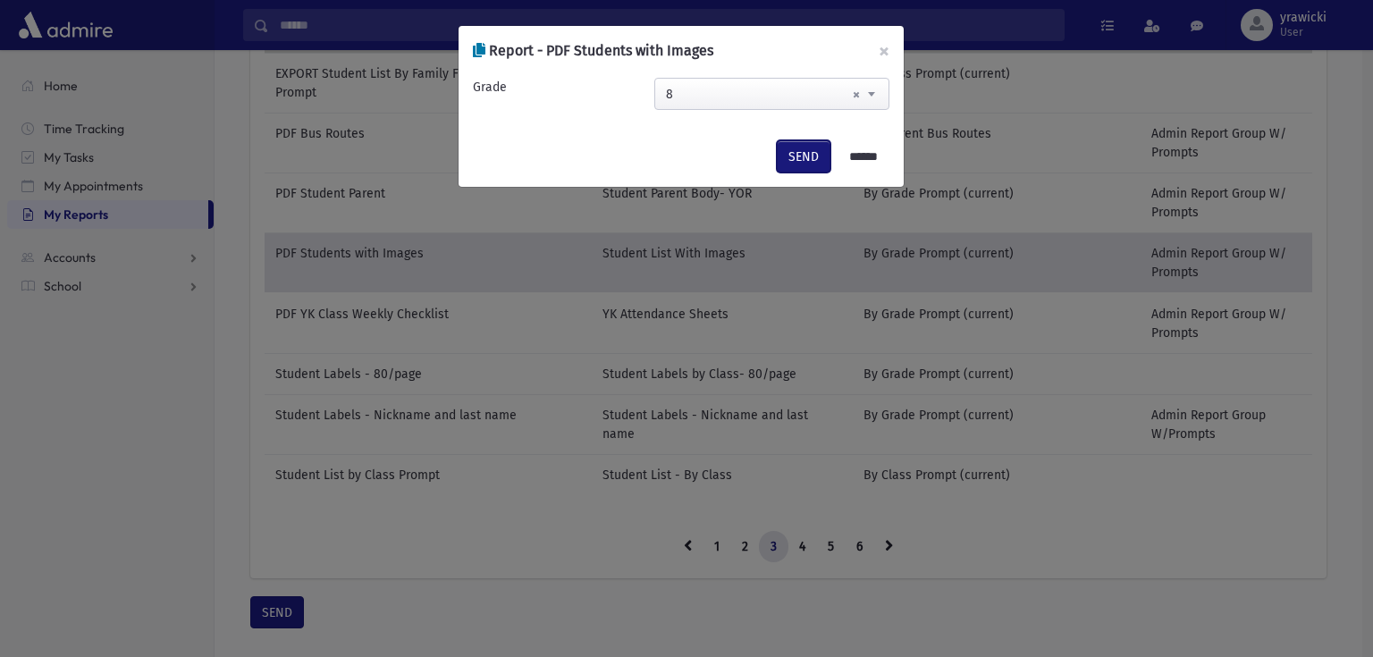
click at [790, 152] on button "SEND" at bounding box center [804, 156] width 54 height 32
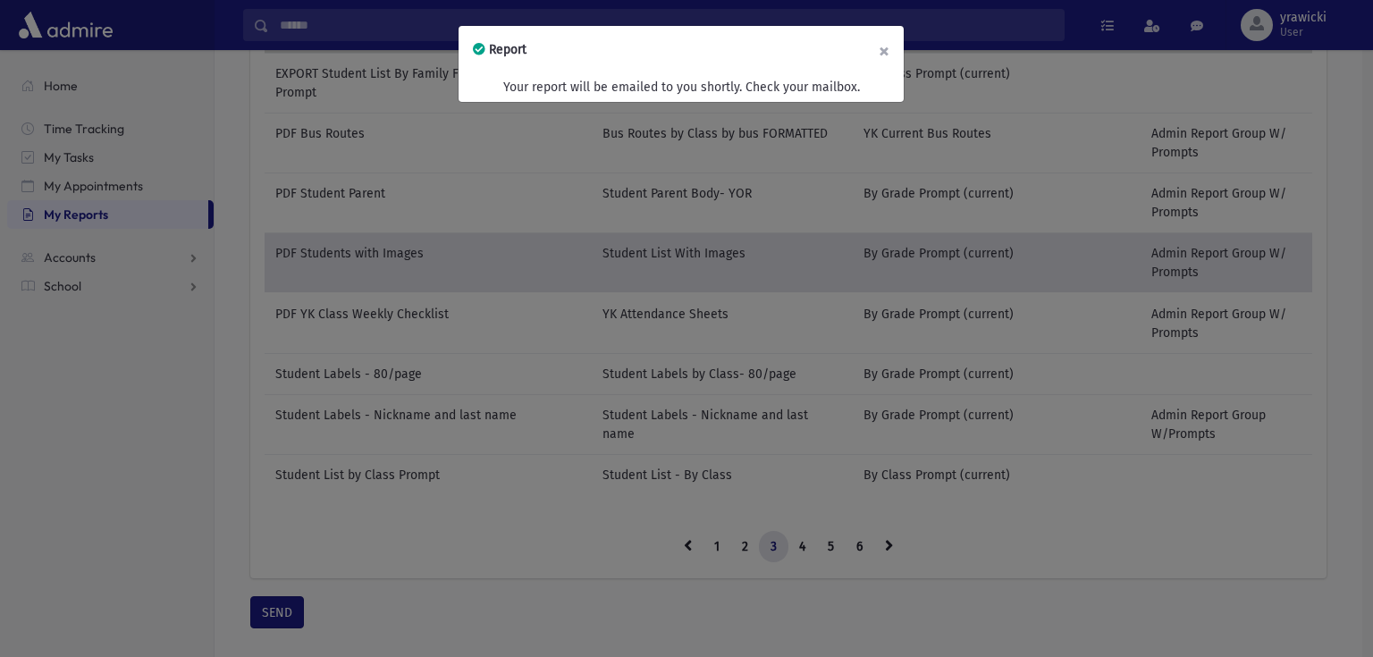
click at [885, 48] on button "×" at bounding box center [883, 51] width 39 height 50
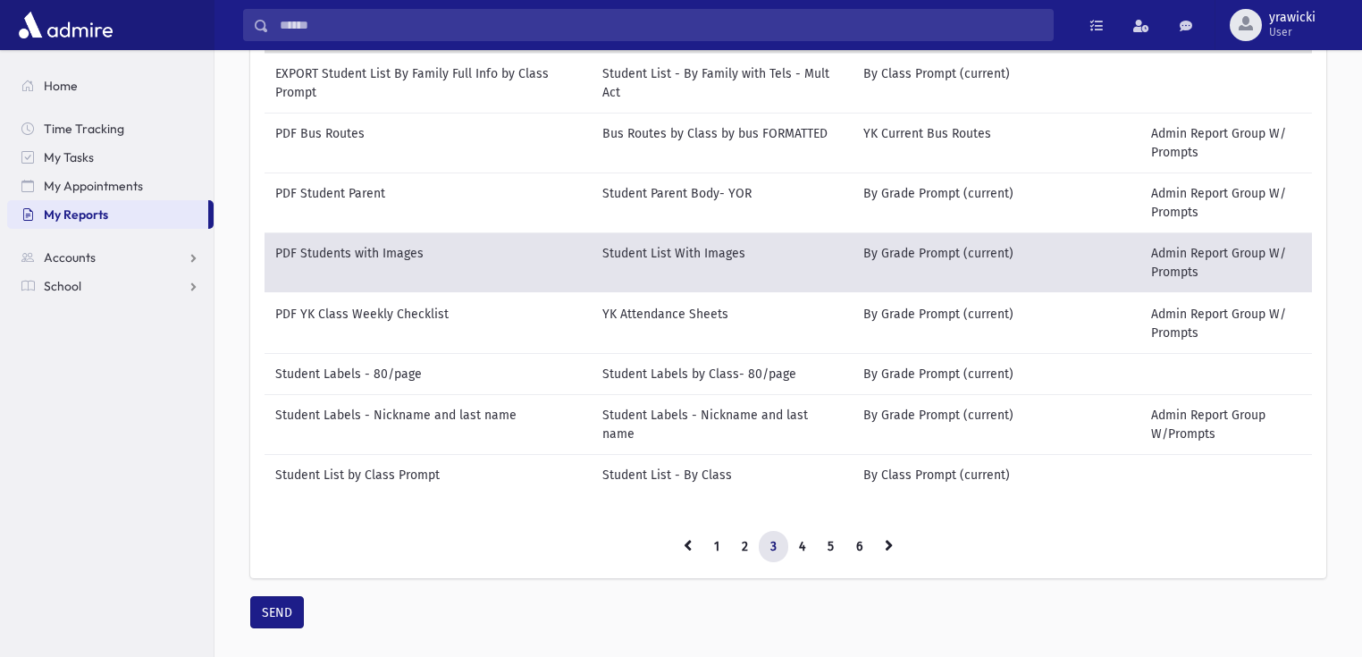
click at [560, 394] on td "Student Labels - Nickname and last name" at bounding box center [428, 424] width 327 height 60
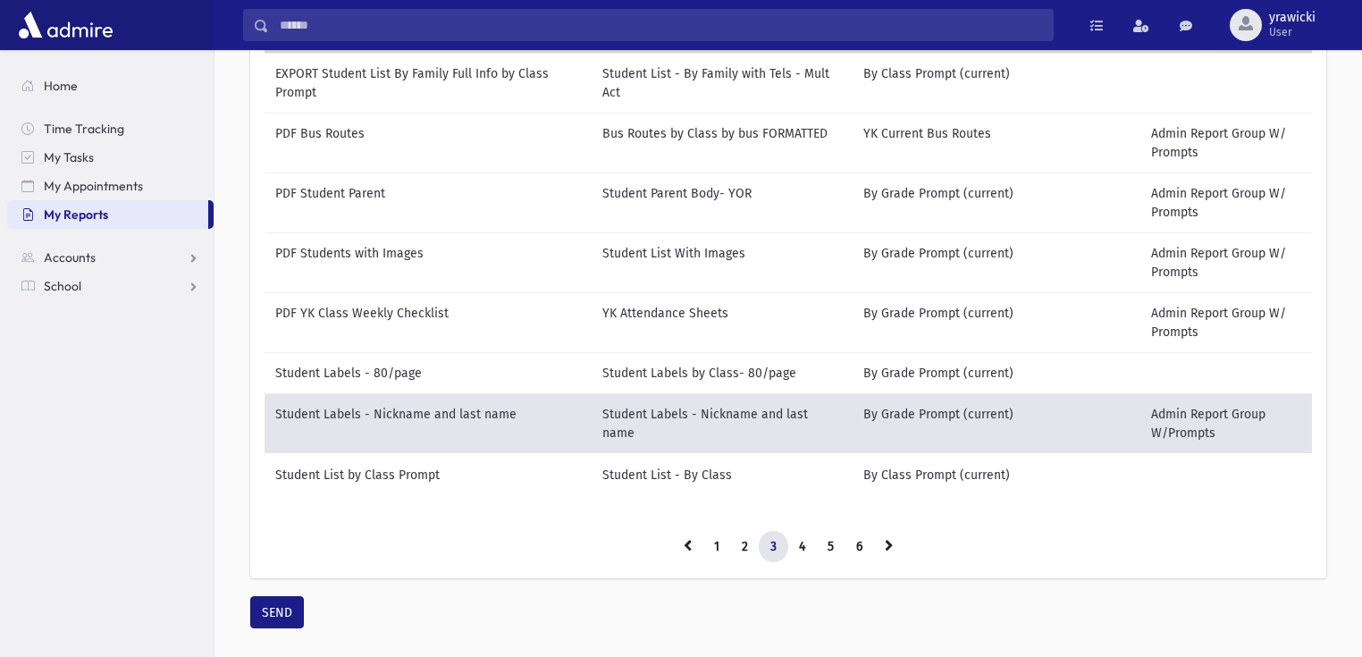
click at [551, 316] on td "PDF YK Class Weekly Checklist" at bounding box center [428, 322] width 327 height 60
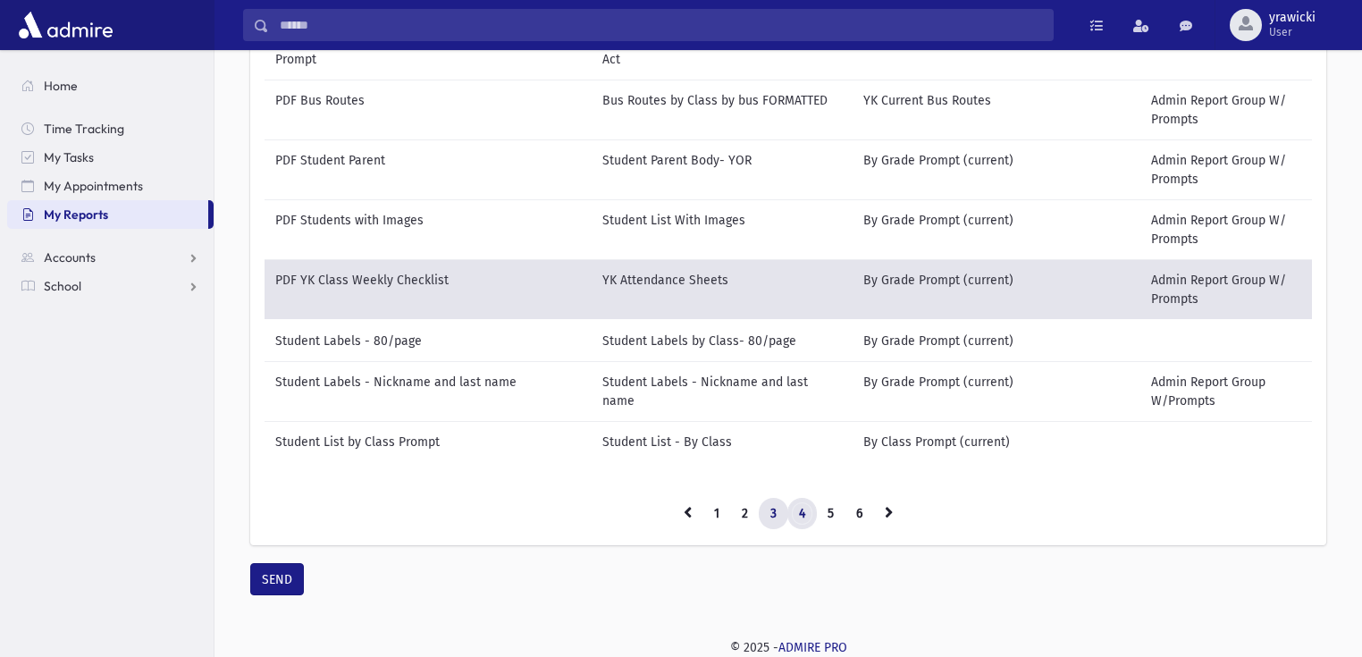
click at [803, 512] on link "4" at bounding box center [801, 514] width 29 height 32
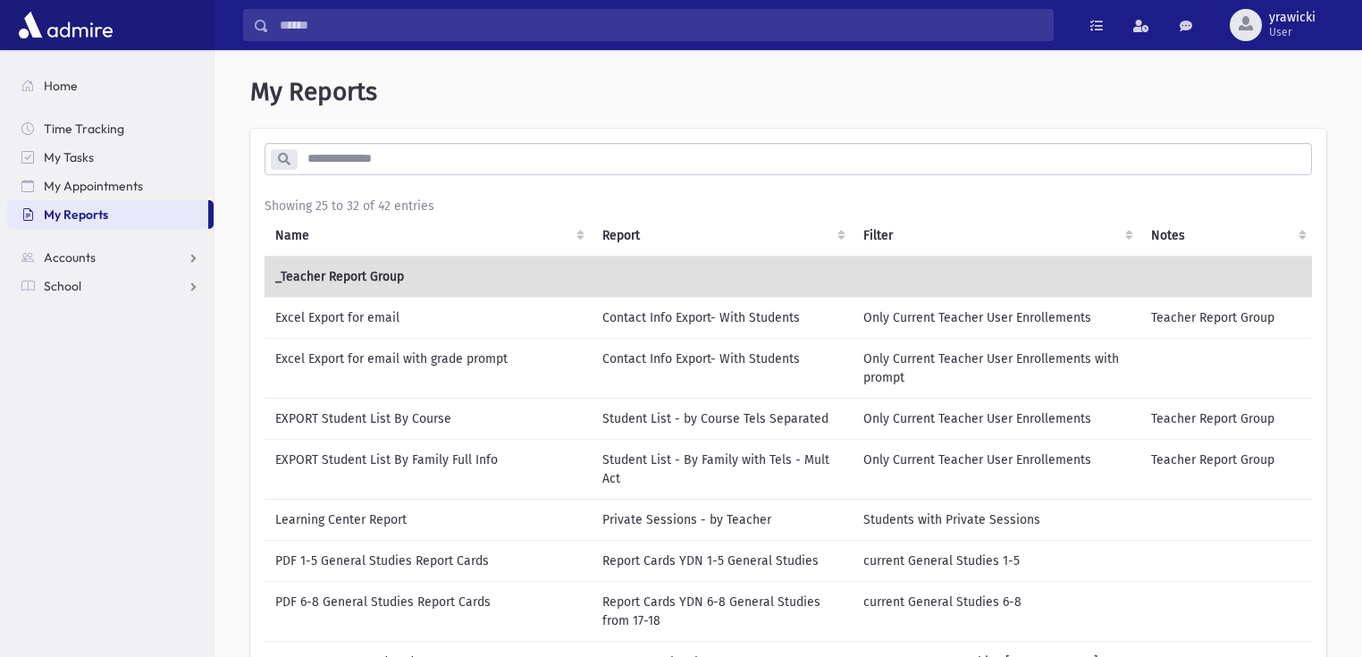
scroll to position [0, 0]
